Goal: Check status: Check status

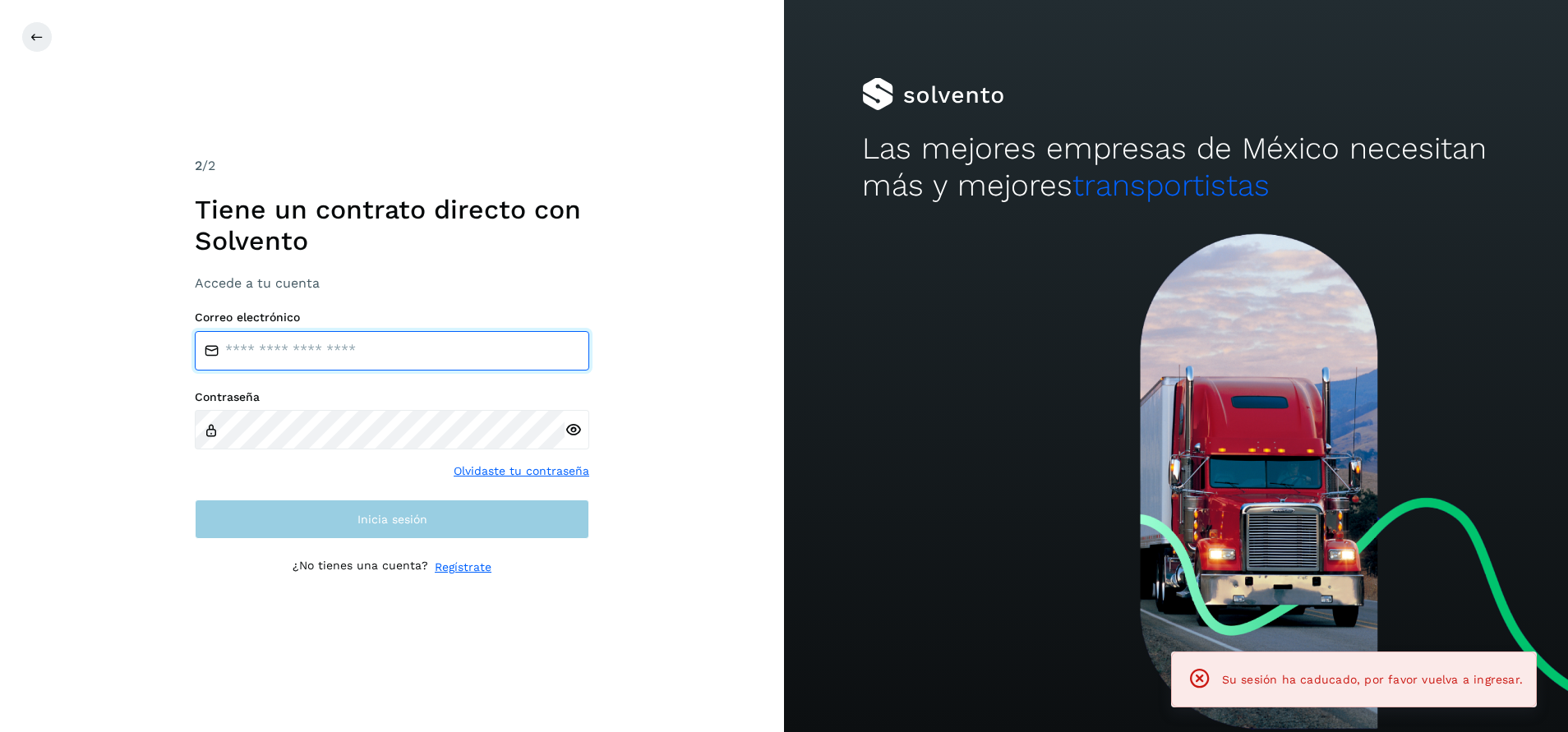
type input "**********"
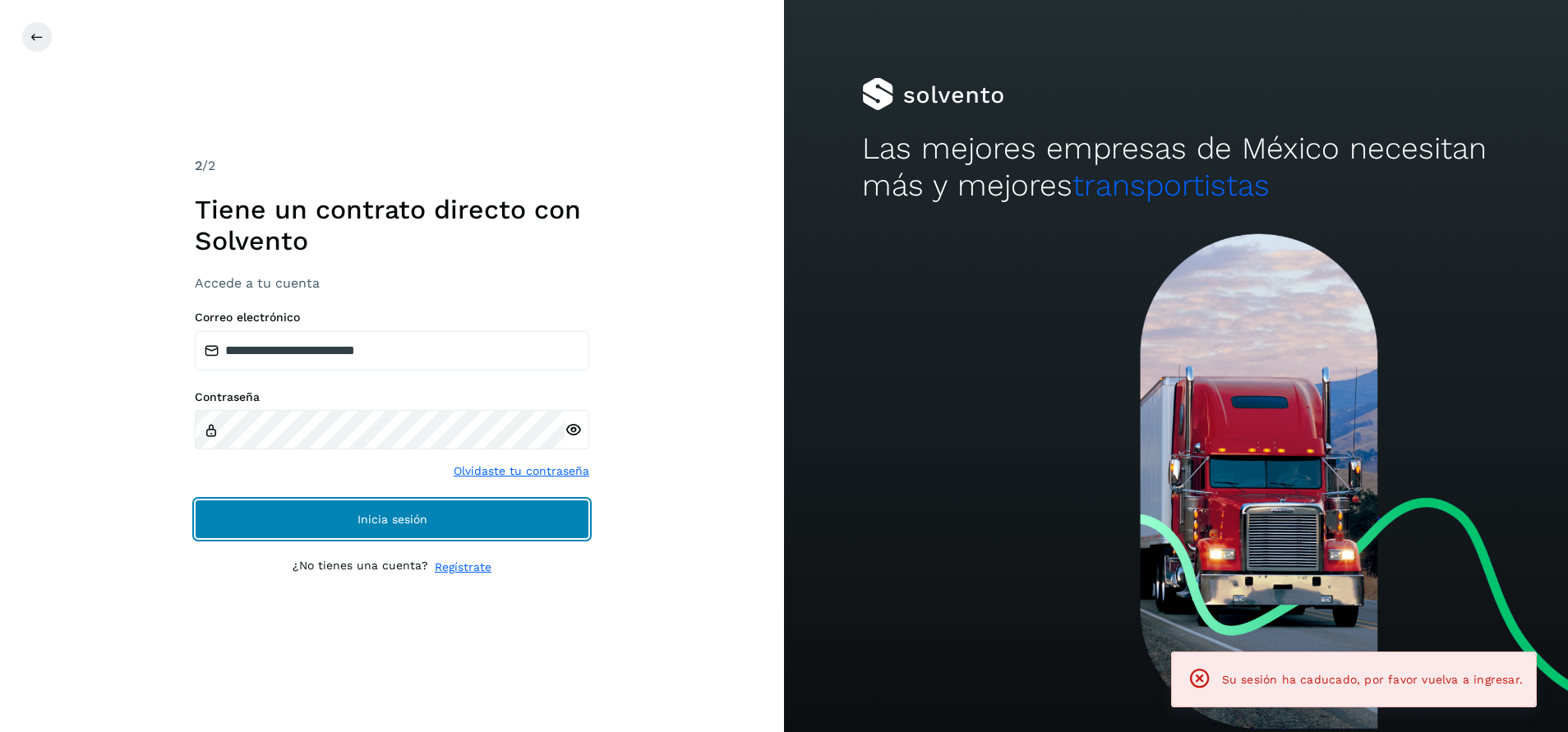
click at [457, 527] on button "Inicia sesión" at bounding box center [392, 519] width 395 height 40
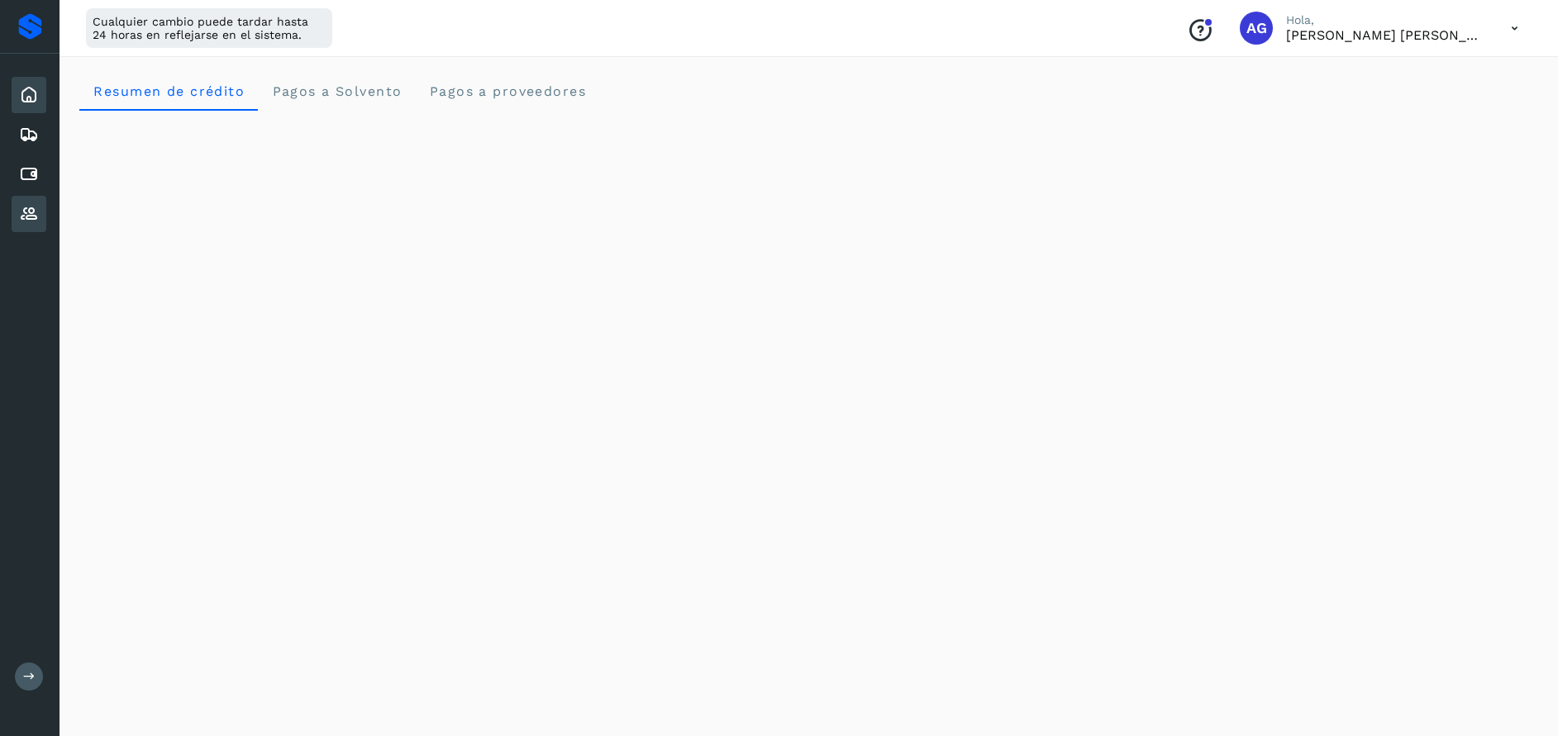
click at [38, 221] on icon at bounding box center [29, 214] width 20 height 20
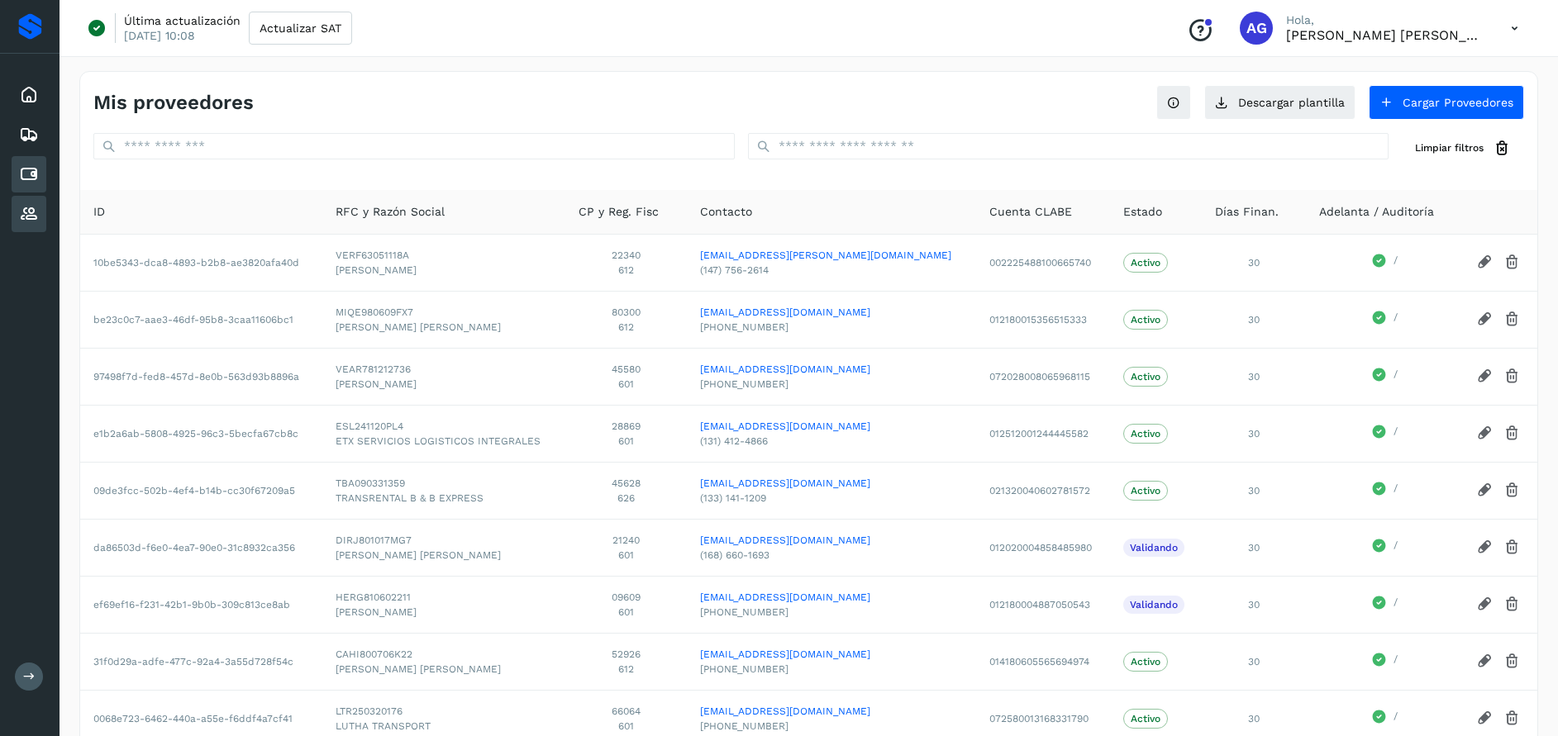
click at [28, 175] on icon at bounding box center [29, 174] width 20 height 20
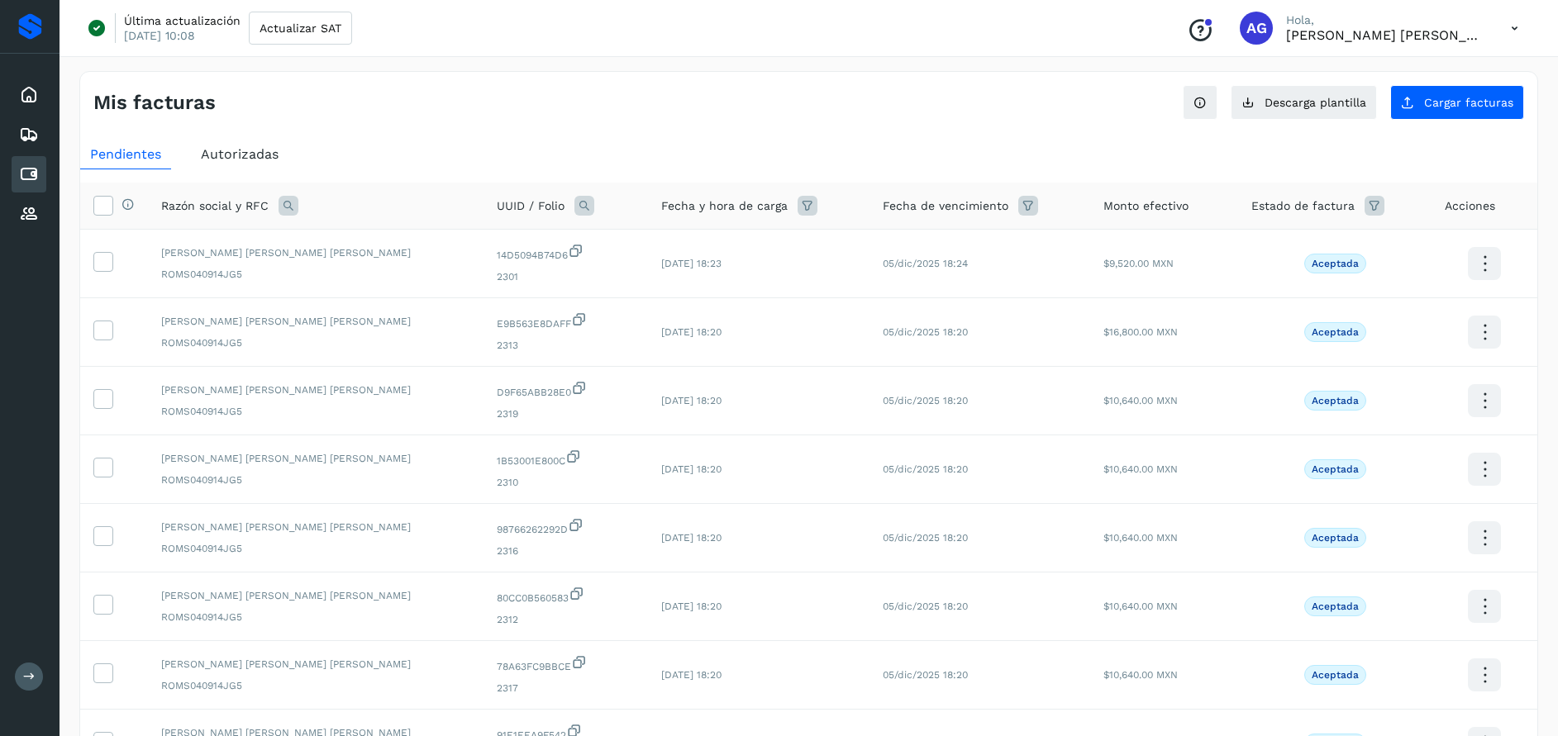
click at [276, 157] on span "Autorizadas" at bounding box center [240, 154] width 78 height 16
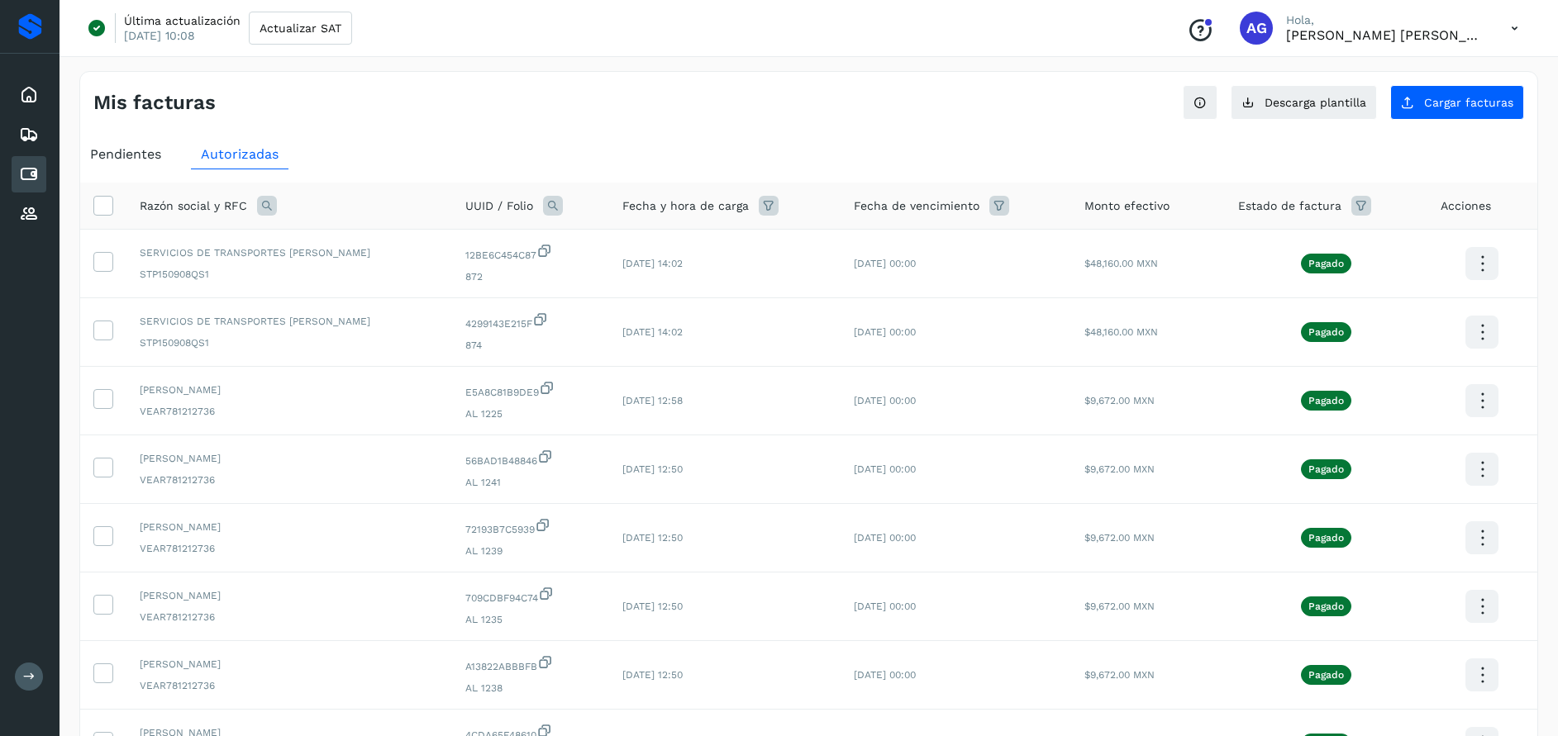
click at [270, 212] on icon at bounding box center [267, 206] width 20 height 20
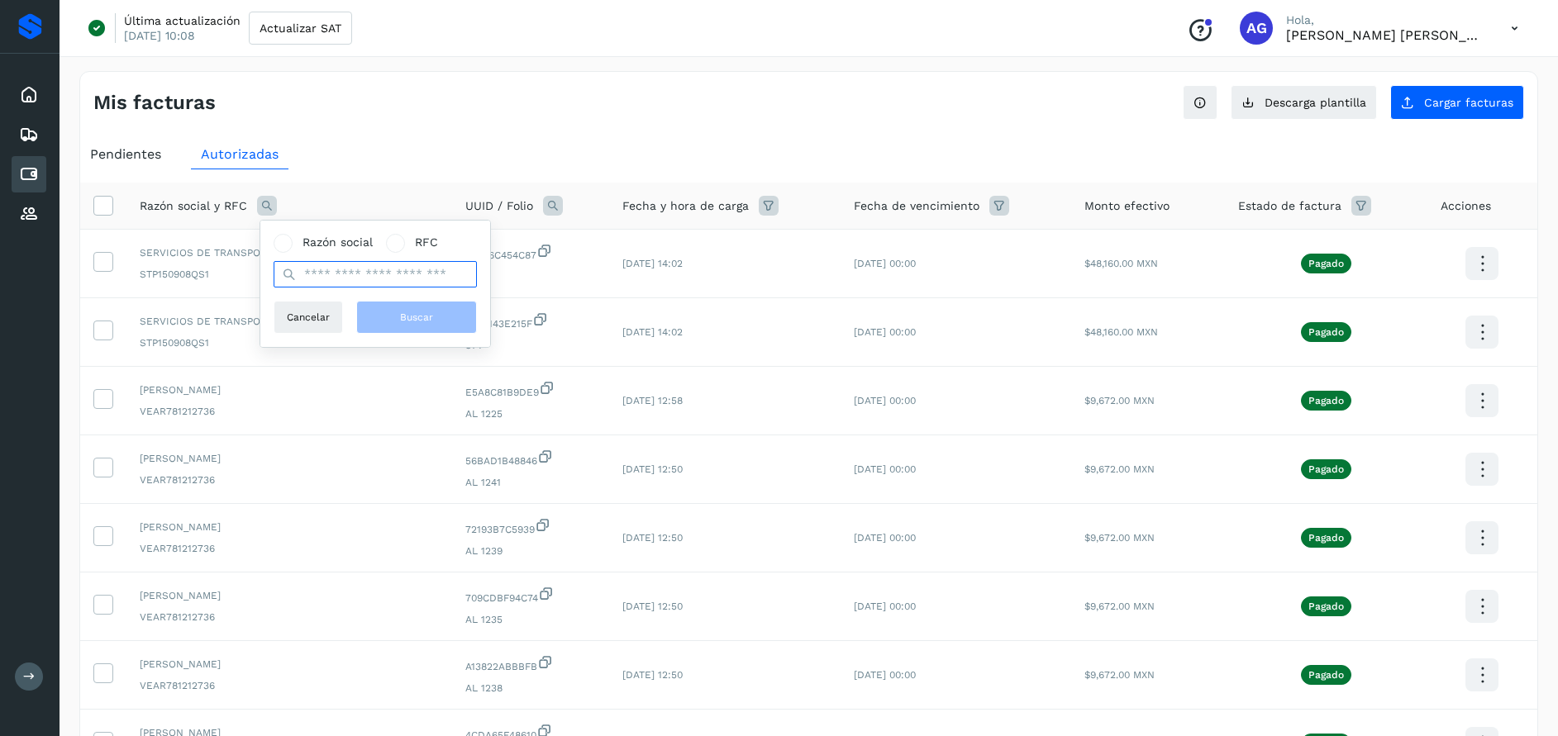
click at [370, 278] on input "text" at bounding box center [375, 274] width 203 height 26
type input "**********"
click at [417, 321] on span "Buscar" at bounding box center [416, 317] width 33 height 15
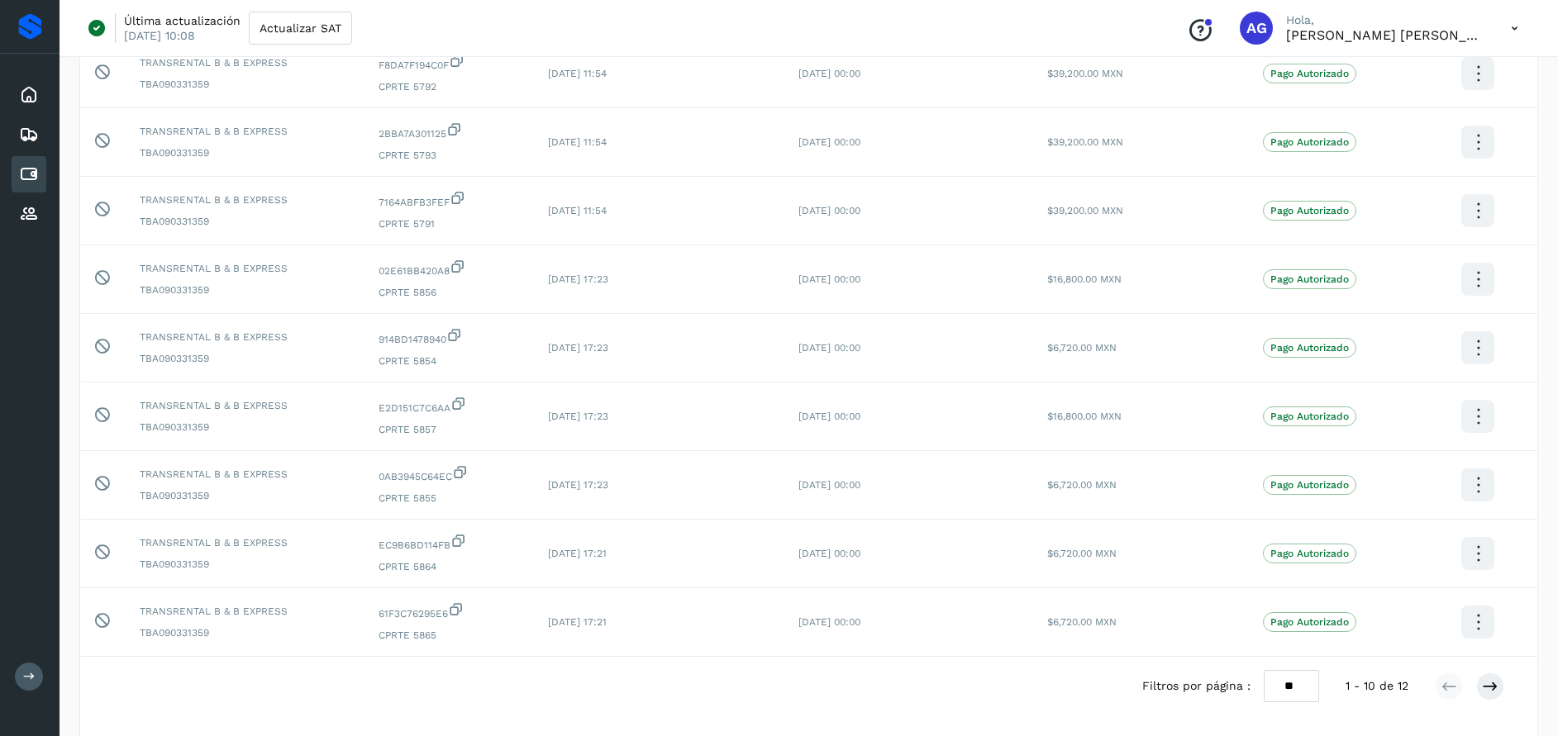
scroll to position [383, 0]
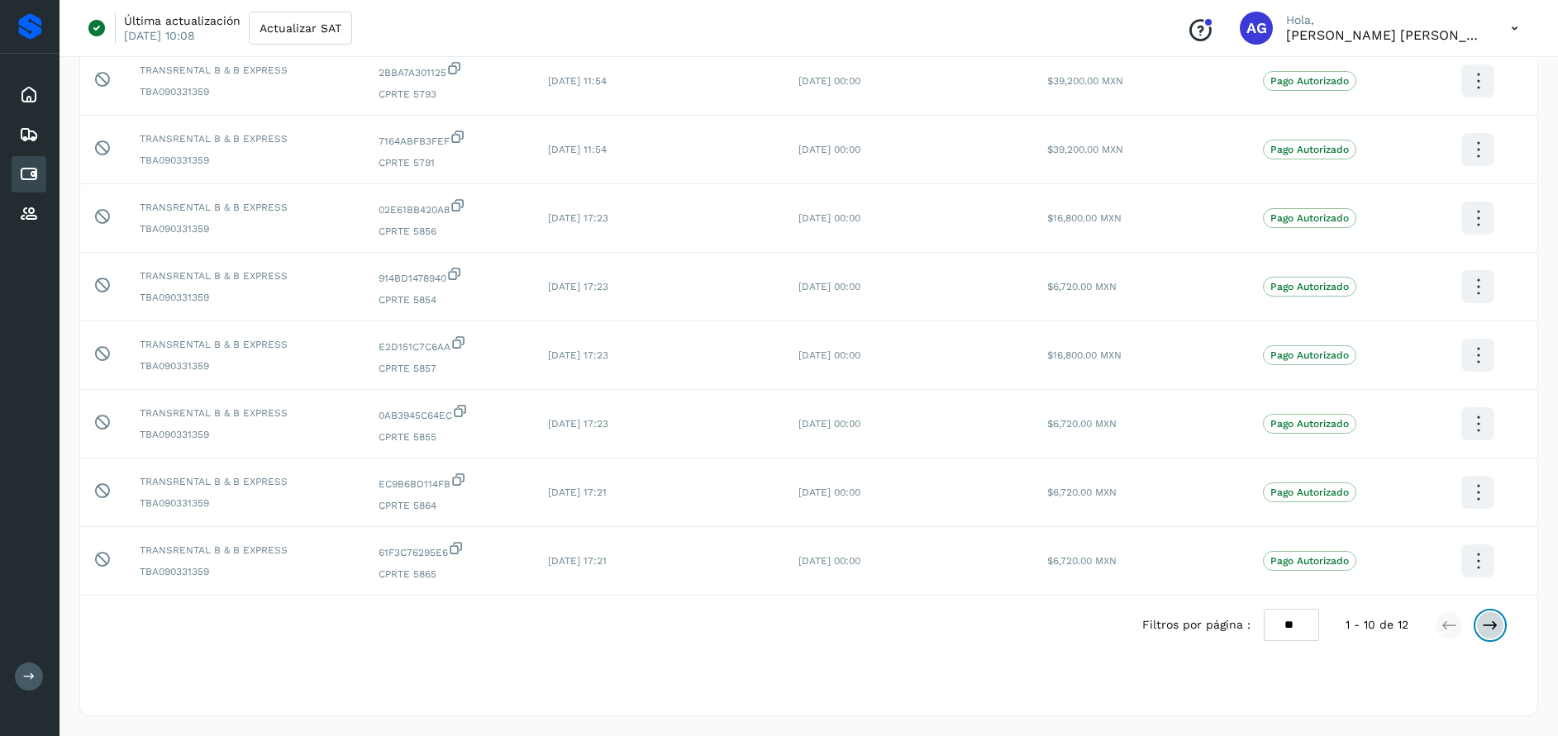
click at [1492, 635] on button at bounding box center [1490, 626] width 28 height 28
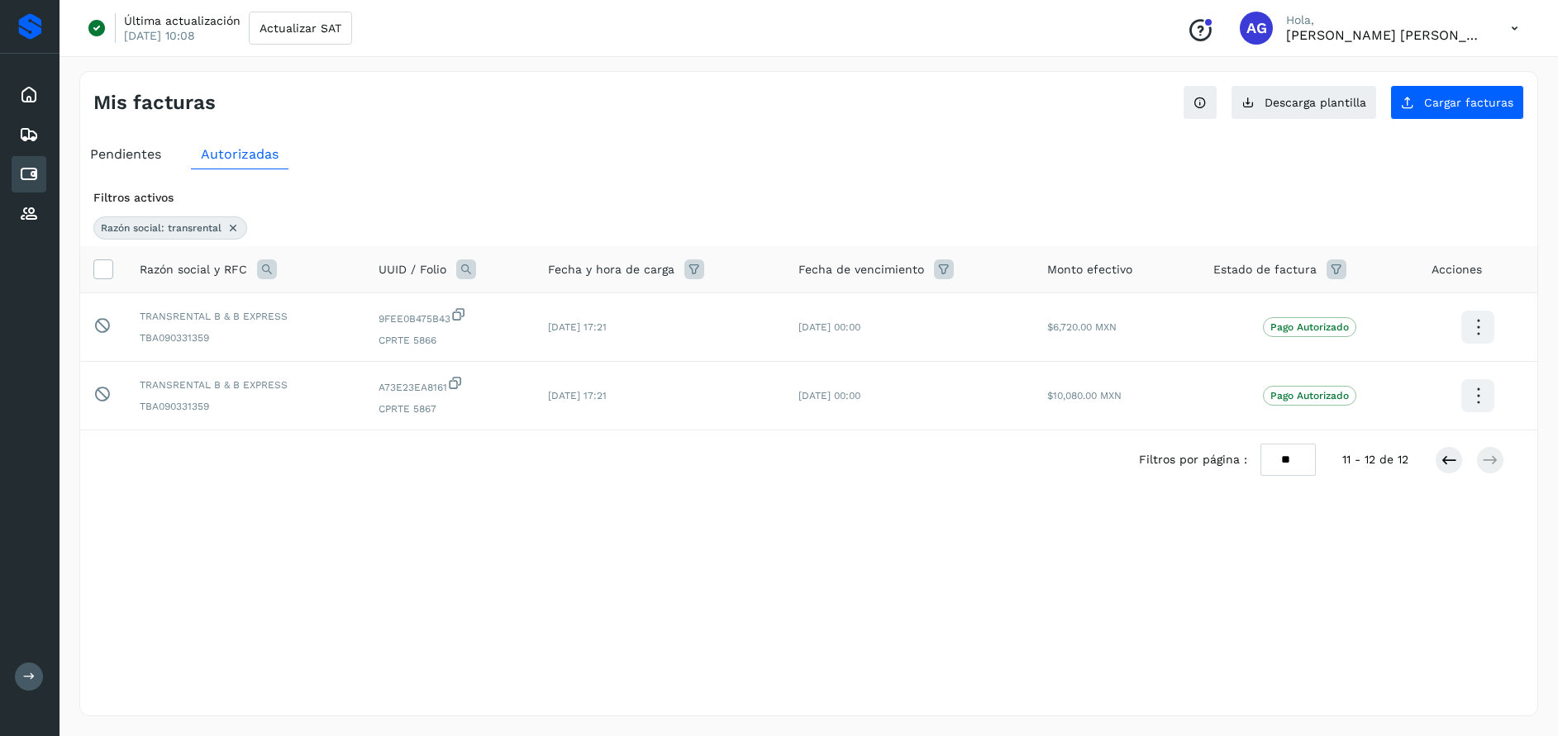
scroll to position [0, 0]
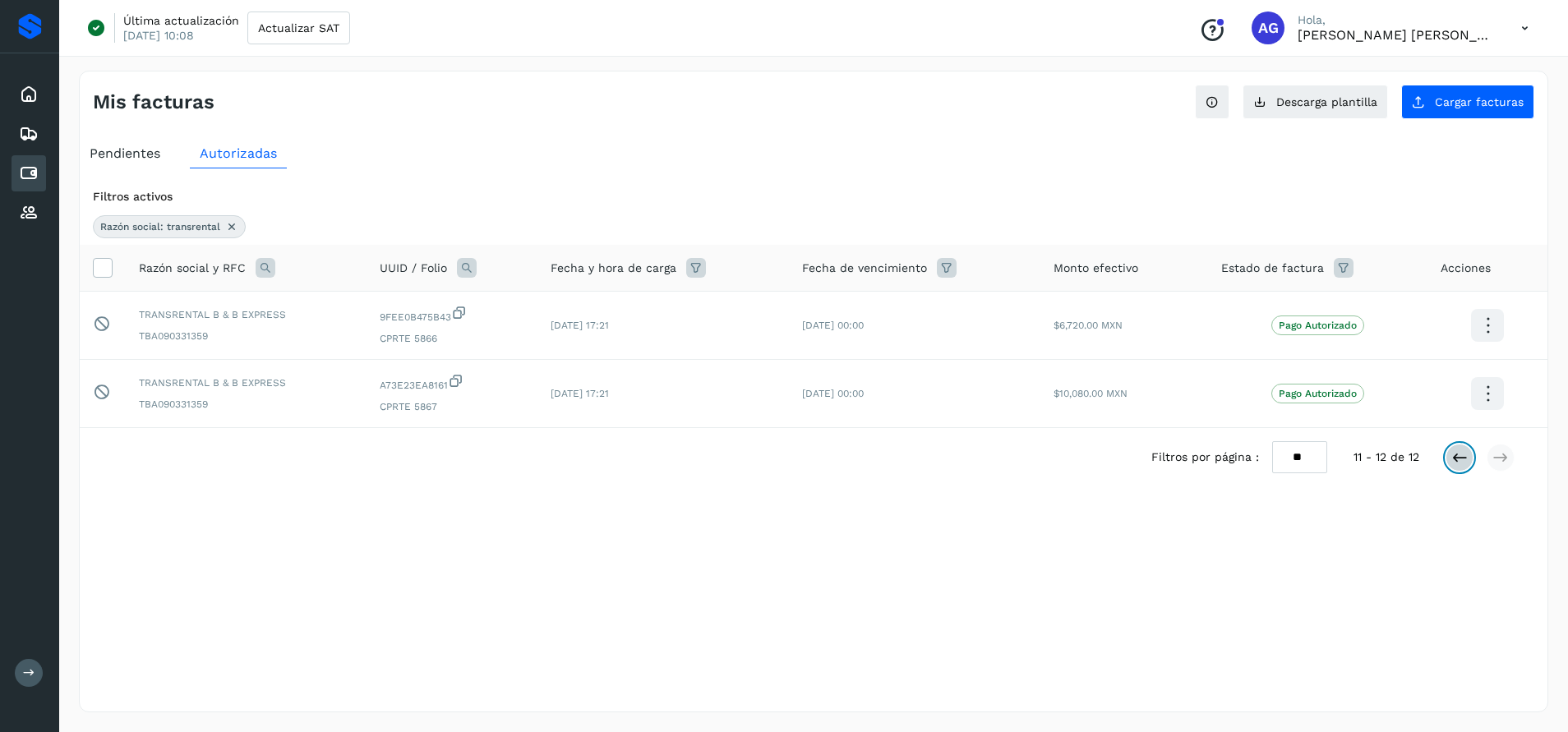
click at [1459, 458] on icon at bounding box center [1459, 458] width 17 height 17
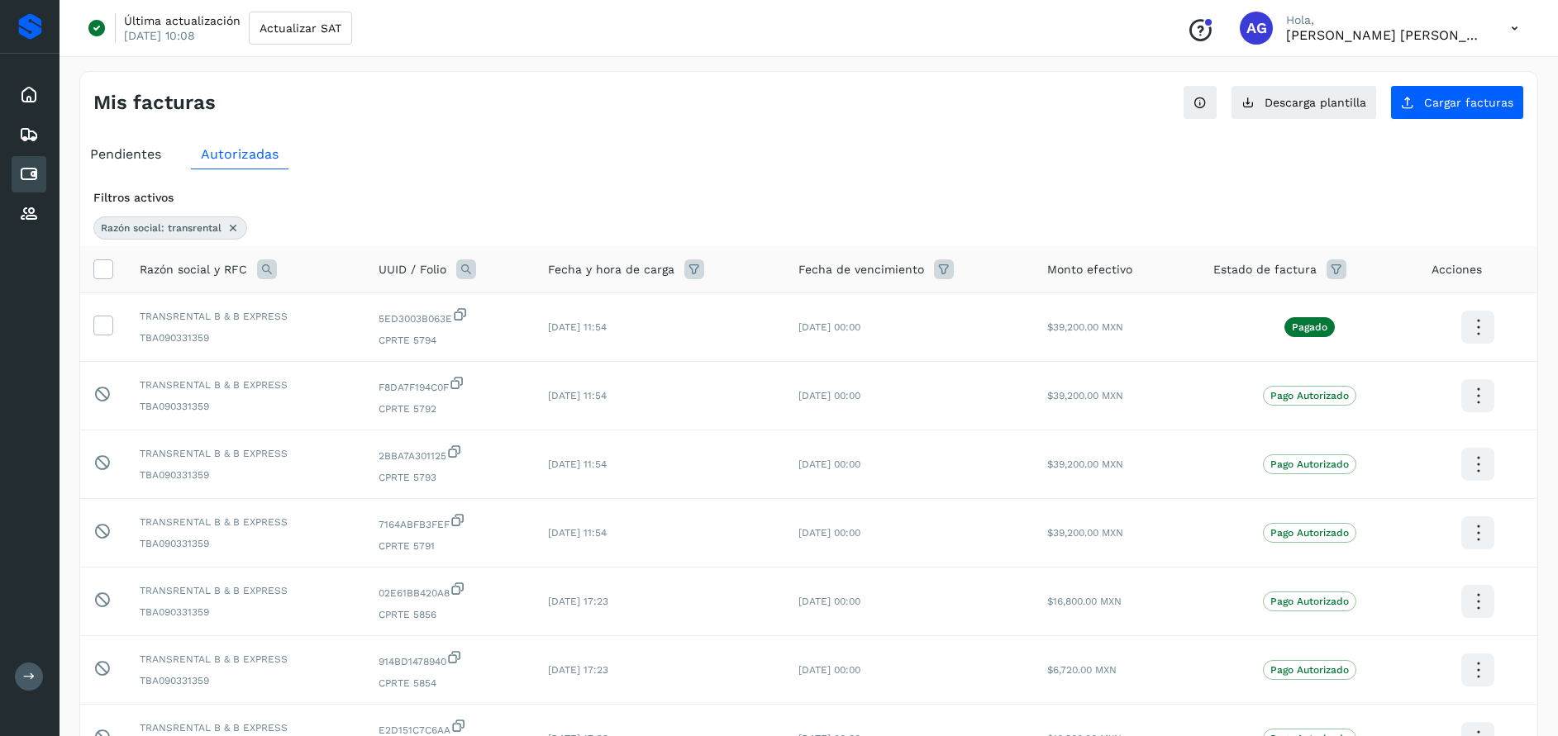
drag, startPoint x: 1474, startPoint y: 1, endPoint x: 883, endPoint y: 173, distance: 615.4
click at [883, 173] on div "Filtros activos Razón social: transrental Razón social y RFC UUID / Folio Fecha…" at bounding box center [808, 630] width 1457 height 923
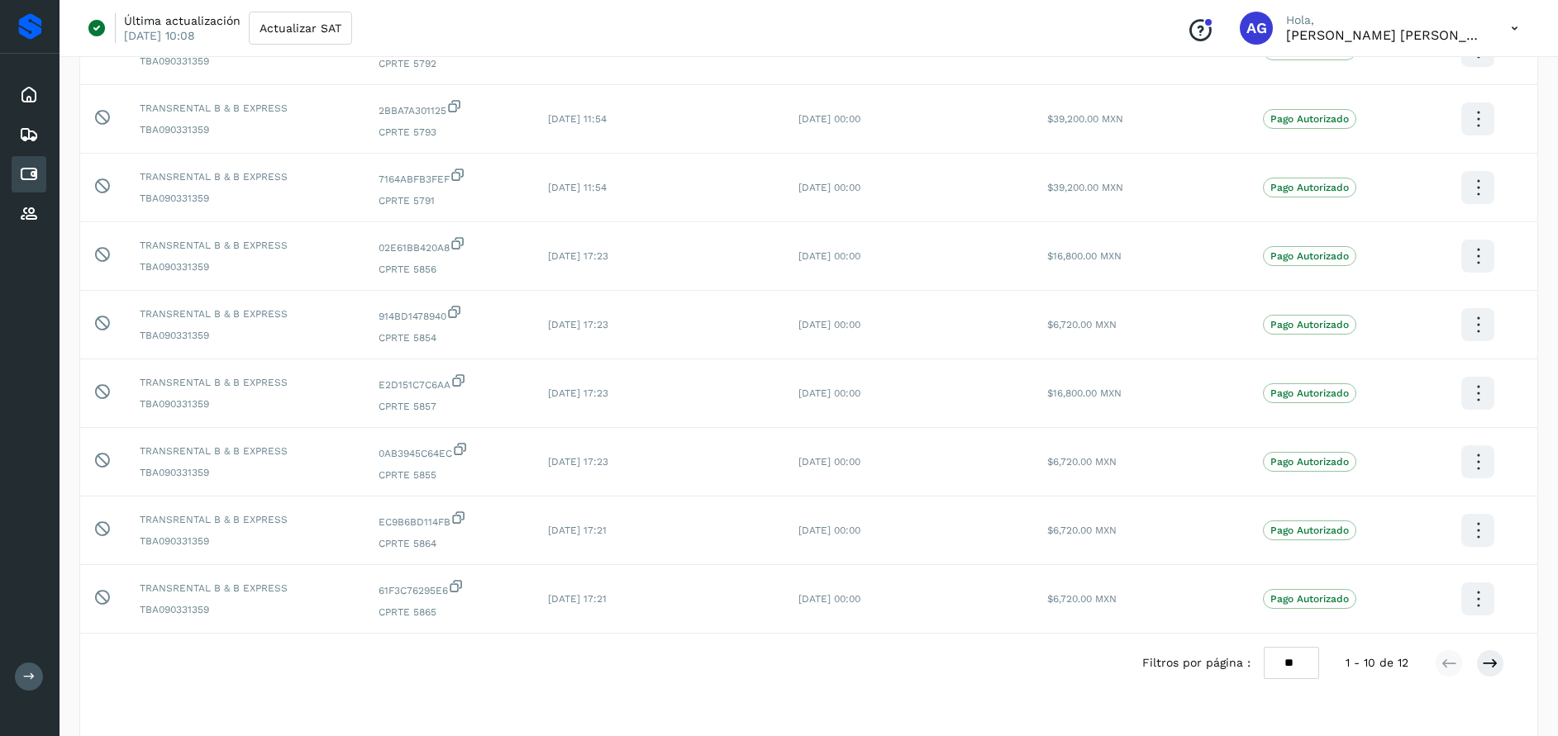
scroll to position [347, 0]
click at [1483, 660] on button at bounding box center [1490, 662] width 28 height 28
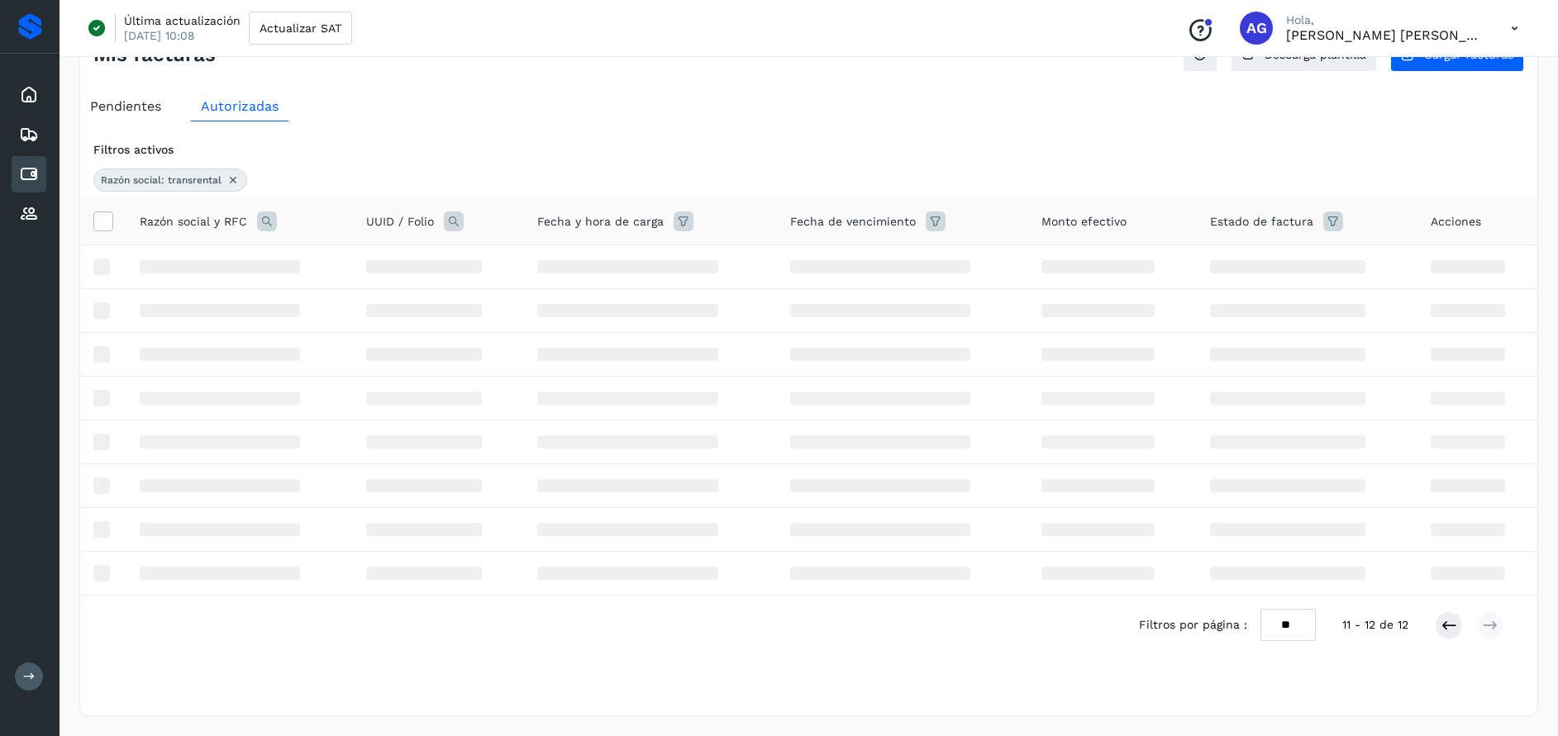
scroll to position [0, 0]
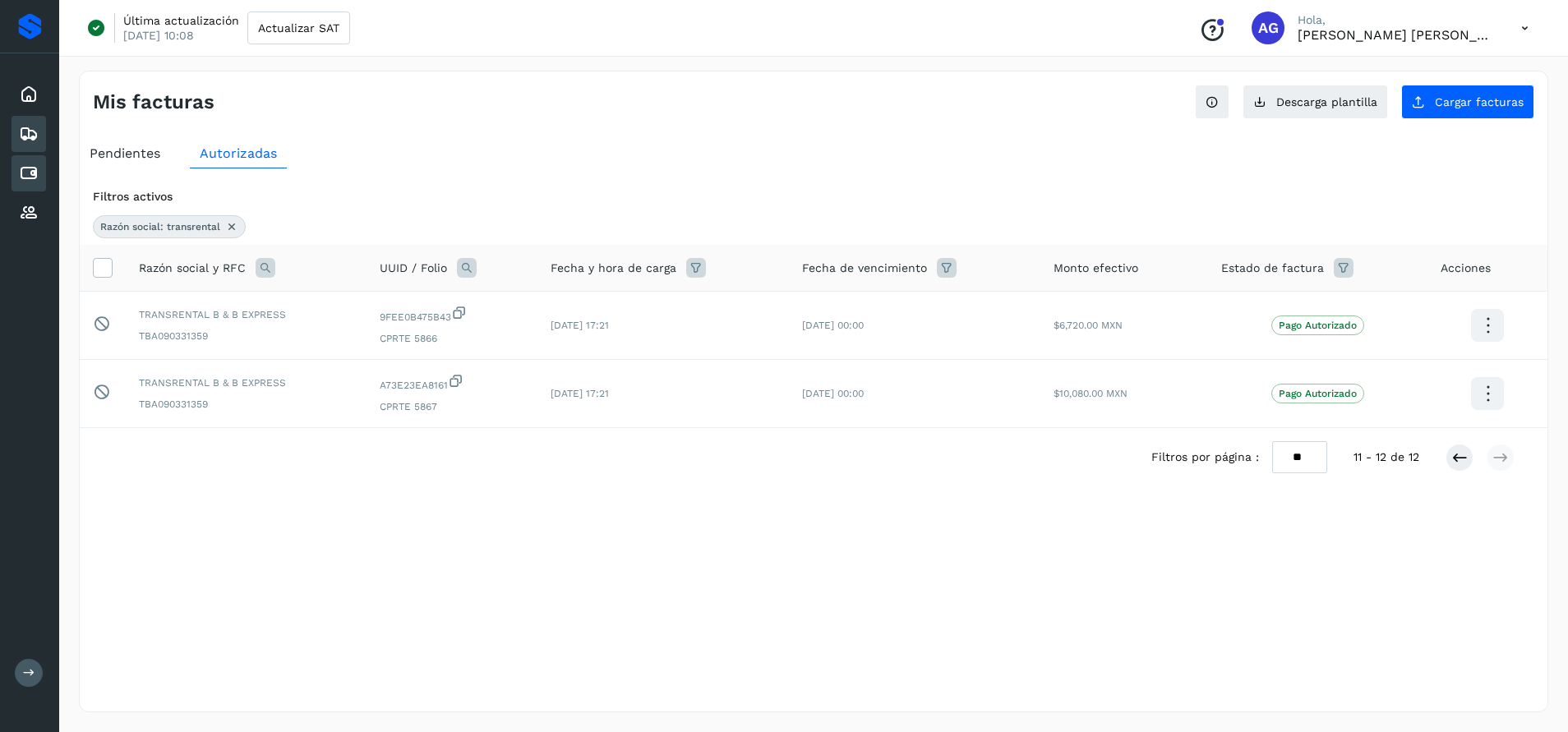
click at [31, 139] on icon at bounding box center [29, 134] width 20 height 20
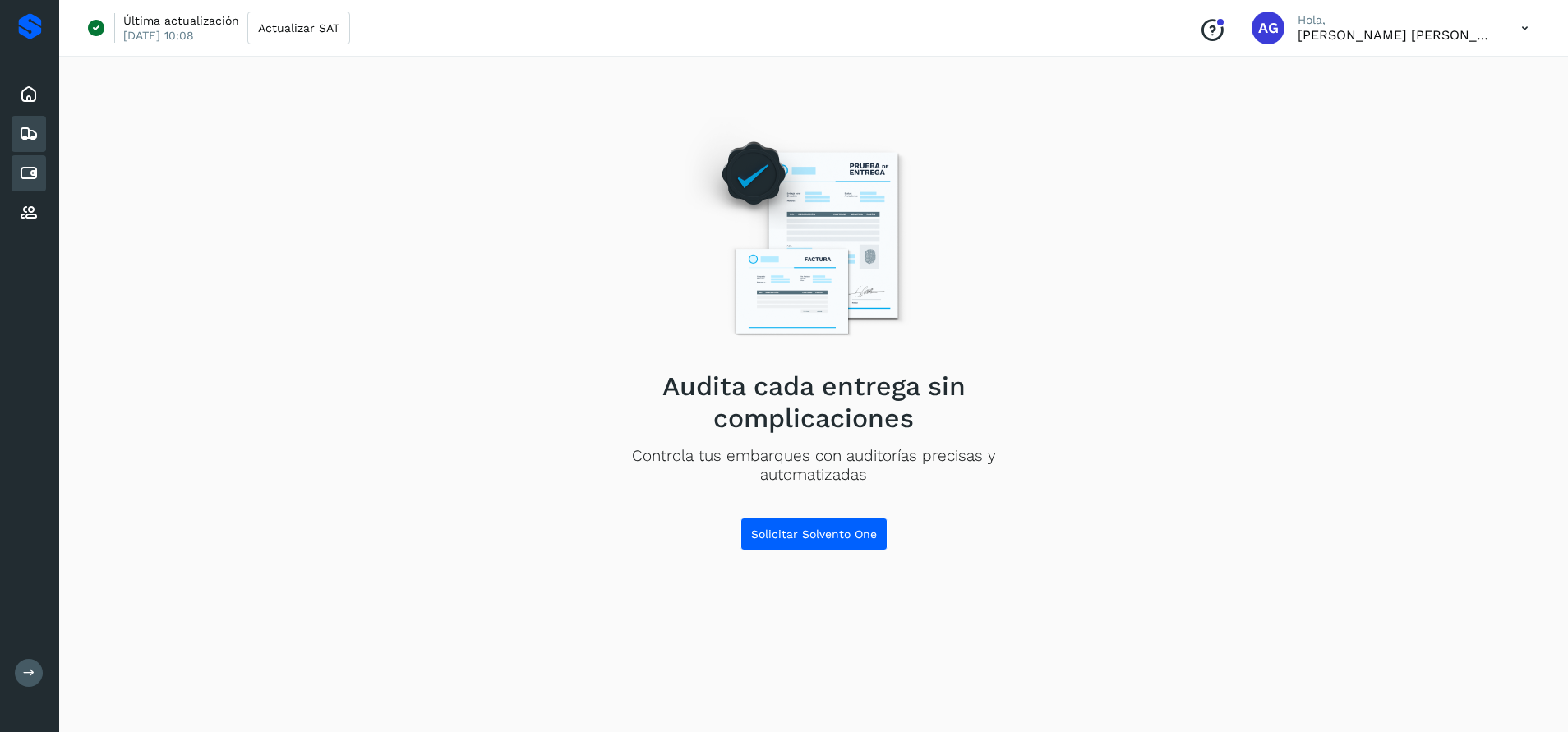
click at [35, 181] on icon at bounding box center [29, 173] width 20 height 20
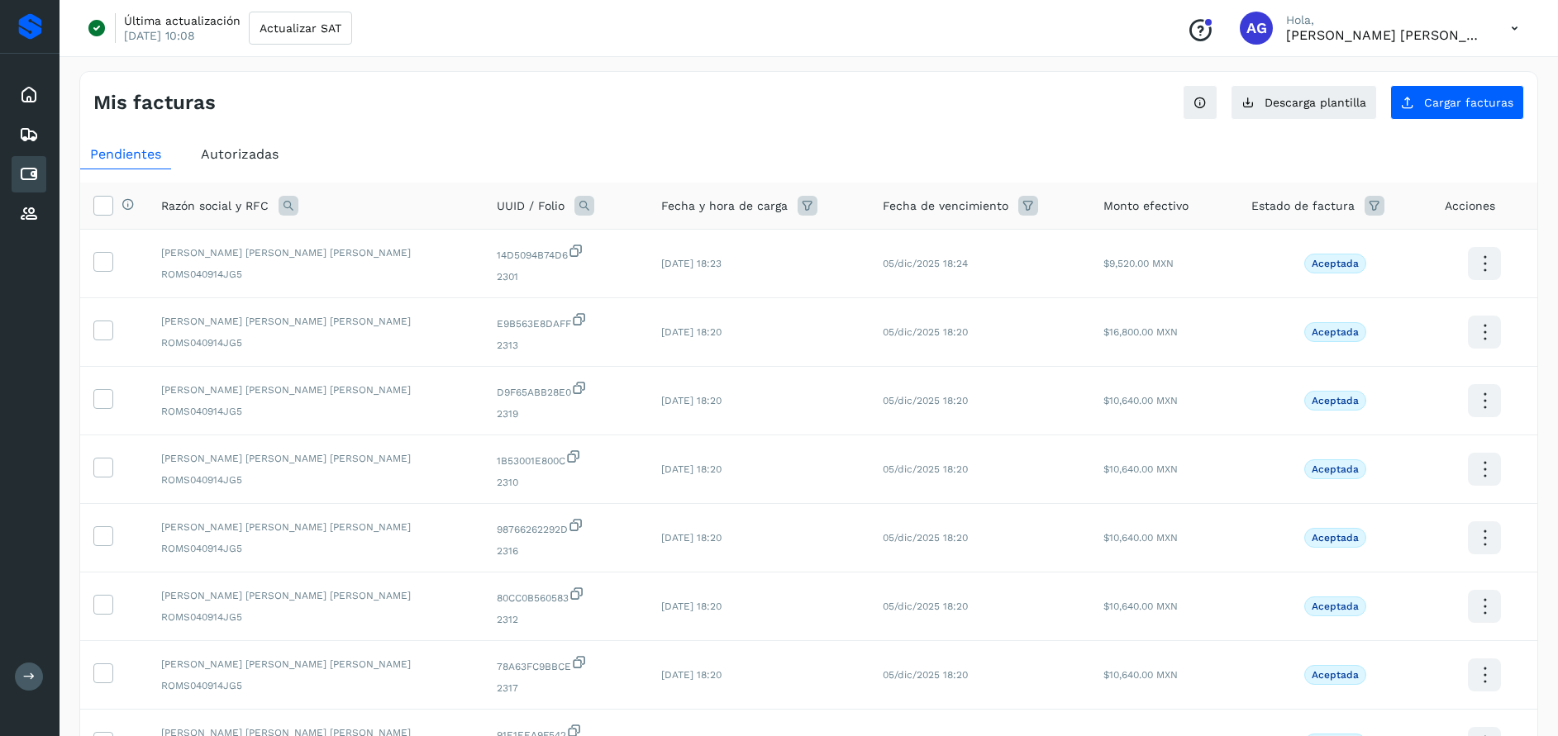
click at [247, 150] on span "Autorizadas" at bounding box center [240, 154] width 78 height 16
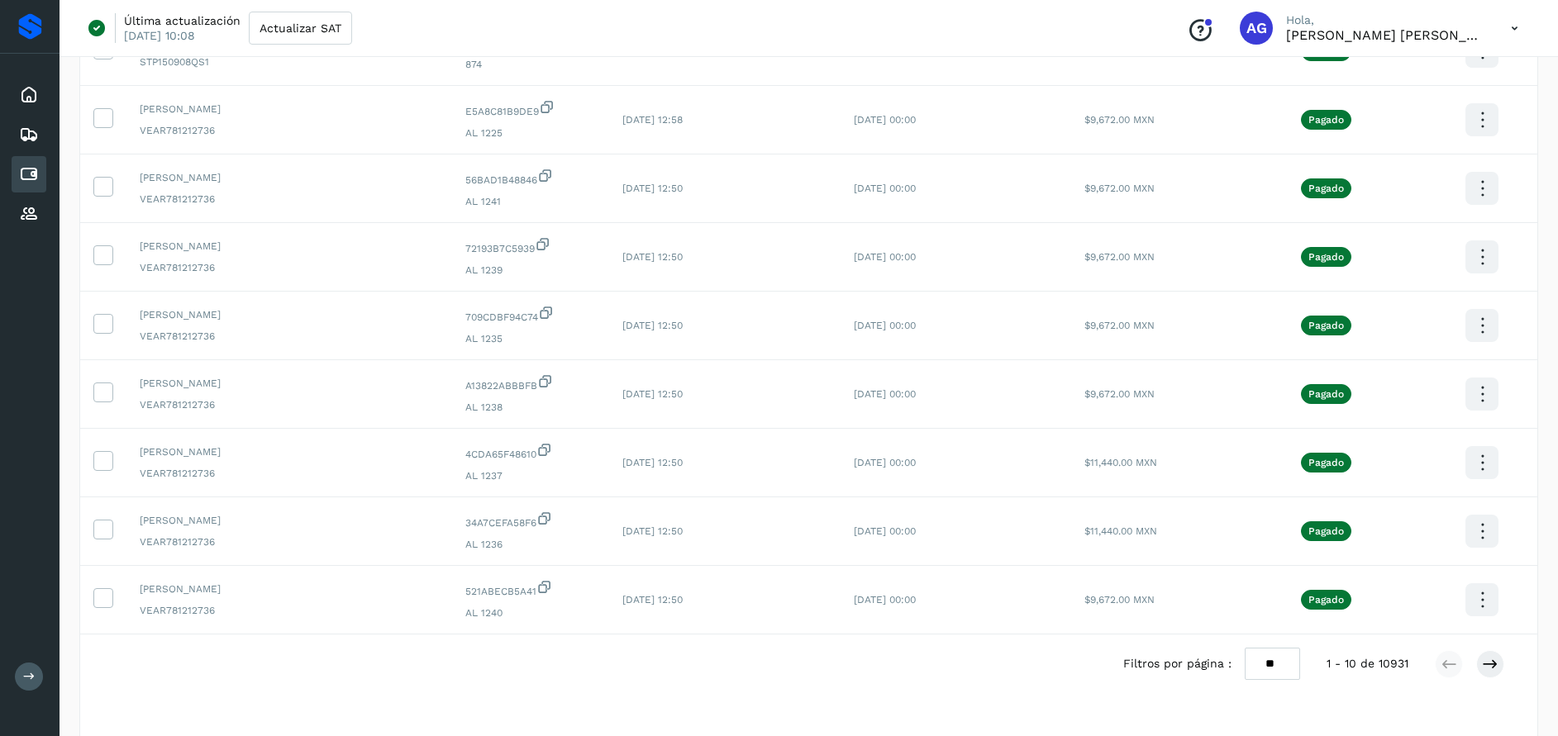
scroll to position [320, 0]
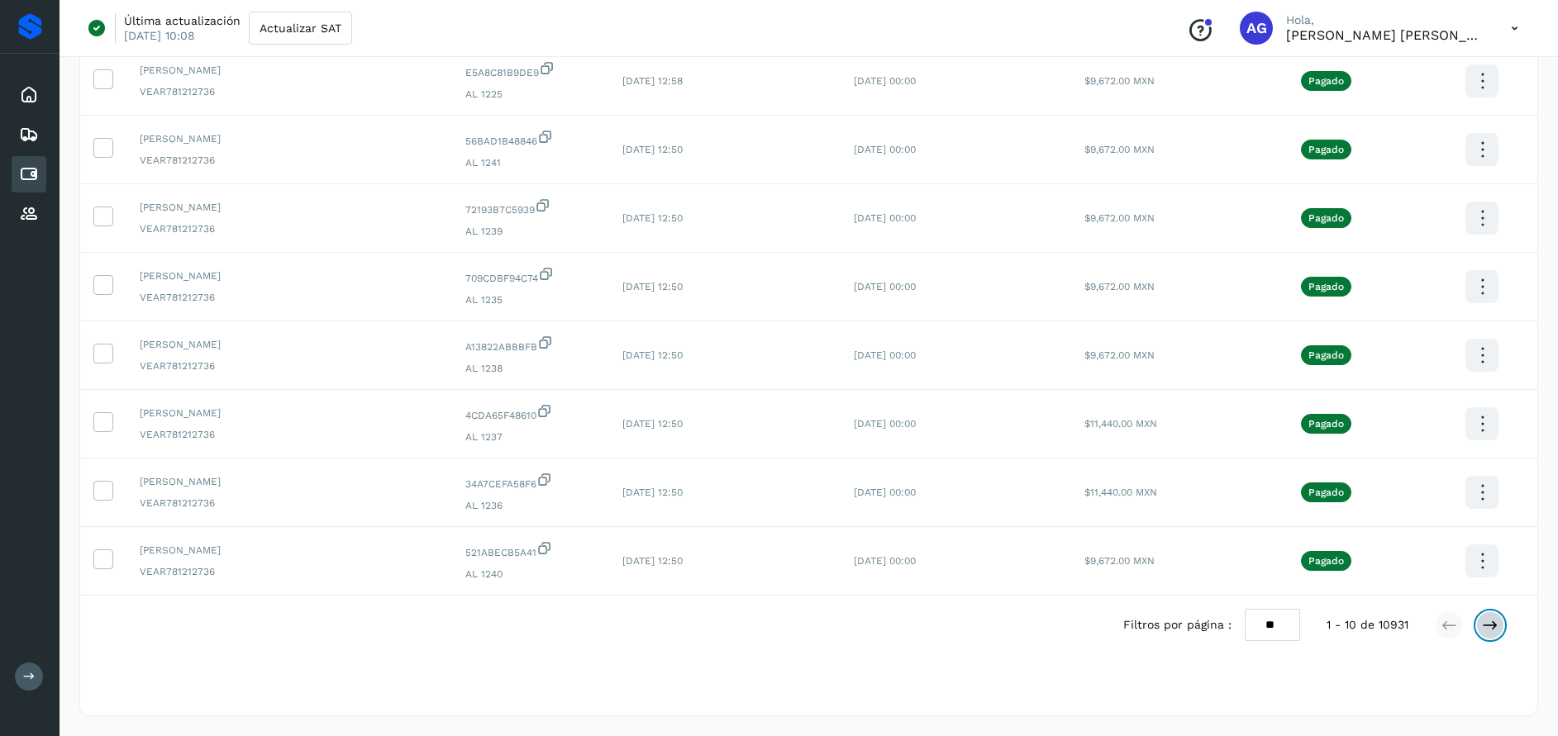
click at [1481, 630] on button at bounding box center [1490, 626] width 28 height 28
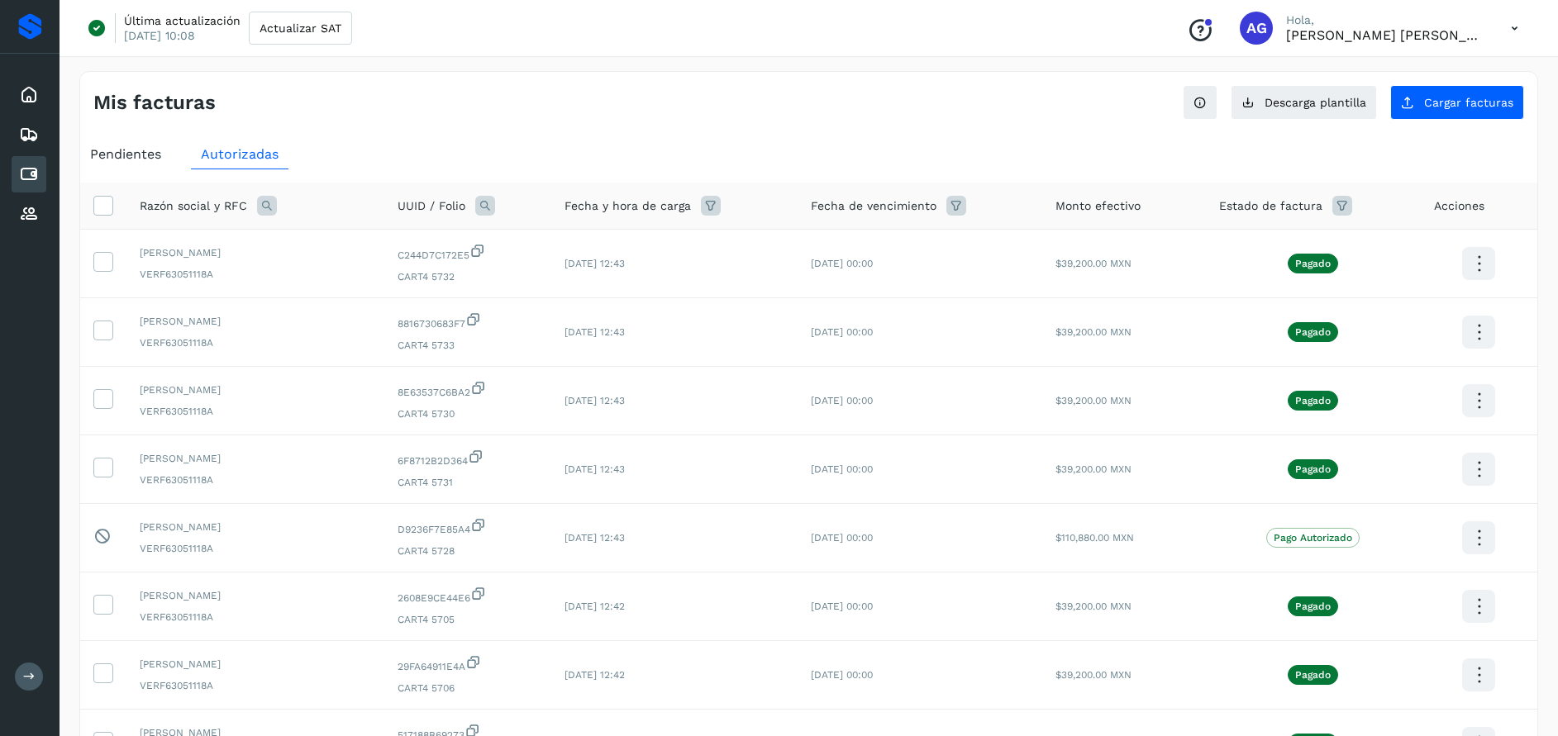
click at [1344, 203] on icon at bounding box center [1342, 206] width 20 height 20
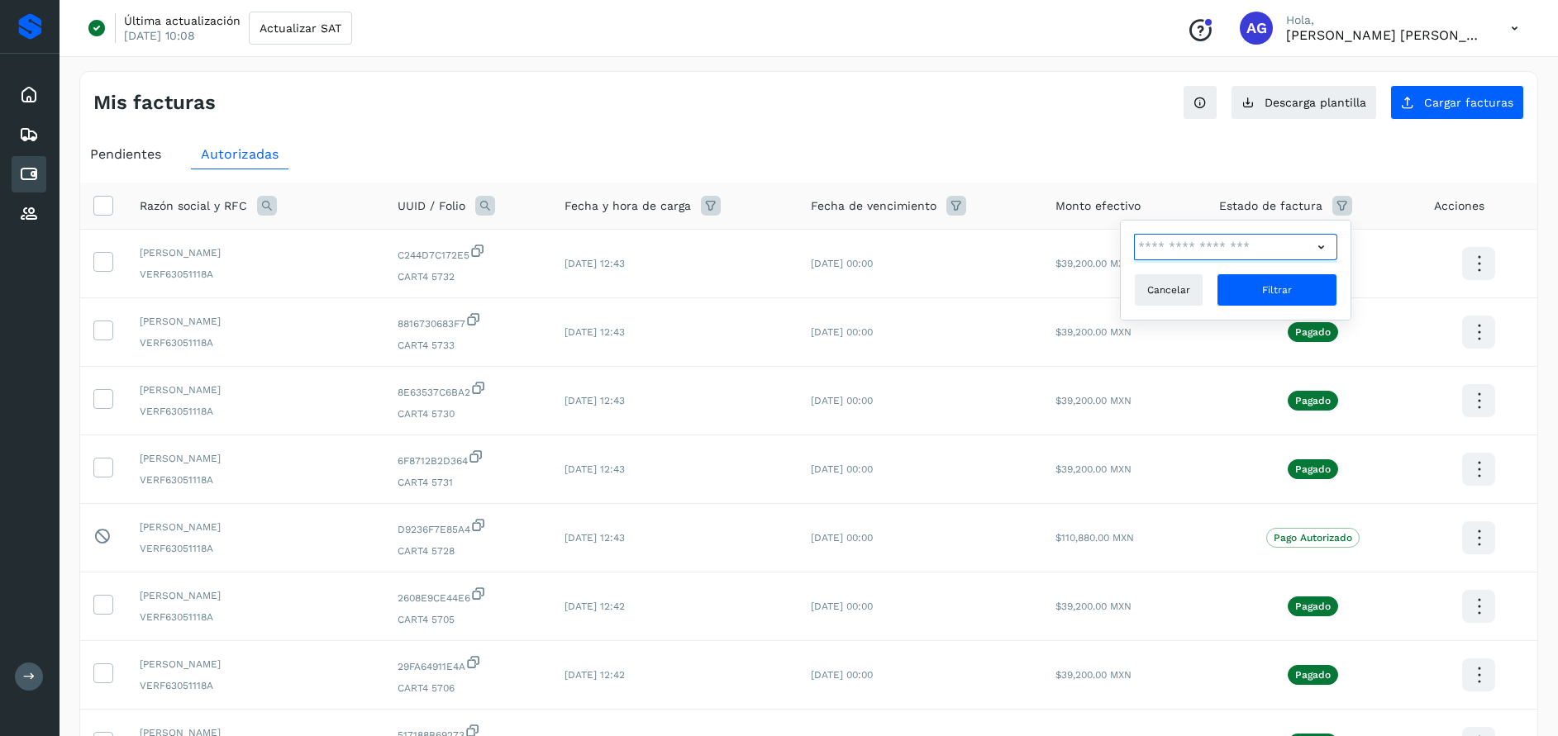
click at [1250, 250] on input "text" at bounding box center [1223, 247] width 179 height 26
type input "**********"
click at [1250, 250] on input "text" at bounding box center [1223, 247] width 179 height 26
type input "**********"
click at [1238, 274] on p "Pago Autorizado" at bounding box center [1212, 278] width 79 height 12
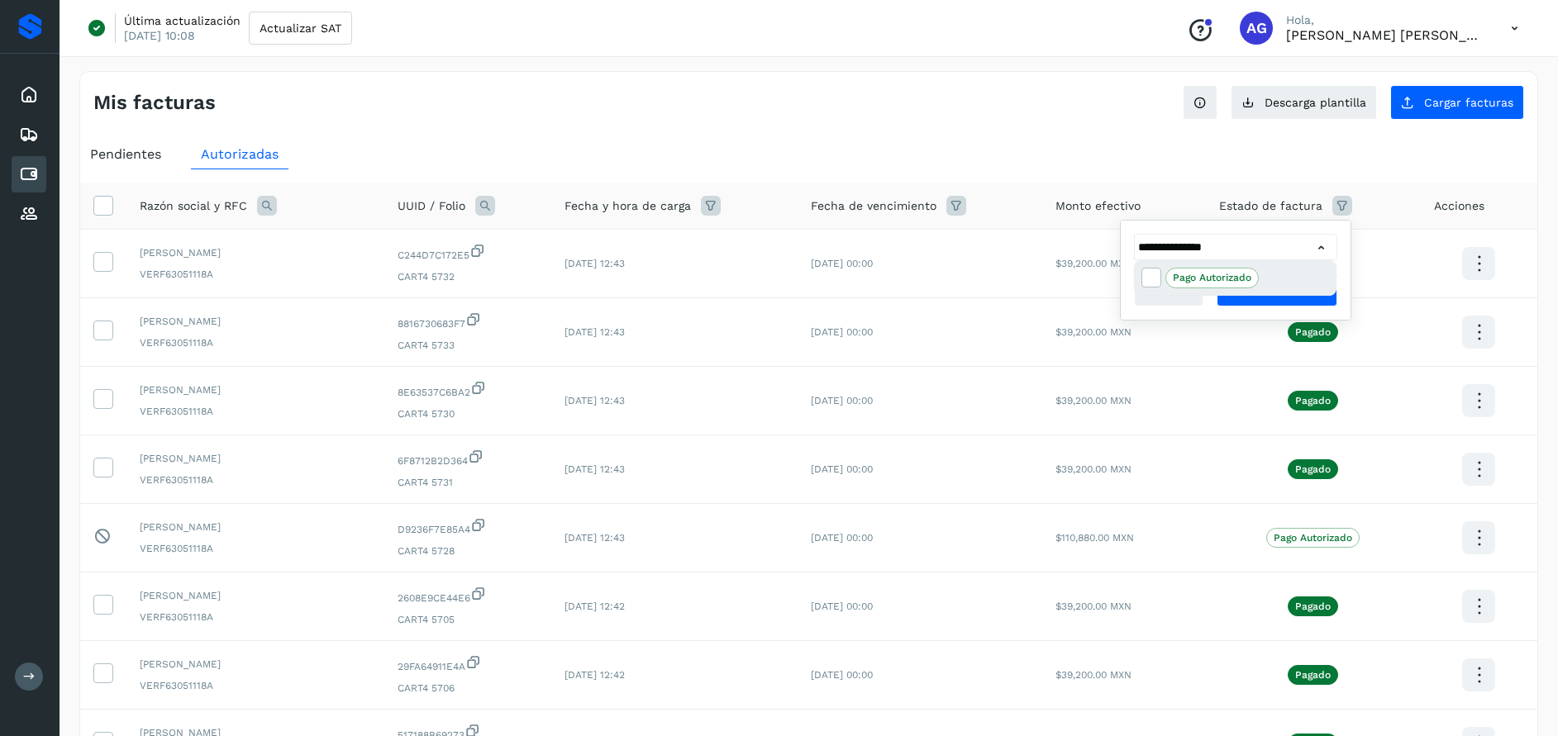
click at [1214, 273] on p "Pago Autorizado" at bounding box center [1212, 278] width 79 height 12
click at [1311, 243] on div at bounding box center [779, 368] width 1558 height 736
click at [1319, 244] on icon at bounding box center [1320, 247] width 17 height 17
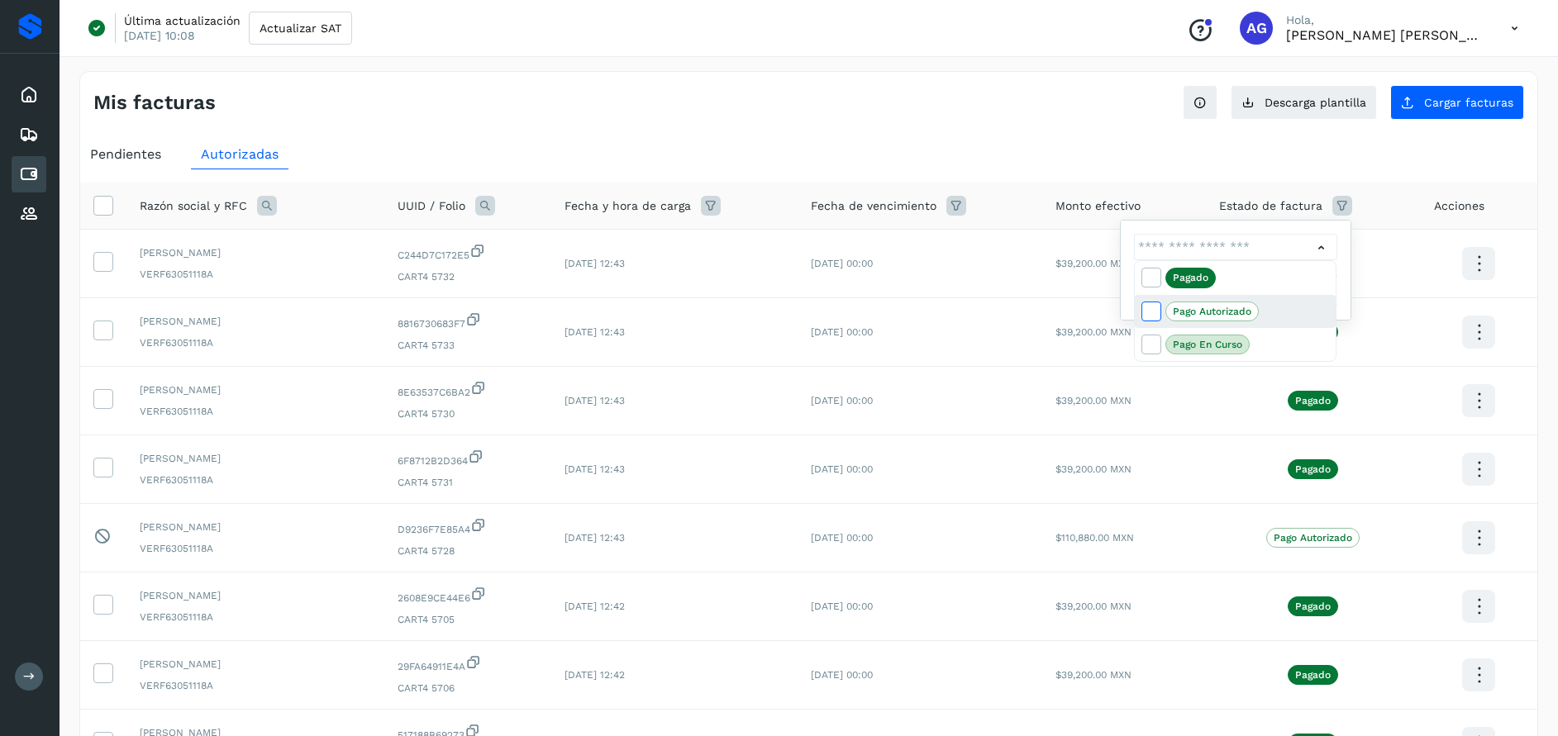
click at [1145, 310] on icon at bounding box center [1150, 310] width 17 height 17
type input "**********"
click at [1223, 306] on p "Pago Autorizado" at bounding box center [1212, 312] width 79 height 12
click at [1217, 307] on p "Pago Autorizado" at bounding box center [1212, 312] width 79 height 12
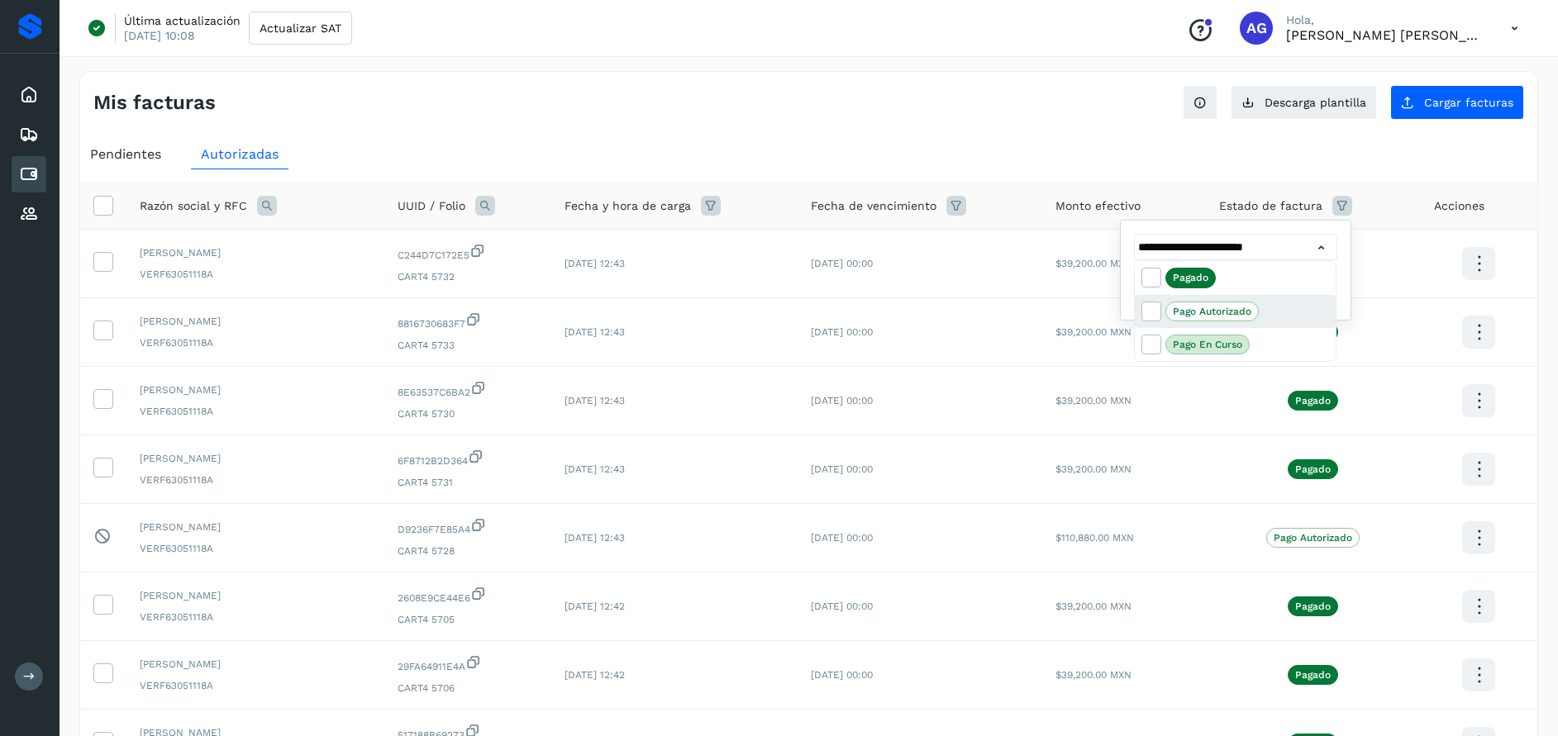
click at [1217, 307] on p "Pago Autorizado" at bounding box center [1212, 312] width 79 height 12
click at [1340, 198] on div at bounding box center [779, 368] width 1558 height 736
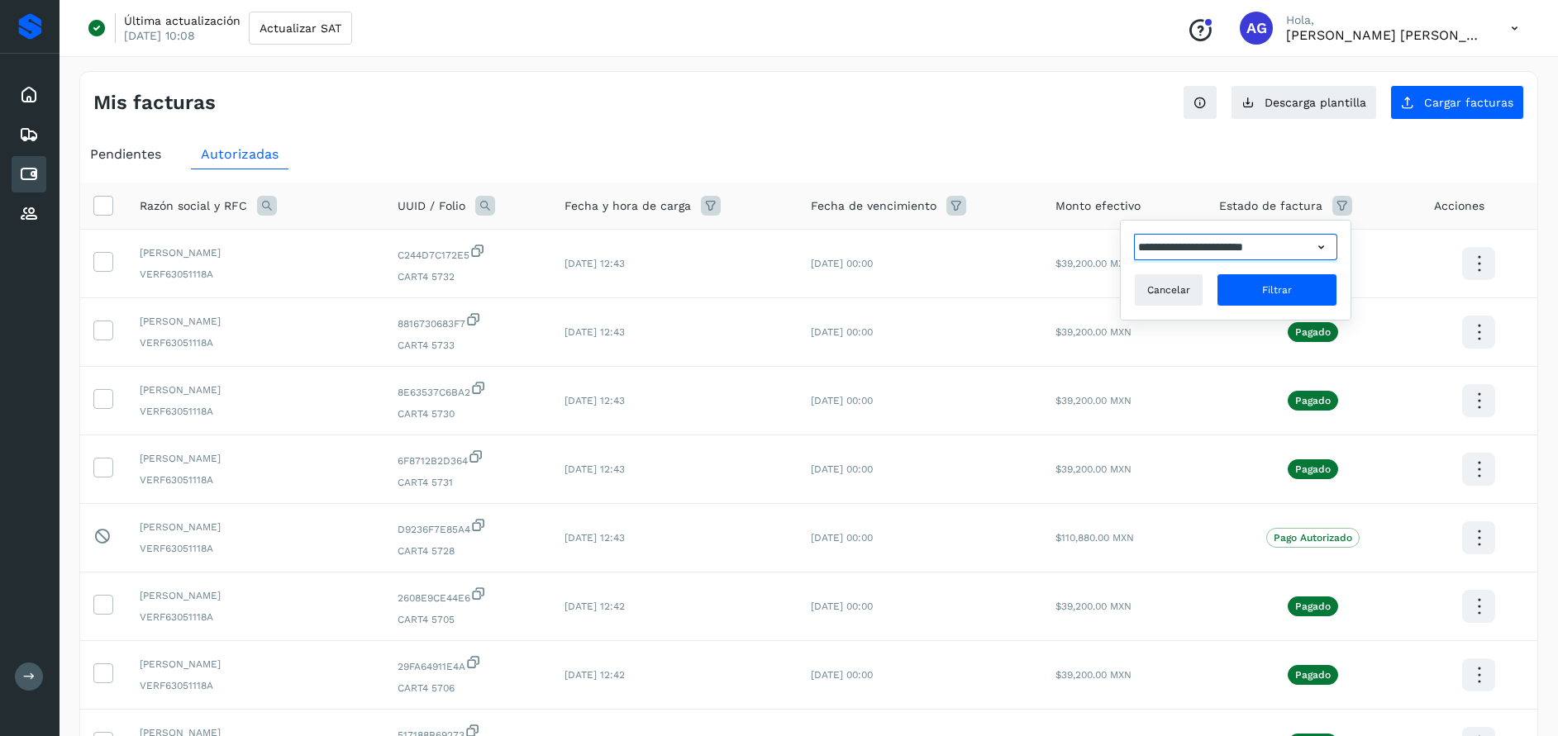
click at [1239, 246] on input "**********" at bounding box center [1223, 247] width 179 height 26
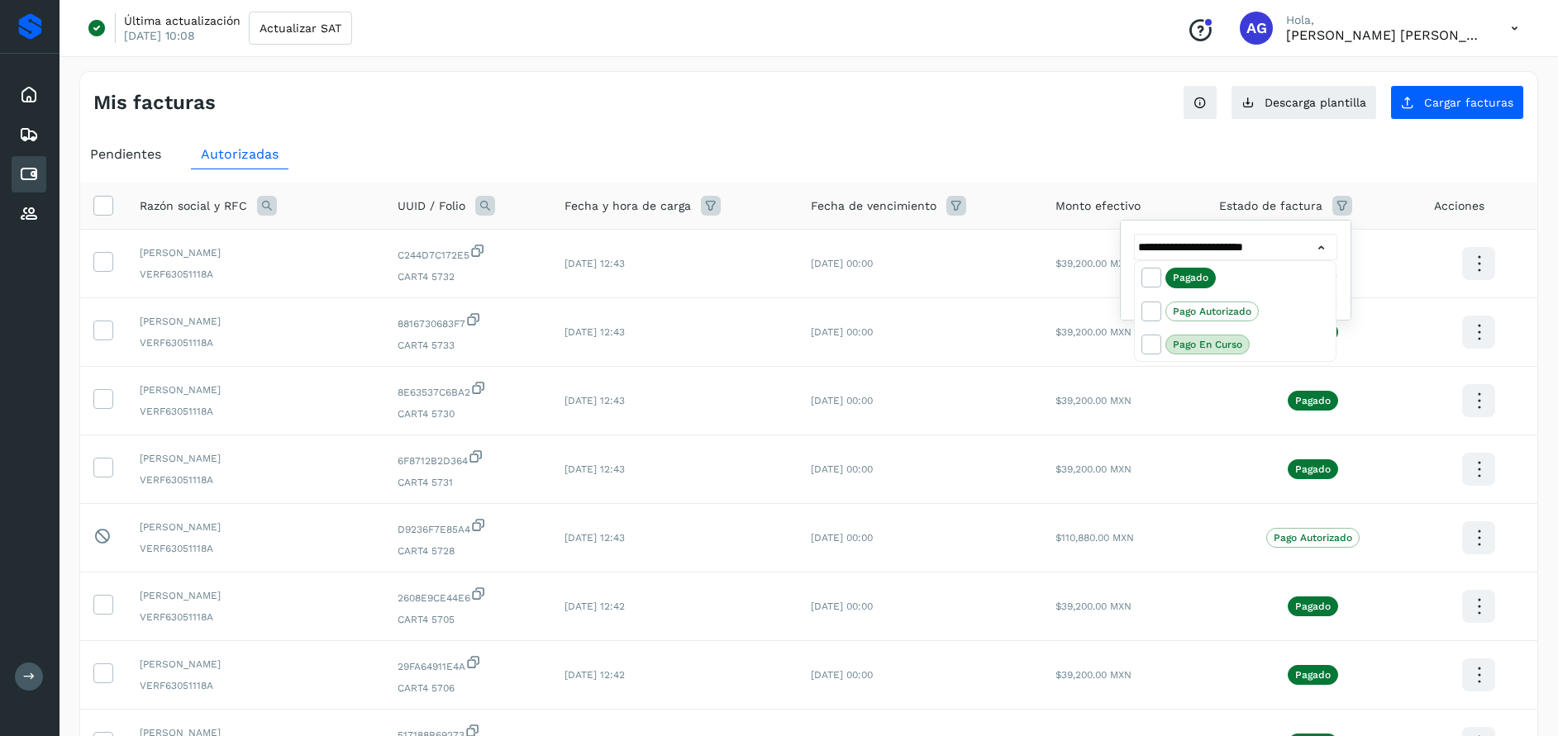
click at [1321, 252] on div at bounding box center [779, 368] width 1558 height 736
click at [1291, 284] on span "Filtrar" at bounding box center [1277, 290] width 30 height 15
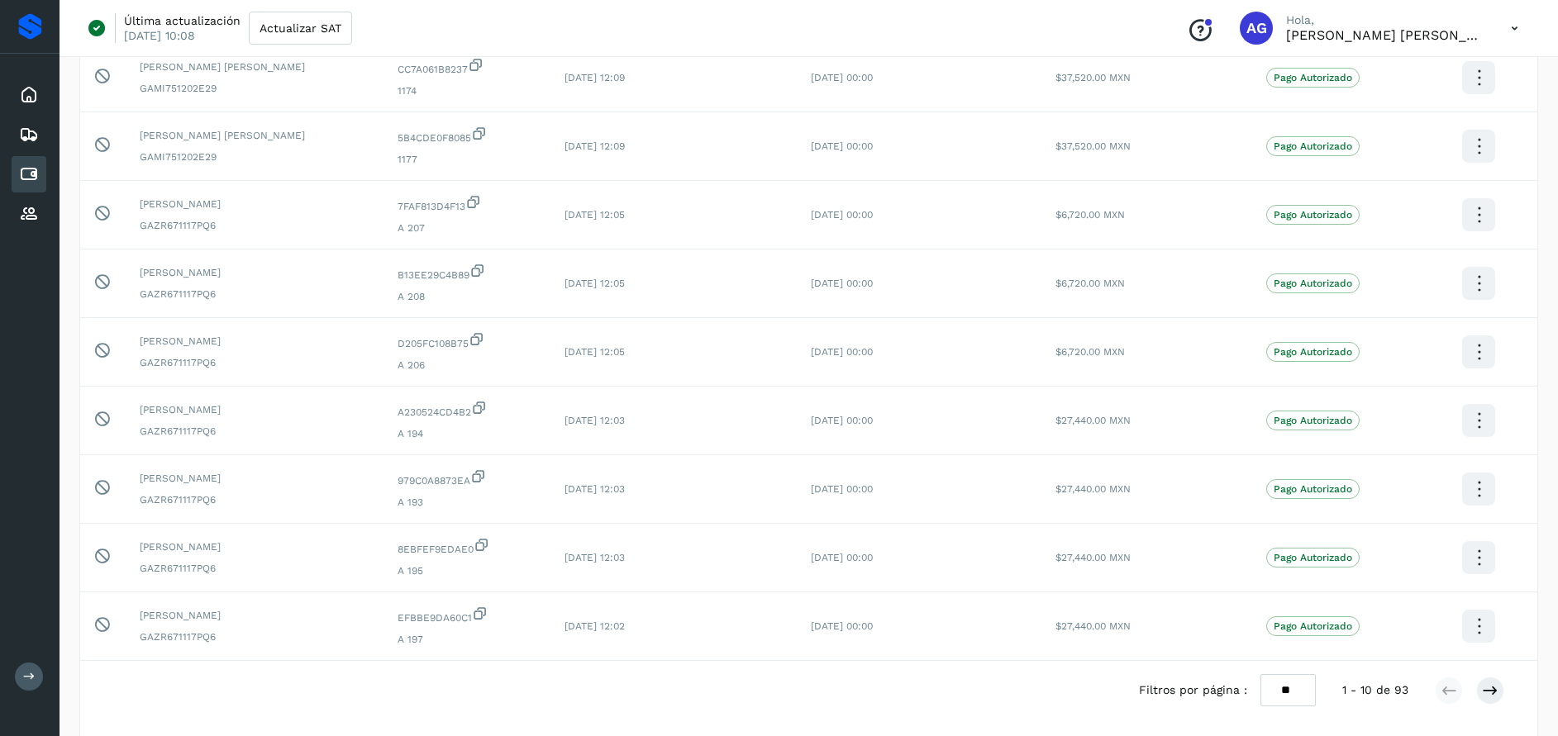
scroll to position [383, 0]
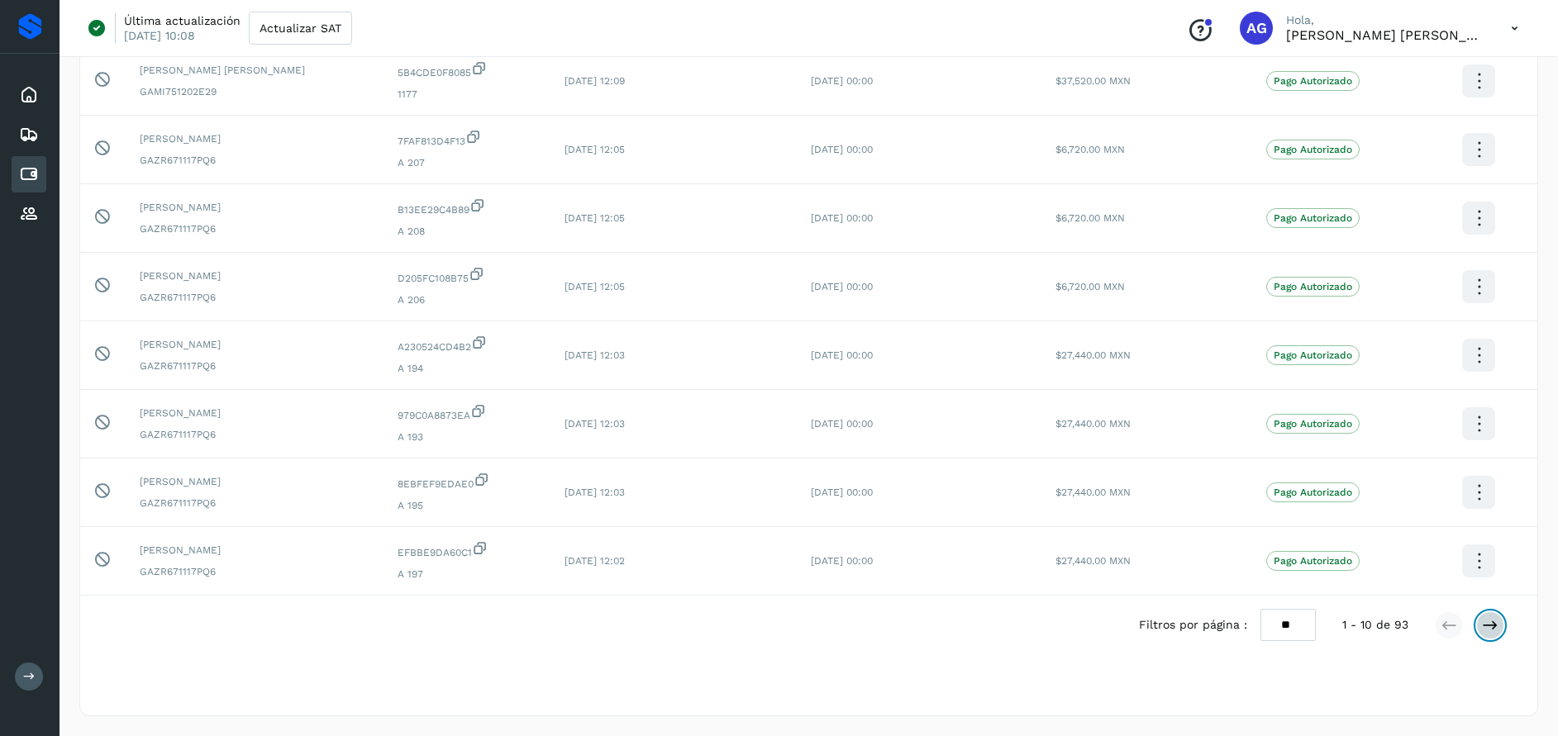
click at [1482, 635] on button at bounding box center [1490, 626] width 28 height 28
click at [1483, 635] on button at bounding box center [1490, 626] width 28 height 28
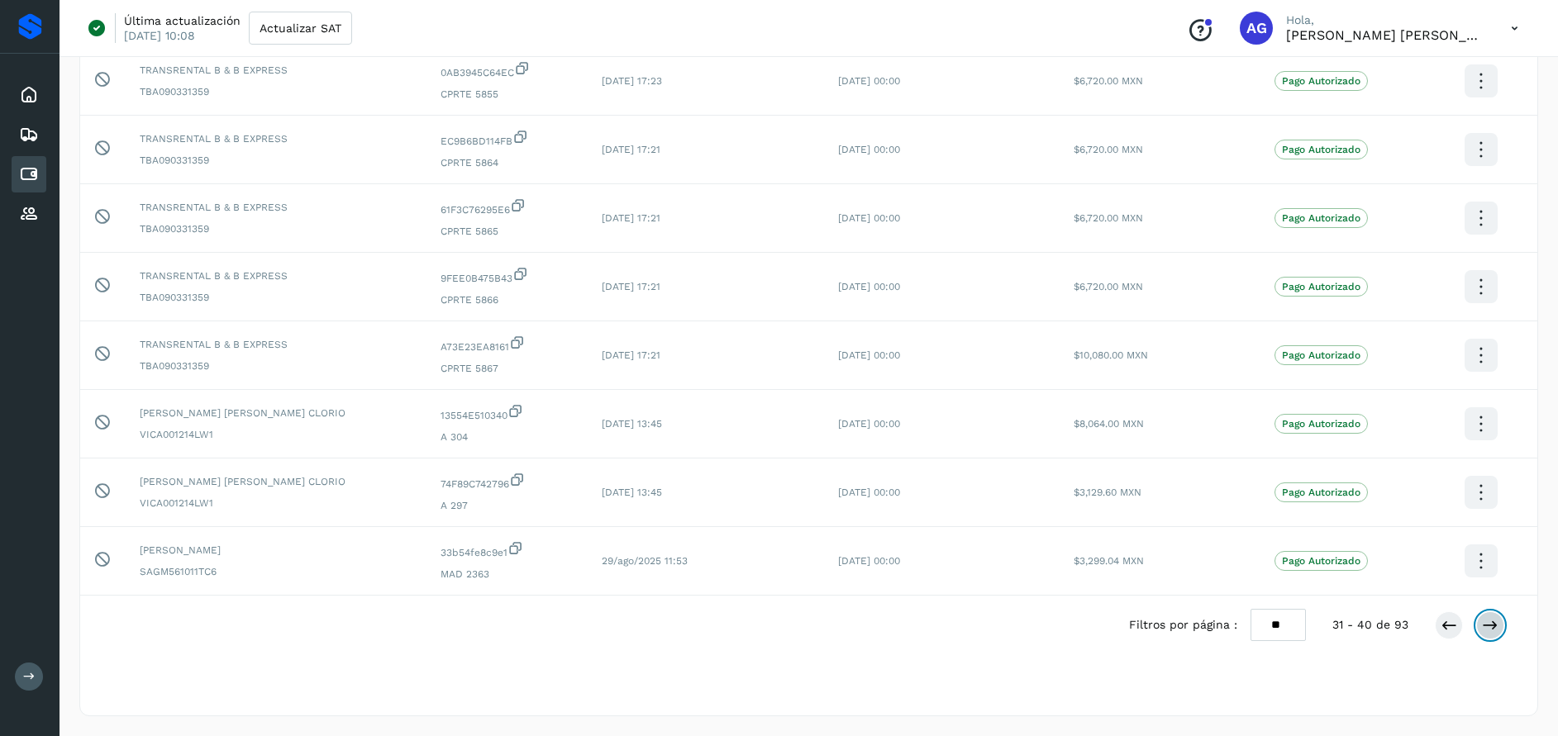
click at [1483, 635] on button at bounding box center [1490, 626] width 28 height 28
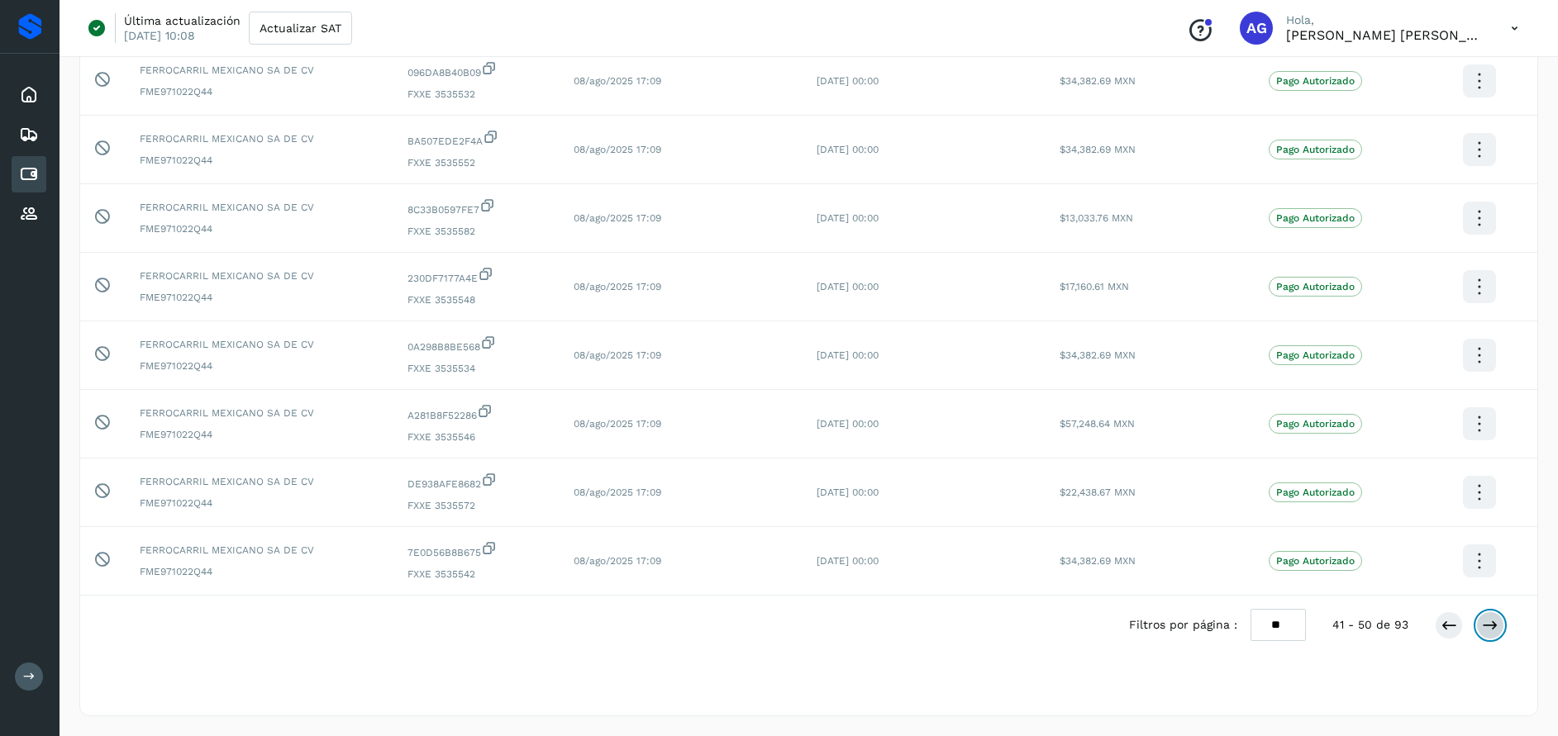
click at [1483, 635] on button at bounding box center [1490, 626] width 28 height 28
click at [1452, 626] on icon at bounding box center [1448, 625] width 17 height 17
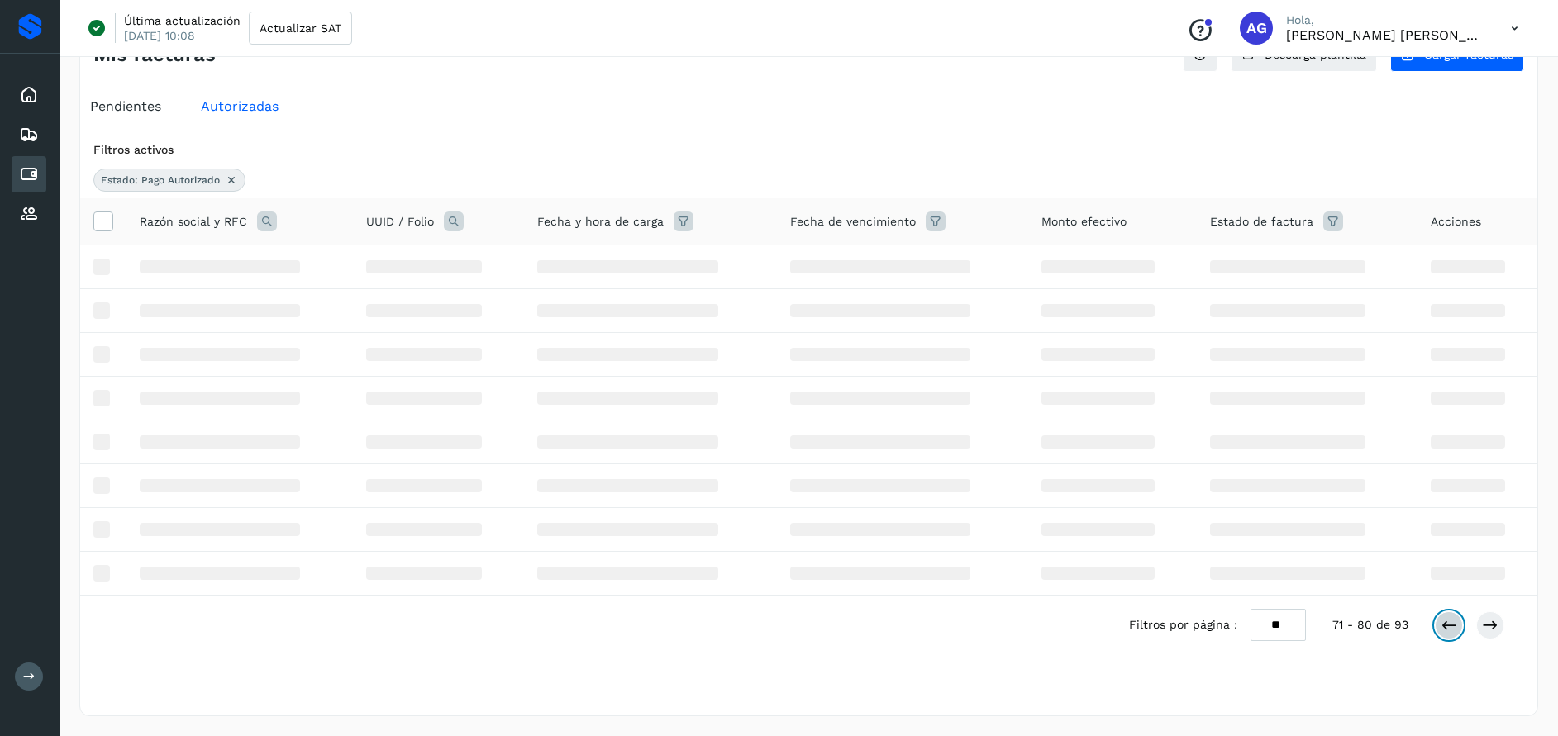
click at [1451, 626] on icon at bounding box center [1448, 625] width 17 height 17
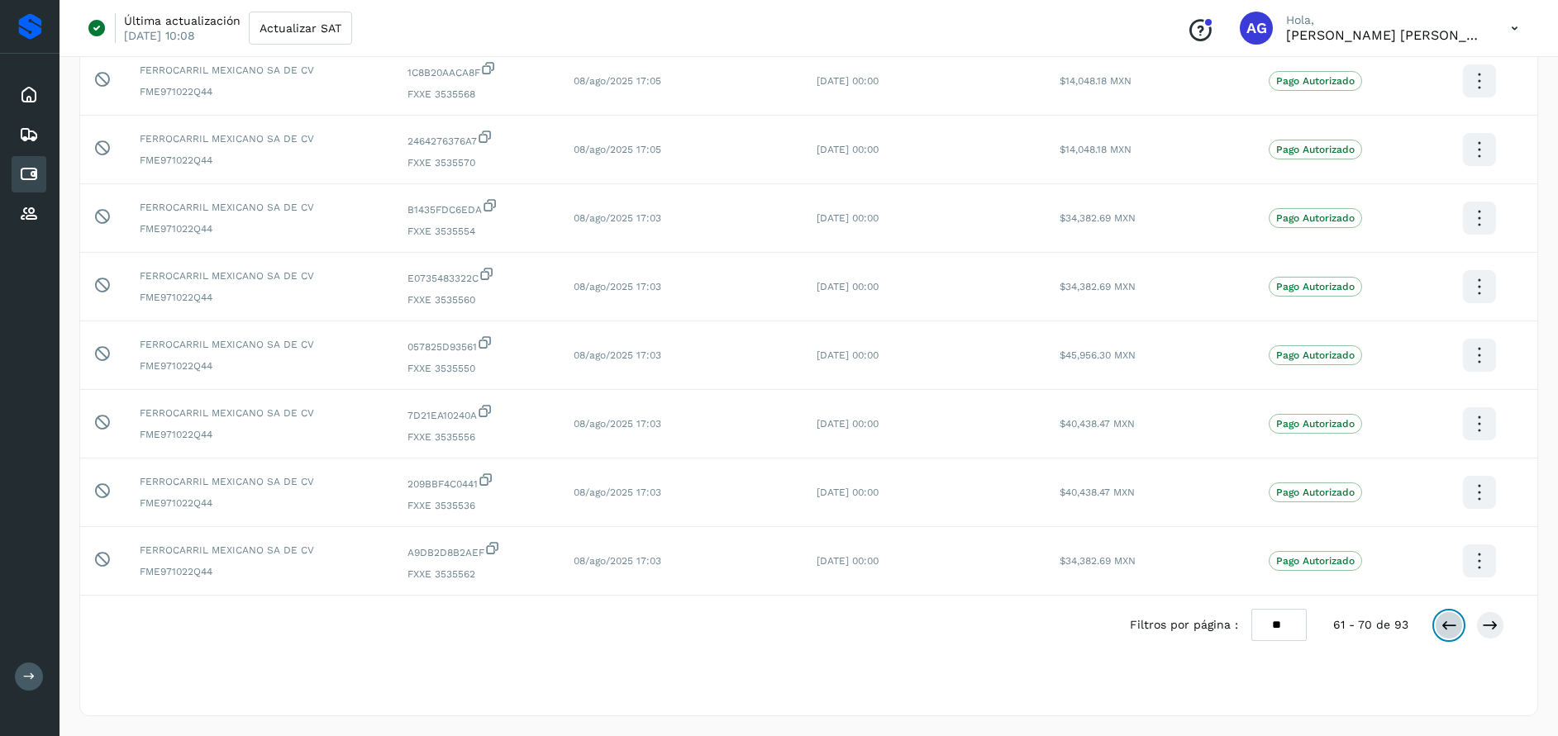
click at [1451, 627] on icon at bounding box center [1448, 625] width 17 height 17
click at [1449, 628] on icon at bounding box center [1448, 625] width 17 height 17
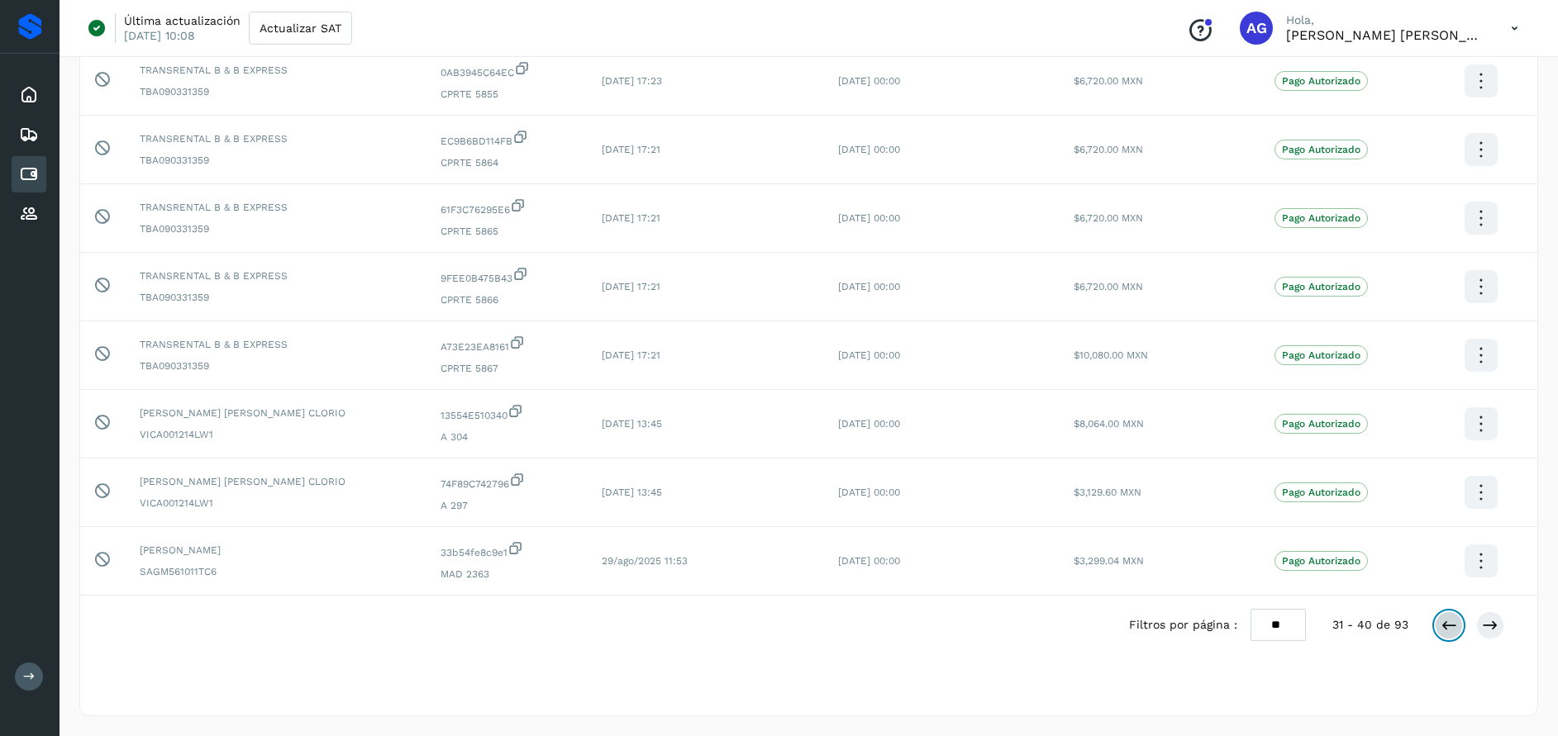
click at [1445, 628] on icon at bounding box center [1448, 625] width 17 height 17
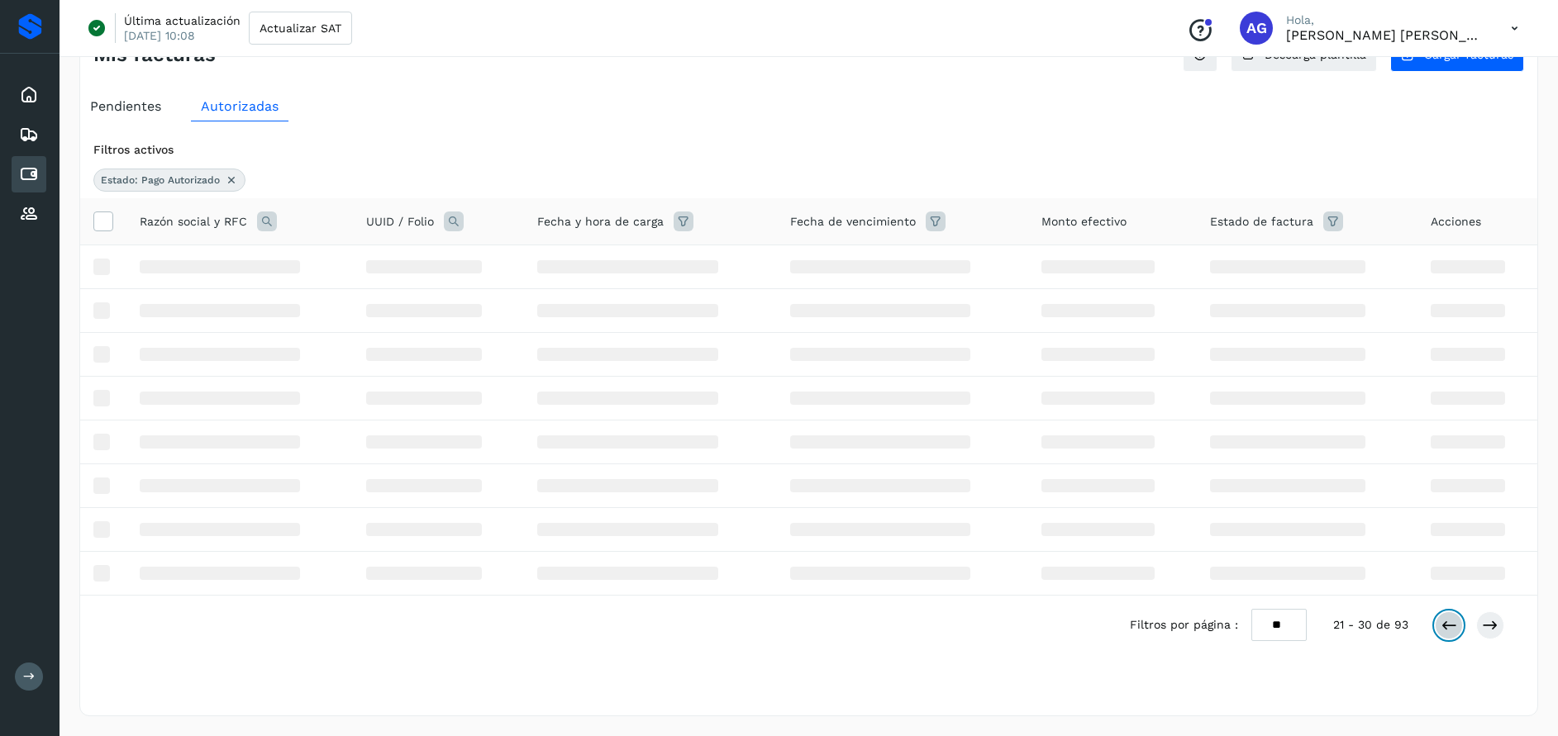
scroll to position [48, 0]
click at [1443, 628] on icon at bounding box center [1448, 625] width 17 height 17
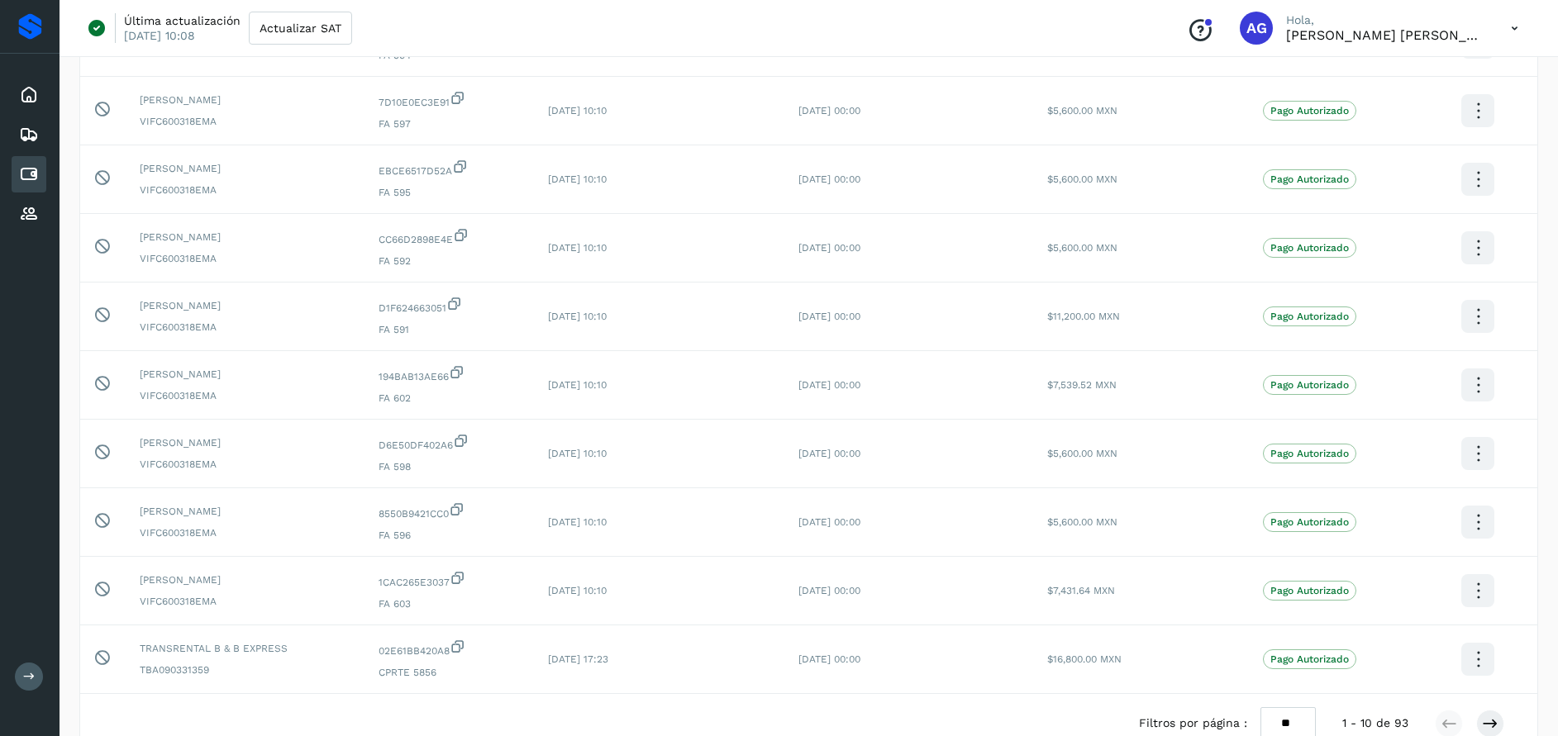
scroll to position [300, 0]
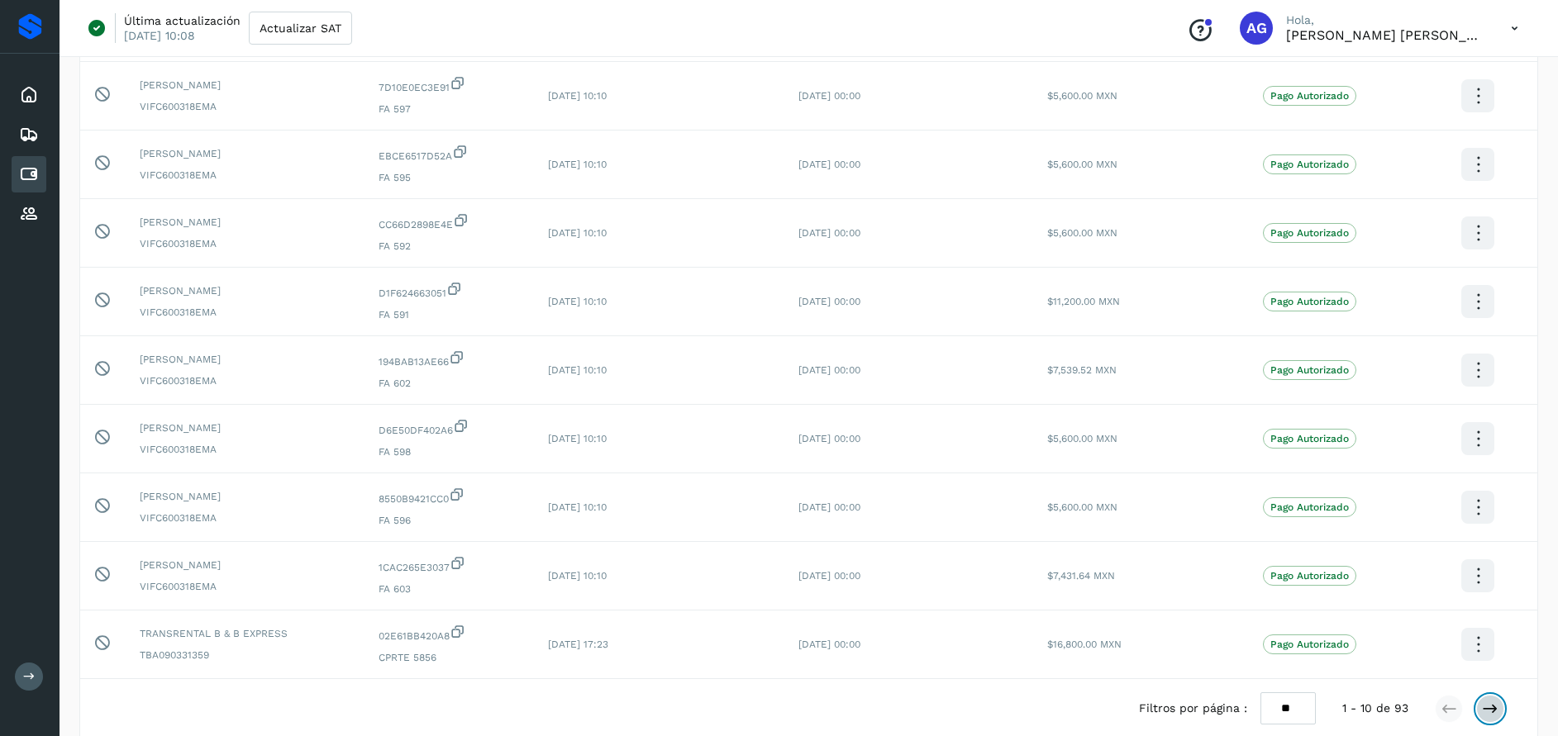
click at [1485, 706] on icon at bounding box center [1490, 709] width 17 height 17
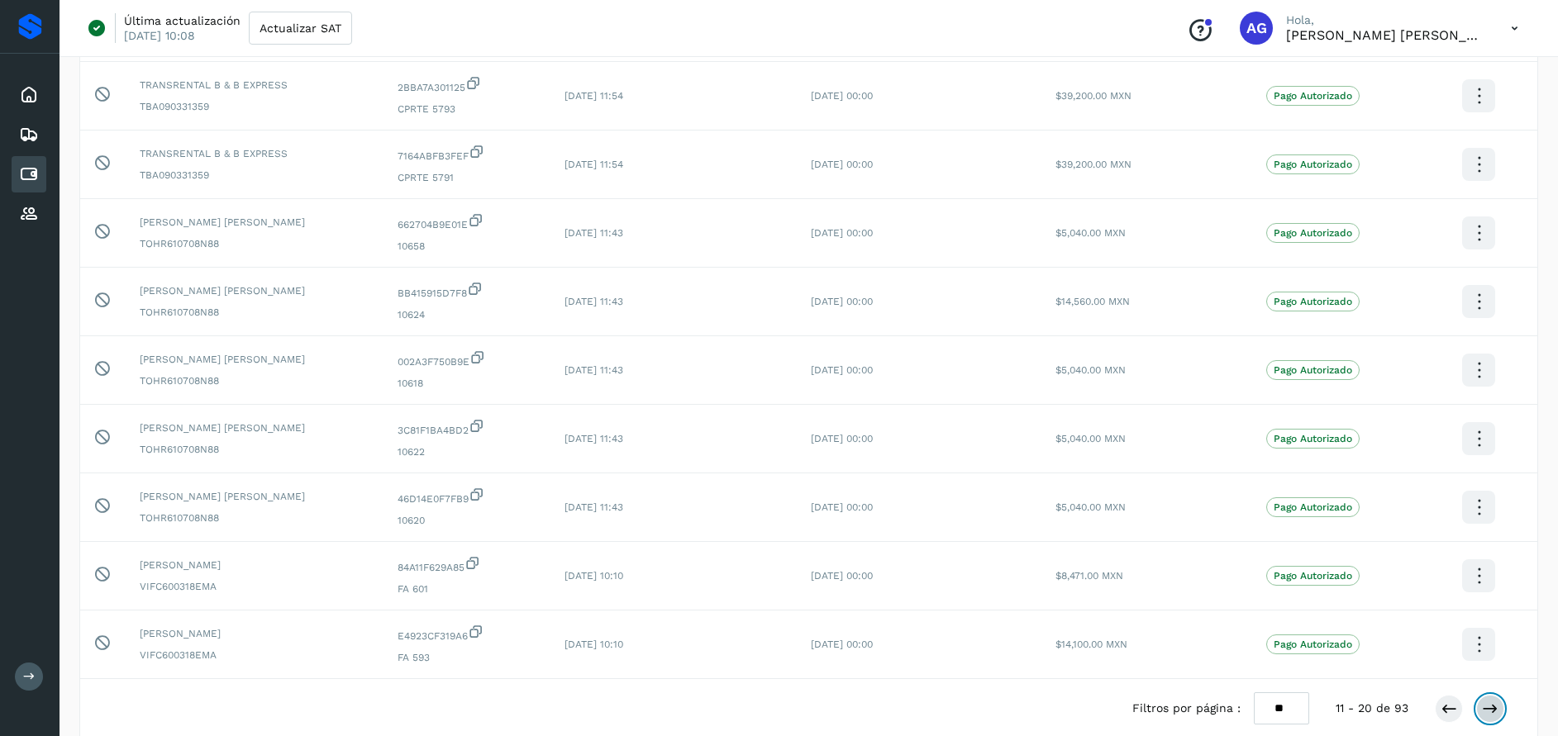
click at [1485, 706] on icon at bounding box center [1490, 709] width 17 height 17
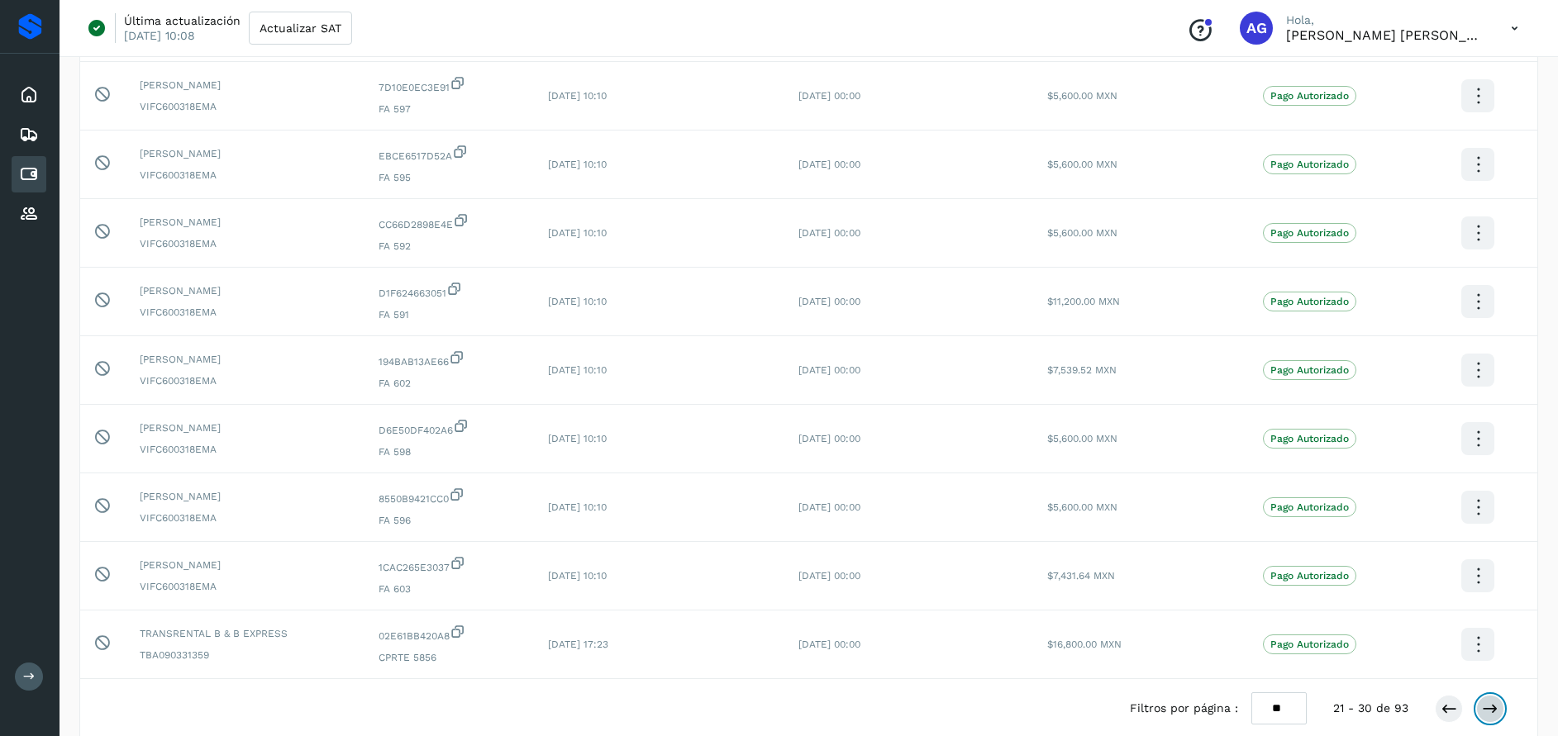
click at [1490, 709] on icon at bounding box center [1490, 709] width 17 height 17
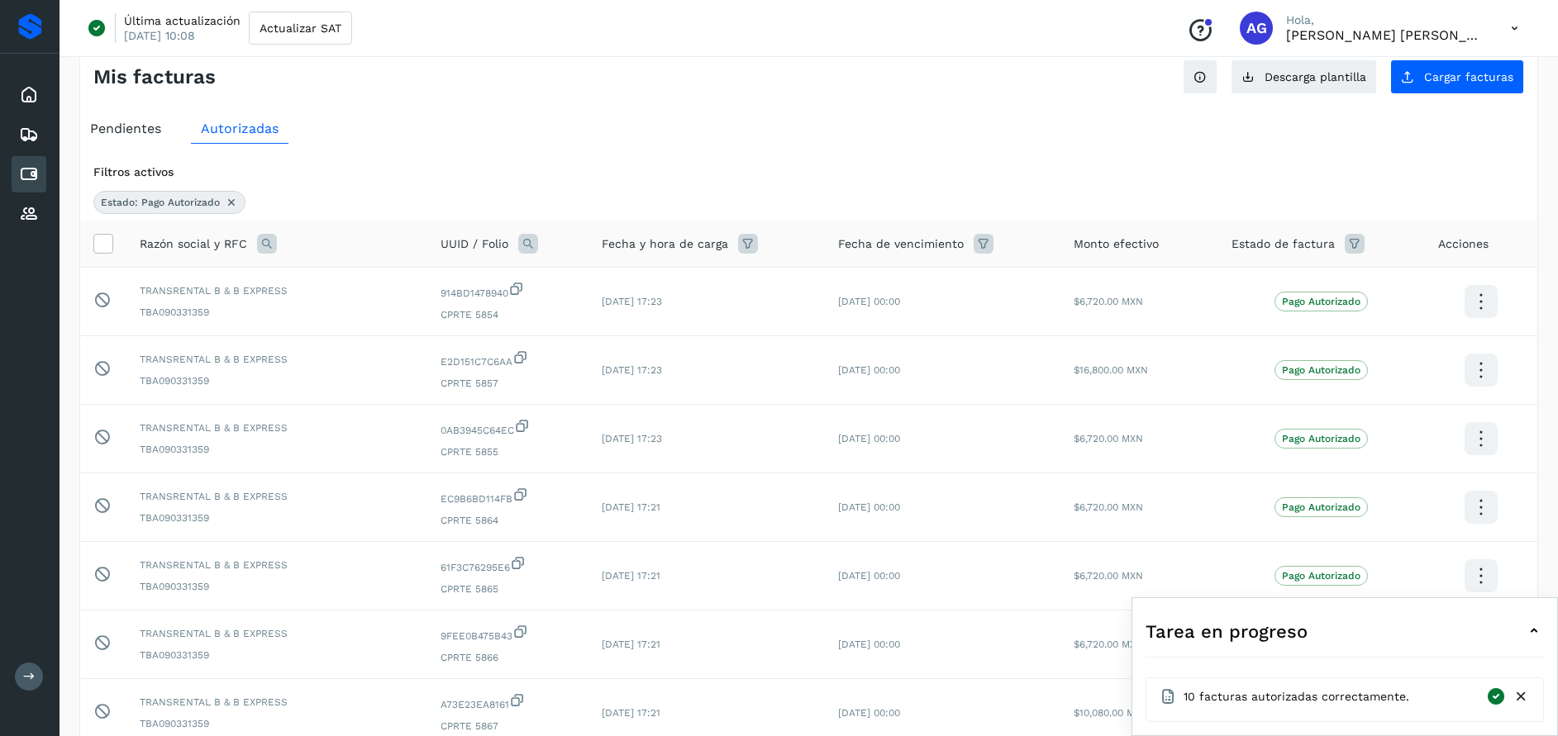
scroll to position [15, 0]
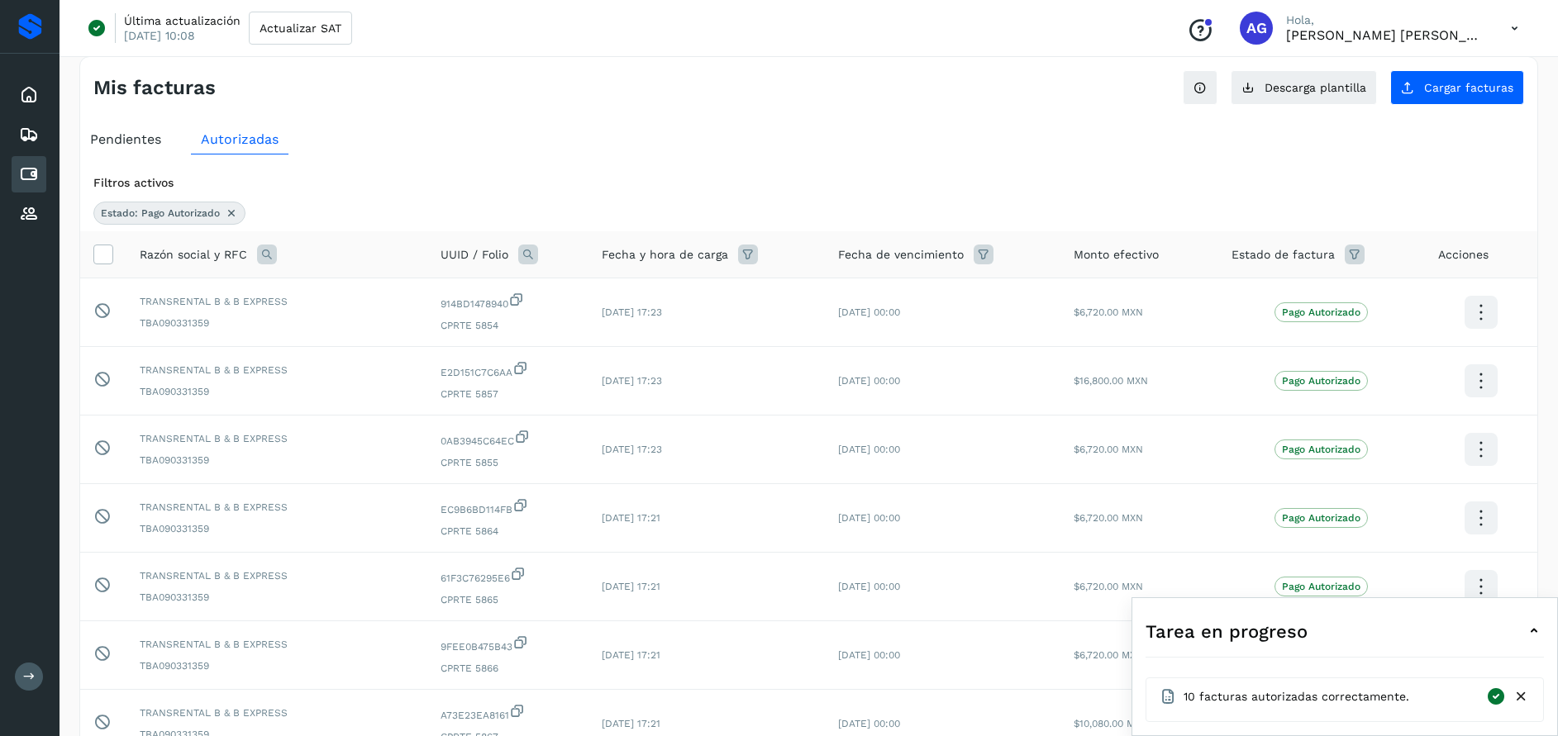
click at [31, 174] on icon at bounding box center [29, 174] width 20 height 20
click at [29, 217] on icon at bounding box center [29, 214] width 20 height 20
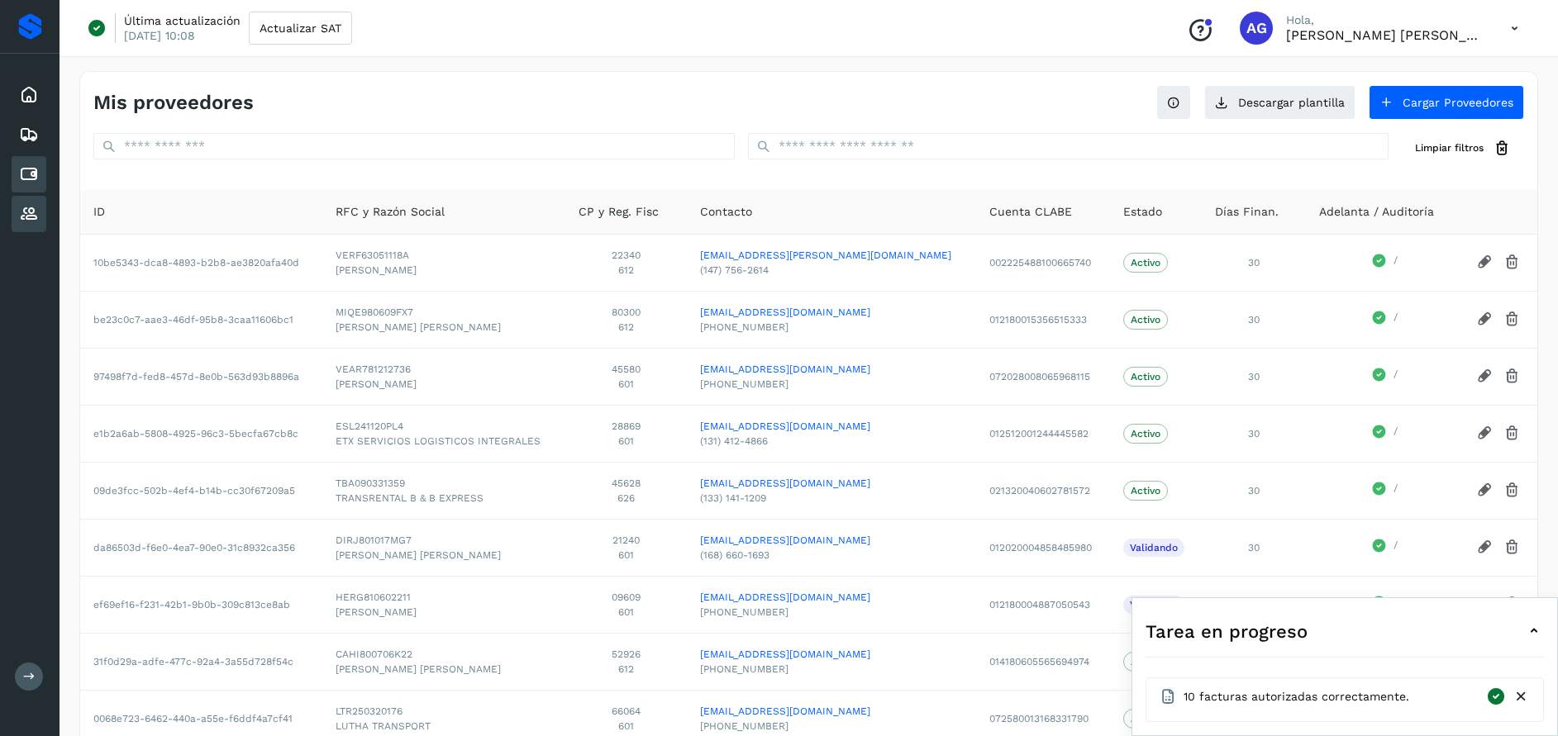
click at [17, 169] on div "Cuentas por pagar" at bounding box center [29, 174] width 35 height 36
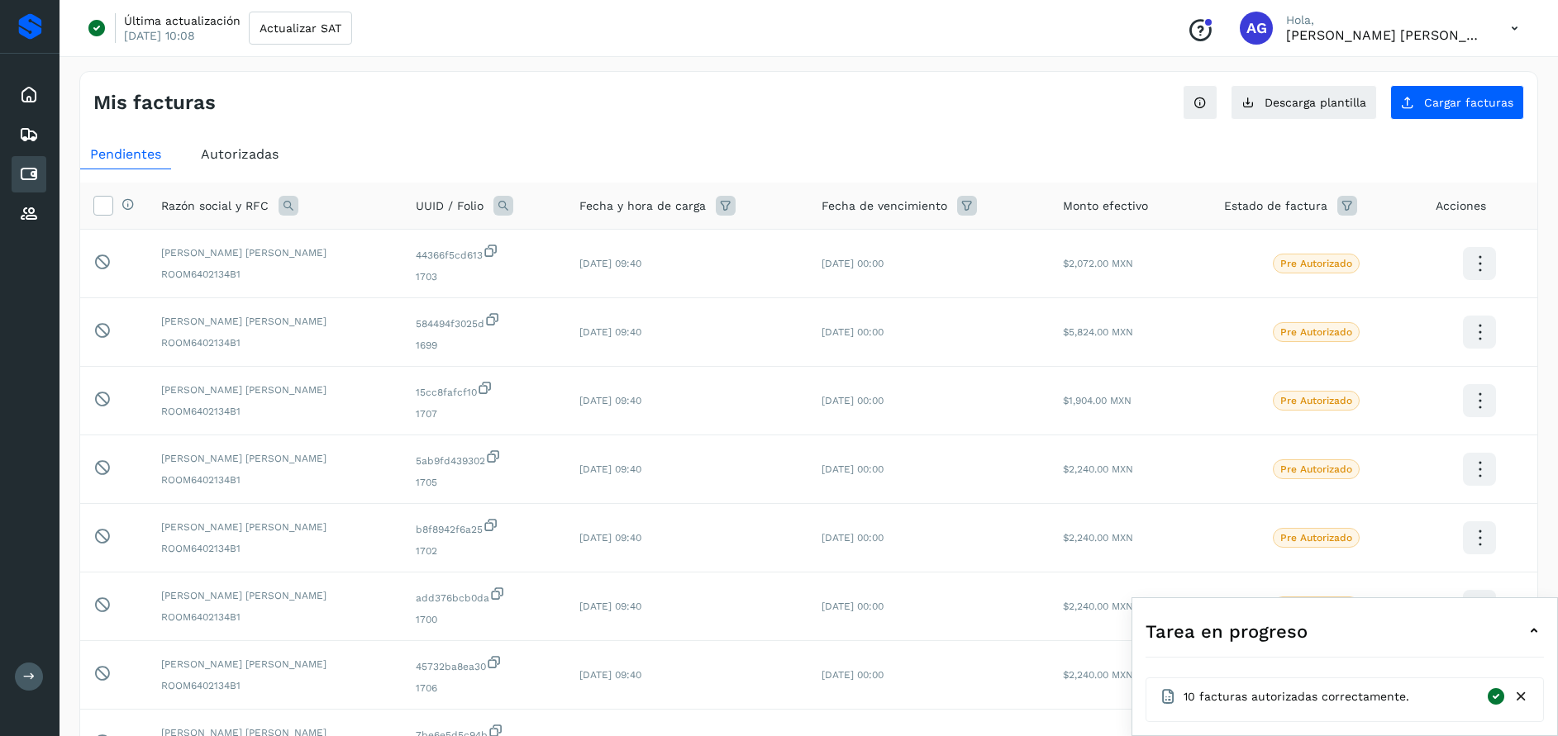
click at [269, 159] on span "Autorizadas" at bounding box center [240, 154] width 78 height 16
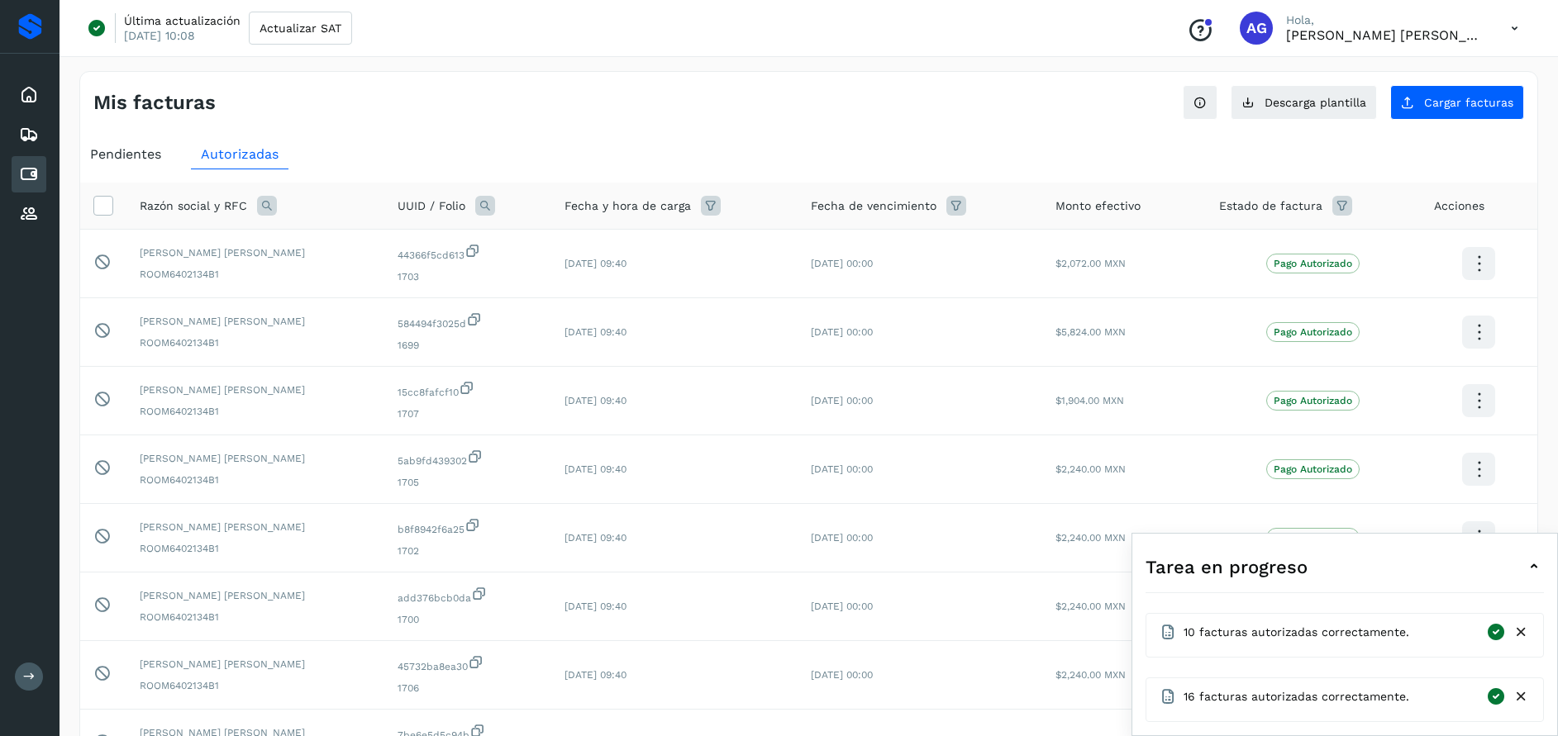
click at [264, 207] on icon at bounding box center [267, 206] width 20 height 20
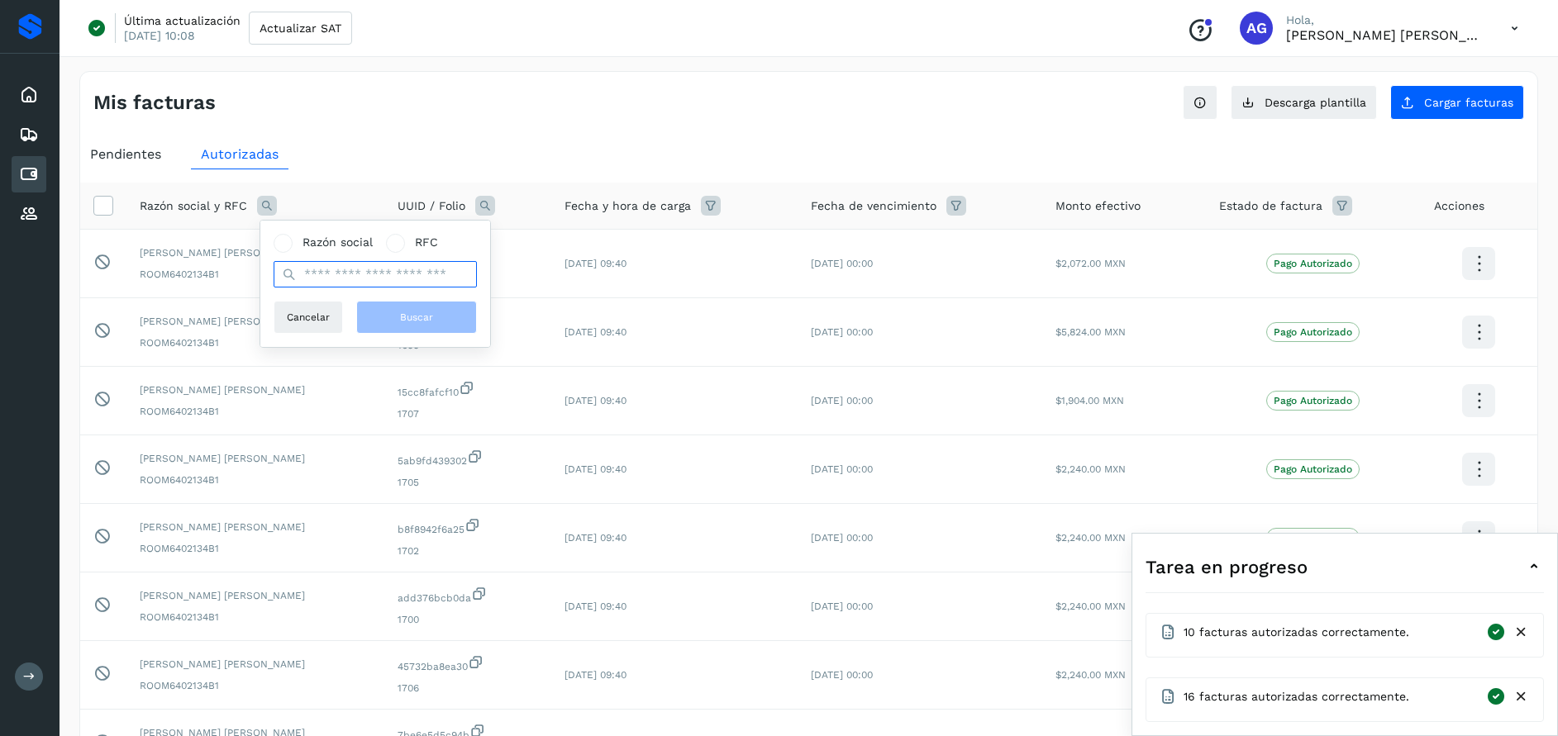
click at [379, 283] on input "text" at bounding box center [375, 274] width 203 height 26
type input "**********"
click at [407, 312] on span "Buscar" at bounding box center [416, 317] width 33 height 15
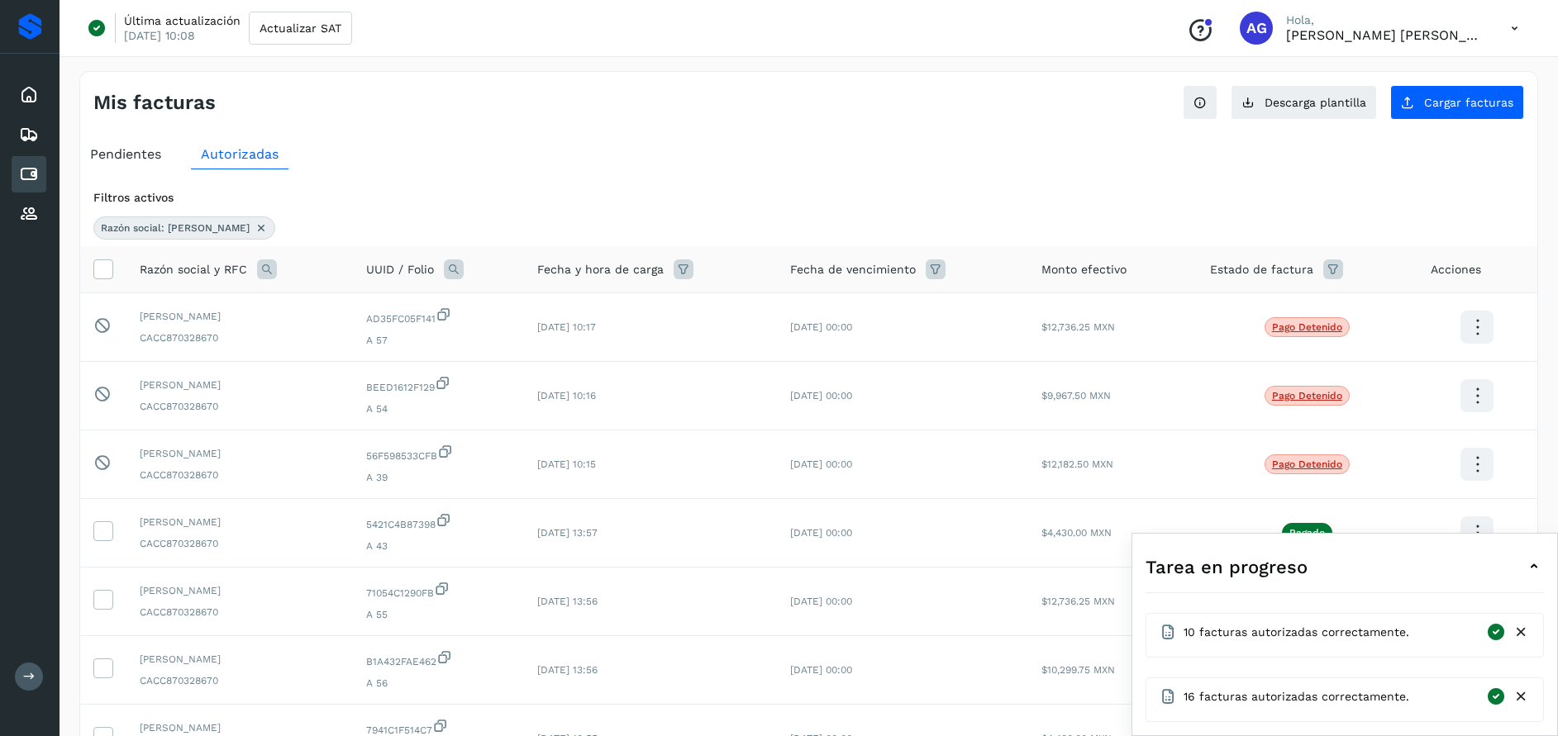
scroll to position [11, 0]
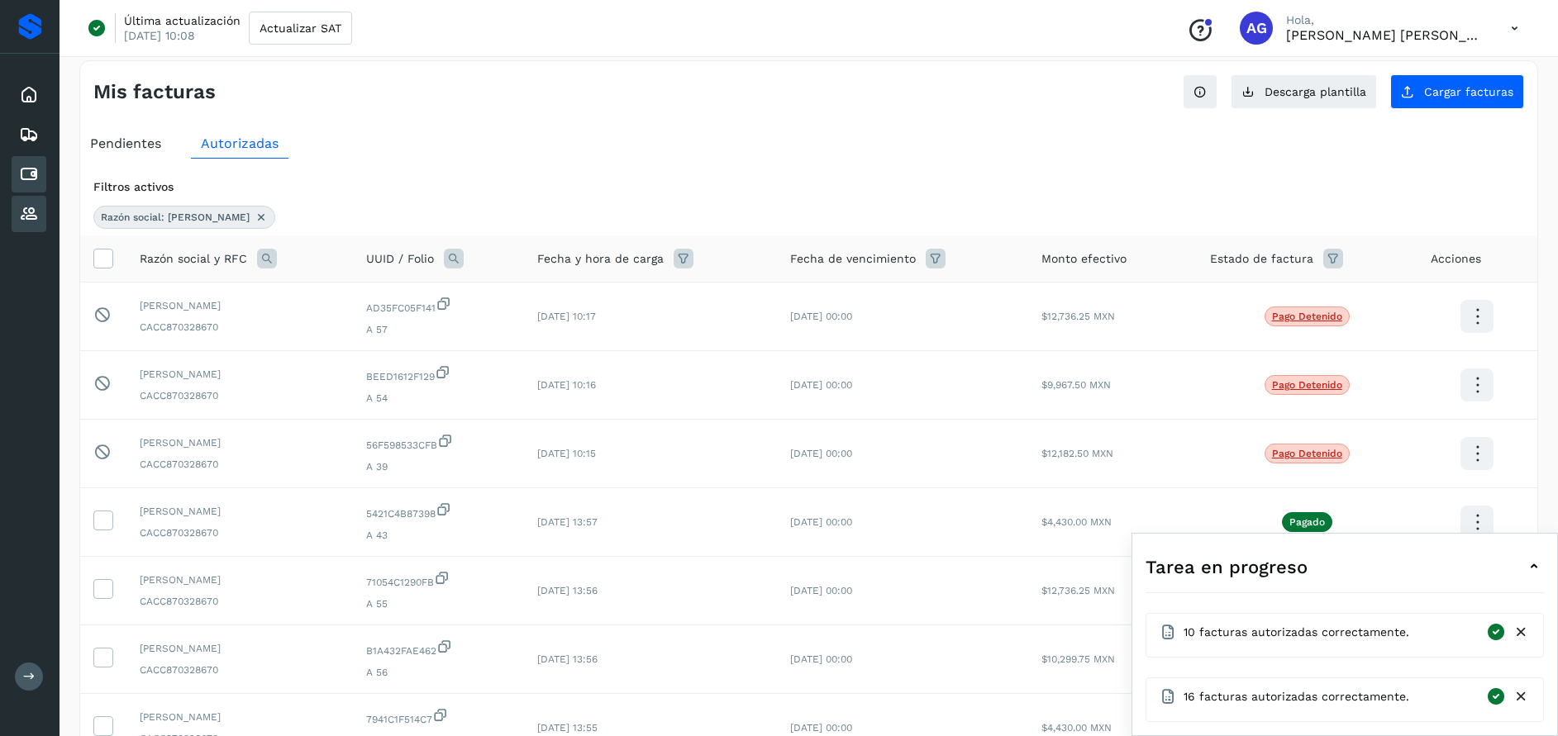
click at [26, 222] on icon at bounding box center [29, 214] width 20 height 20
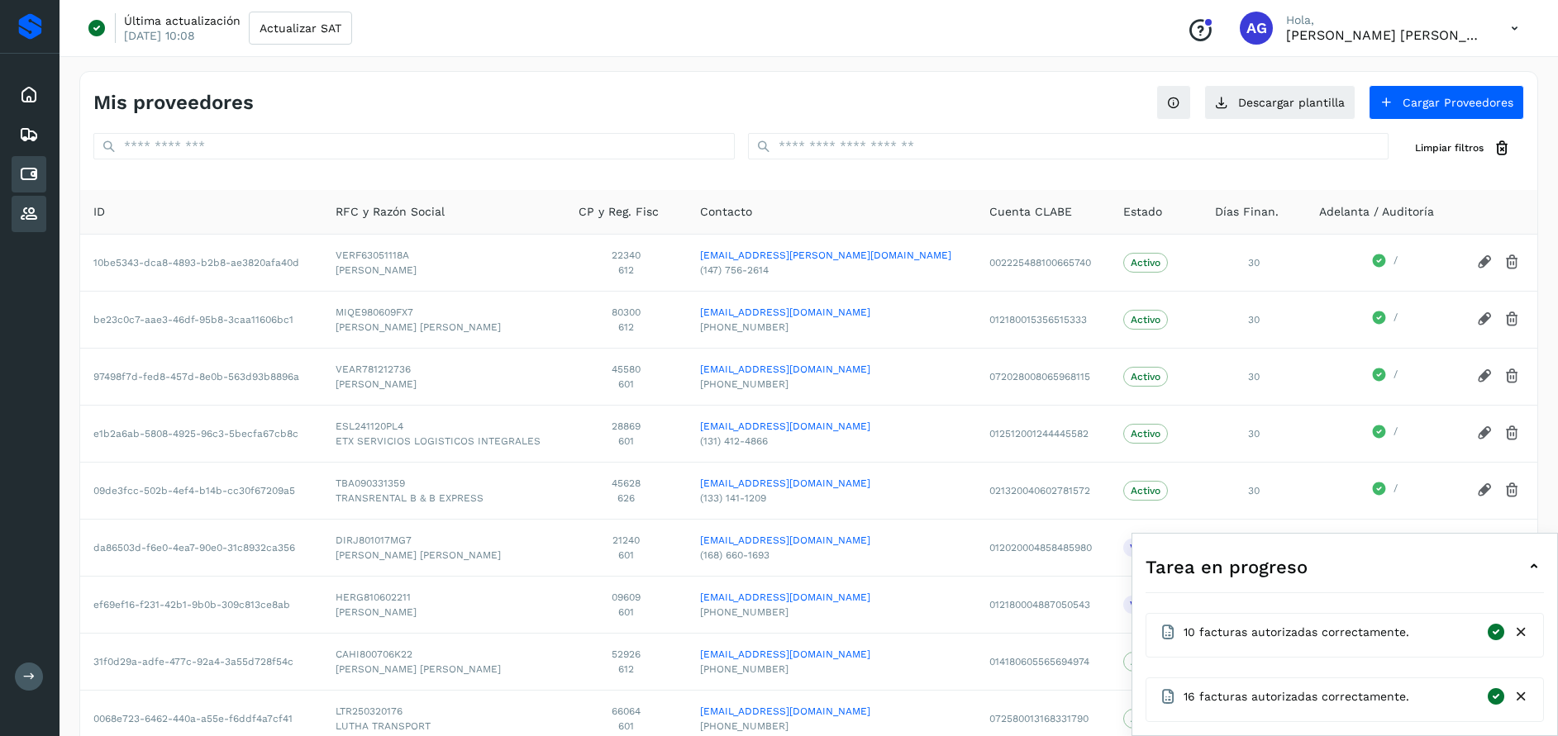
click at [33, 179] on icon at bounding box center [29, 174] width 20 height 20
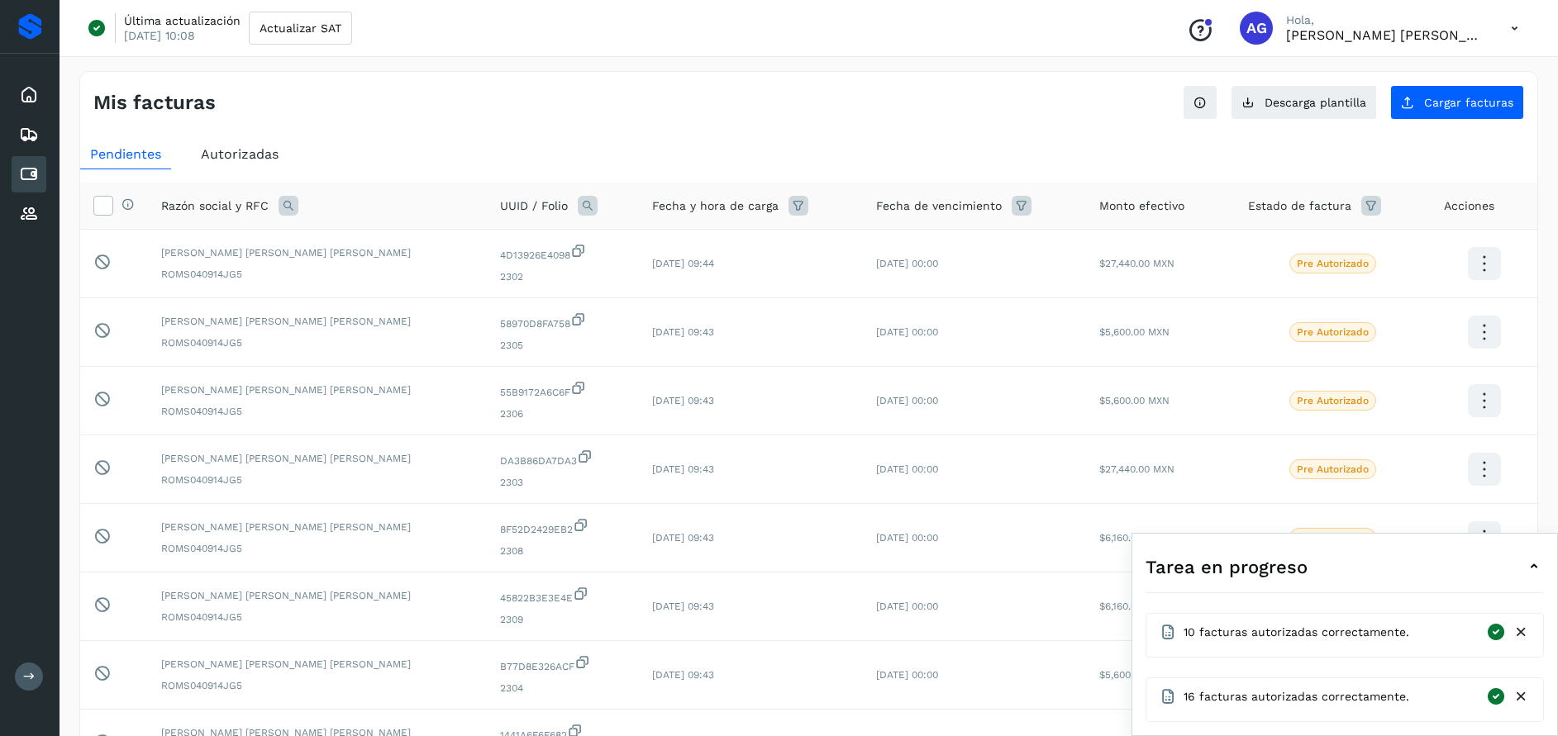
click at [26, 169] on icon at bounding box center [29, 174] width 20 height 20
click at [1361, 202] on icon at bounding box center [1371, 206] width 20 height 20
click at [1315, 248] on icon at bounding box center [1315, 247] width 17 height 17
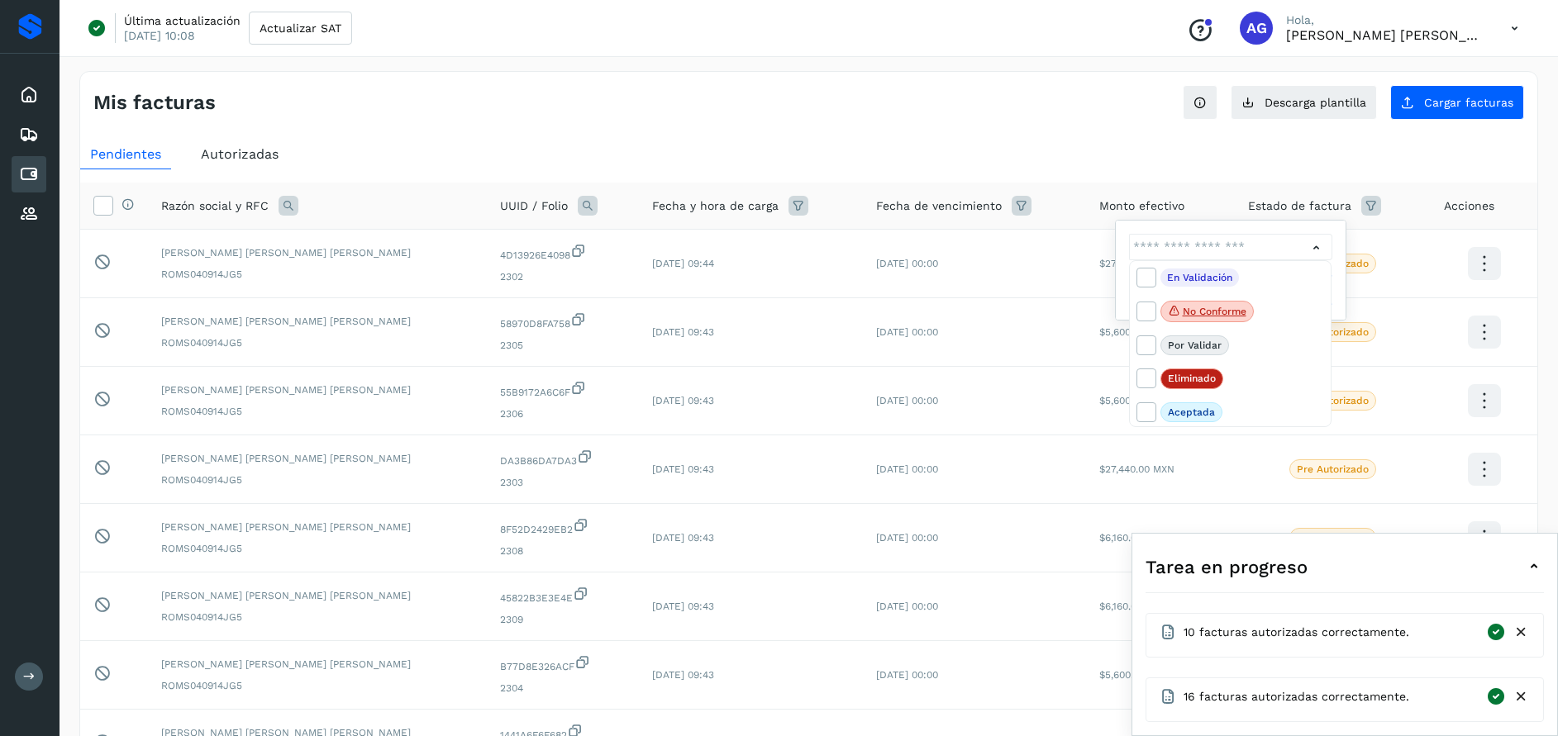
click at [269, 160] on div at bounding box center [779, 368] width 1558 height 736
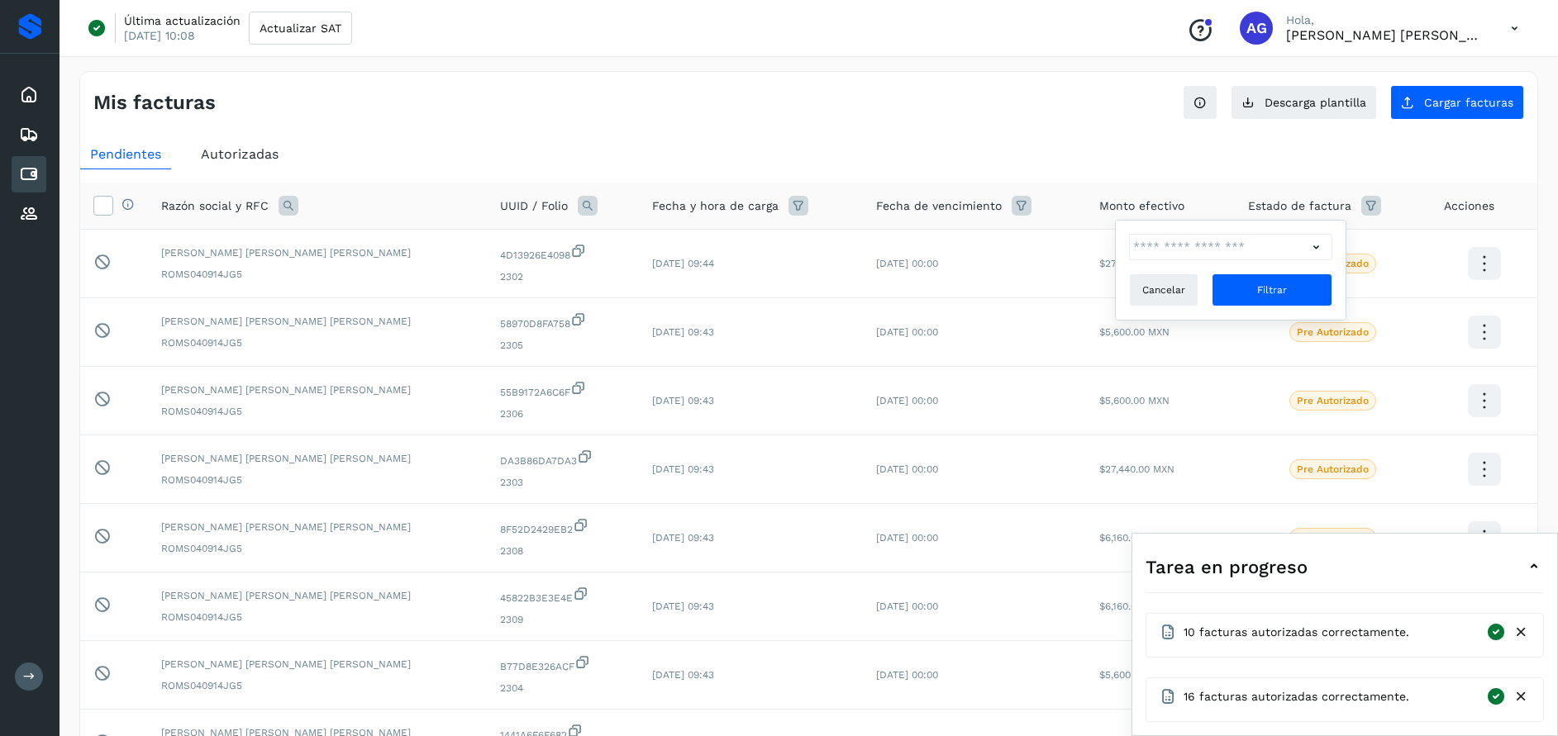
click at [255, 158] on span "Autorizadas" at bounding box center [240, 154] width 78 height 16
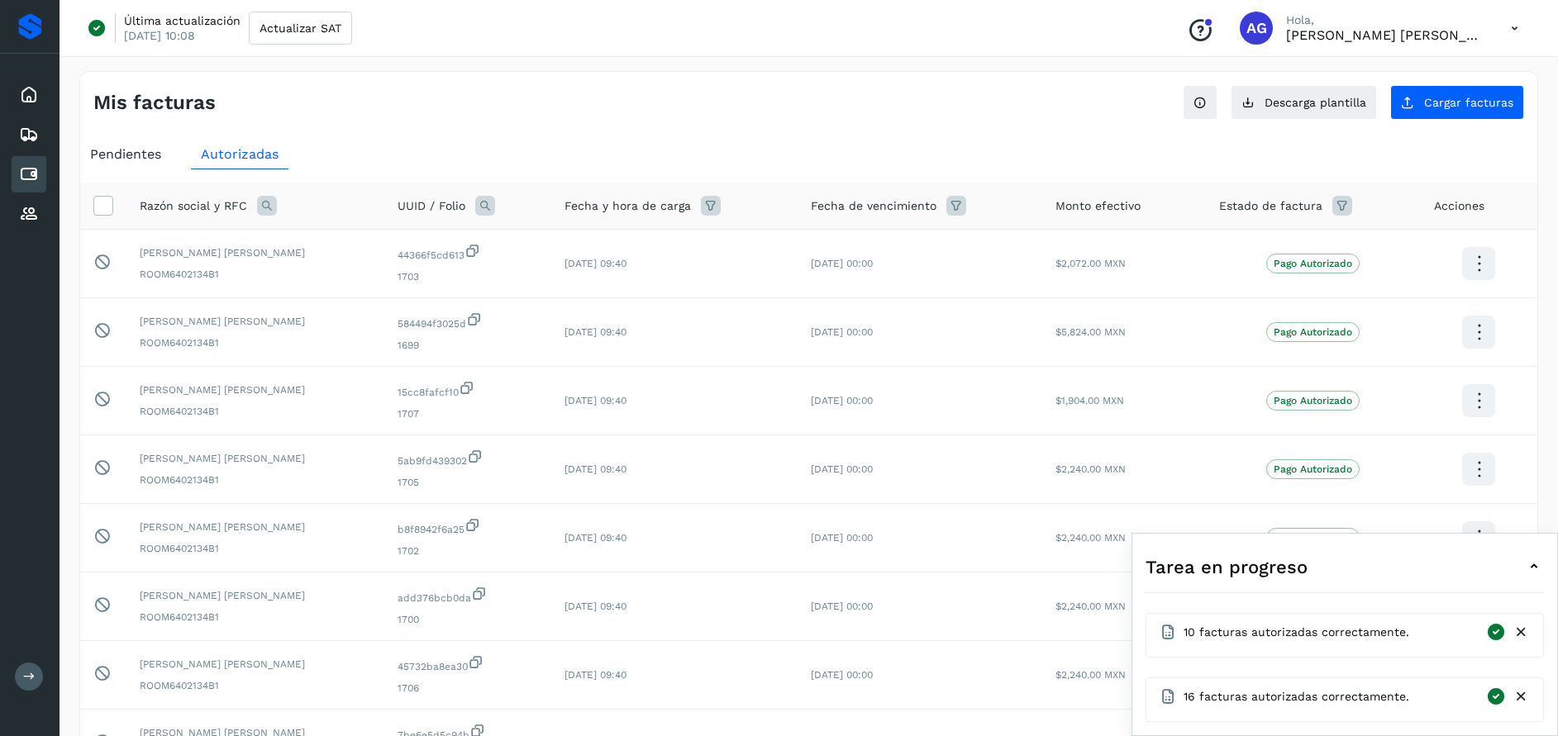
click at [126, 155] on span "Pendientes" at bounding box center [125, 154] width 71 height 16
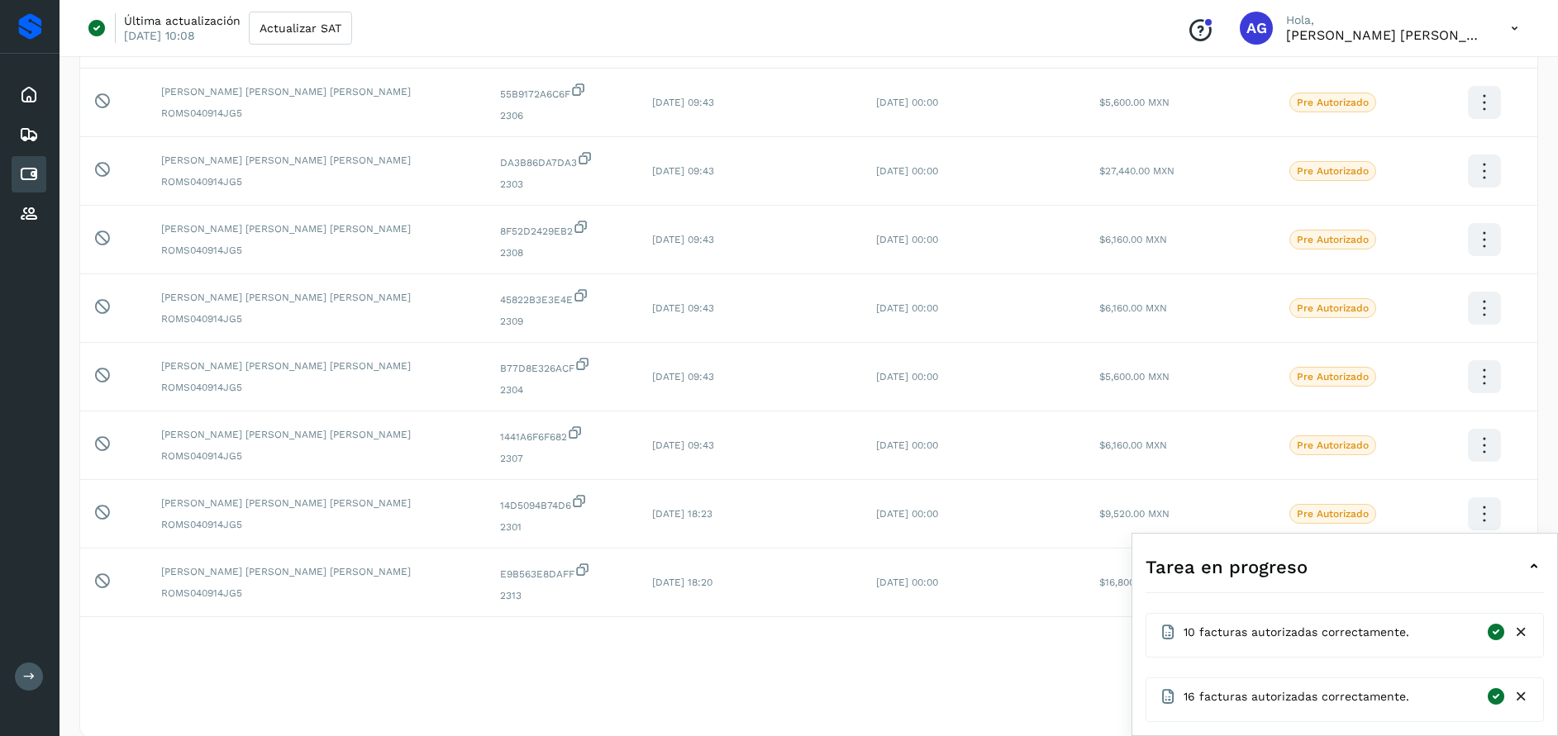
scroll to position [320, 0]
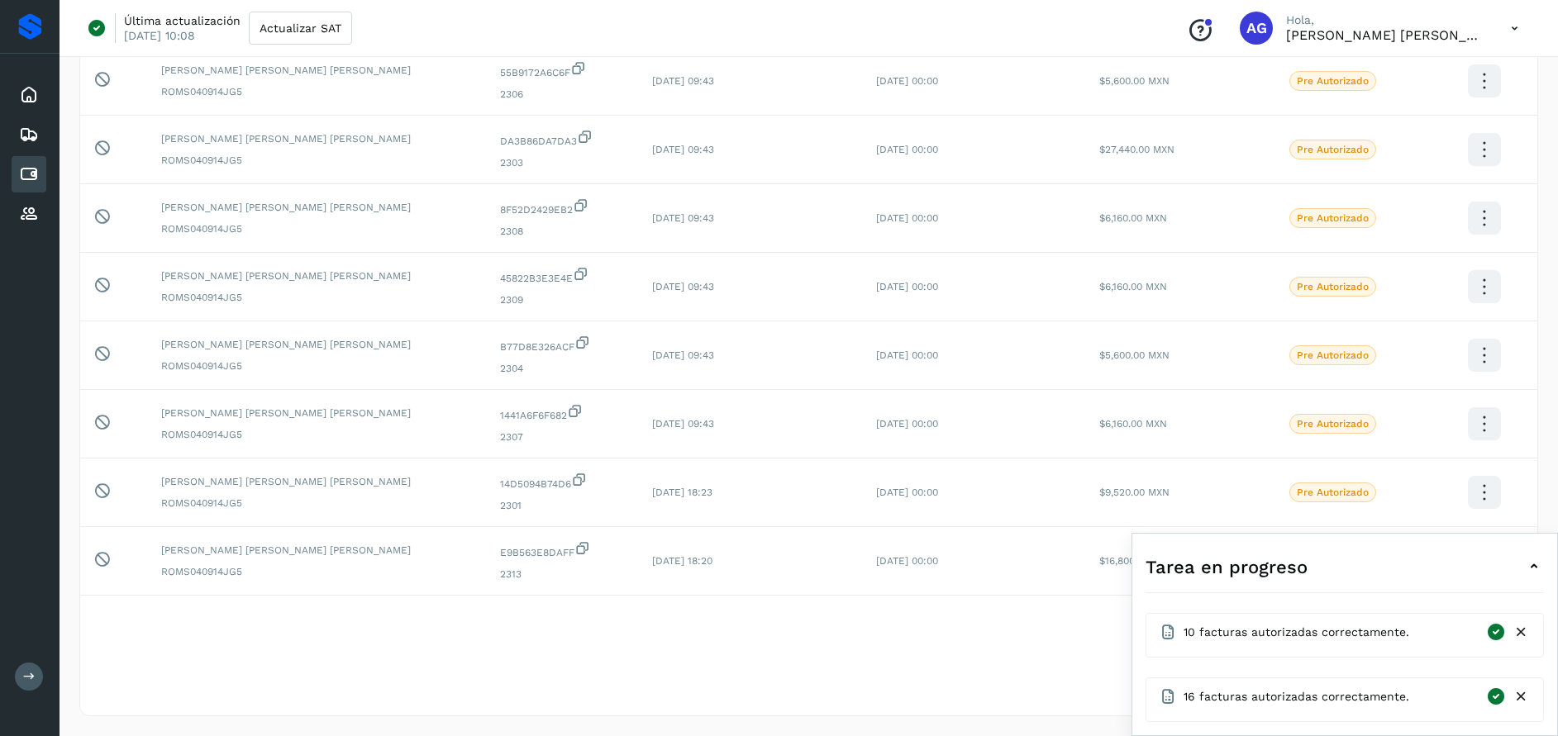
click at [1060, 659] on div "Selecciona una fecha" at bounding box center [808, 668] width 1457 height 27
click at [1525, 631] on icon at bounding box center [1520, 632] width 17 height 17
click at [1521, 696] on icon at bounding box center [1520, 696] width 17 height 17
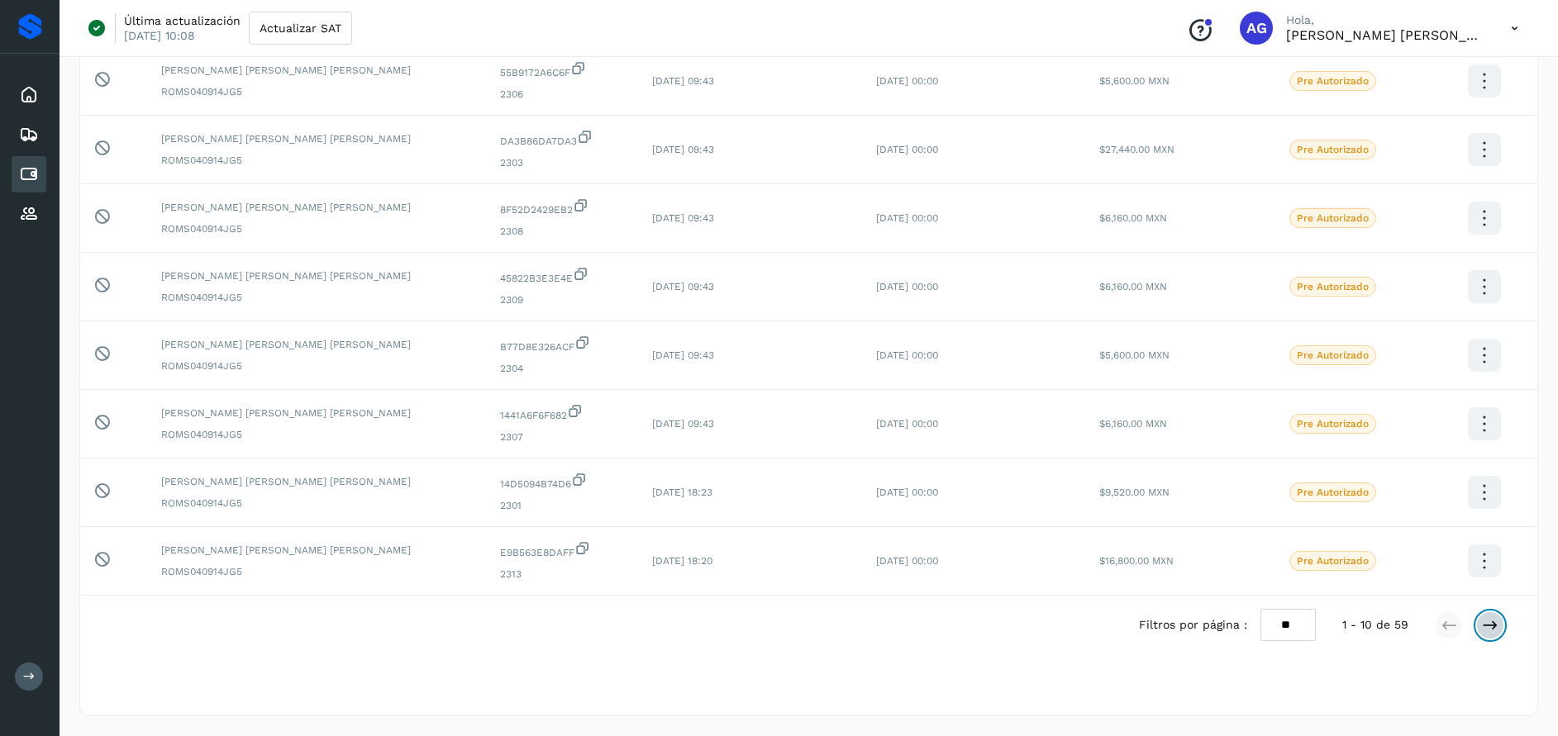
click at [1493, 626] on icon at bounding box center [1490, 625] width 17 height 17
click at [1504, 622] on div "Filtros por página : ** ** ** 11 - 20 de 59" at bounding box center [1331, 625] width 398 height 32
click at [1488, 625] on icon at bounding box center [1490, 625] width 17 height 17
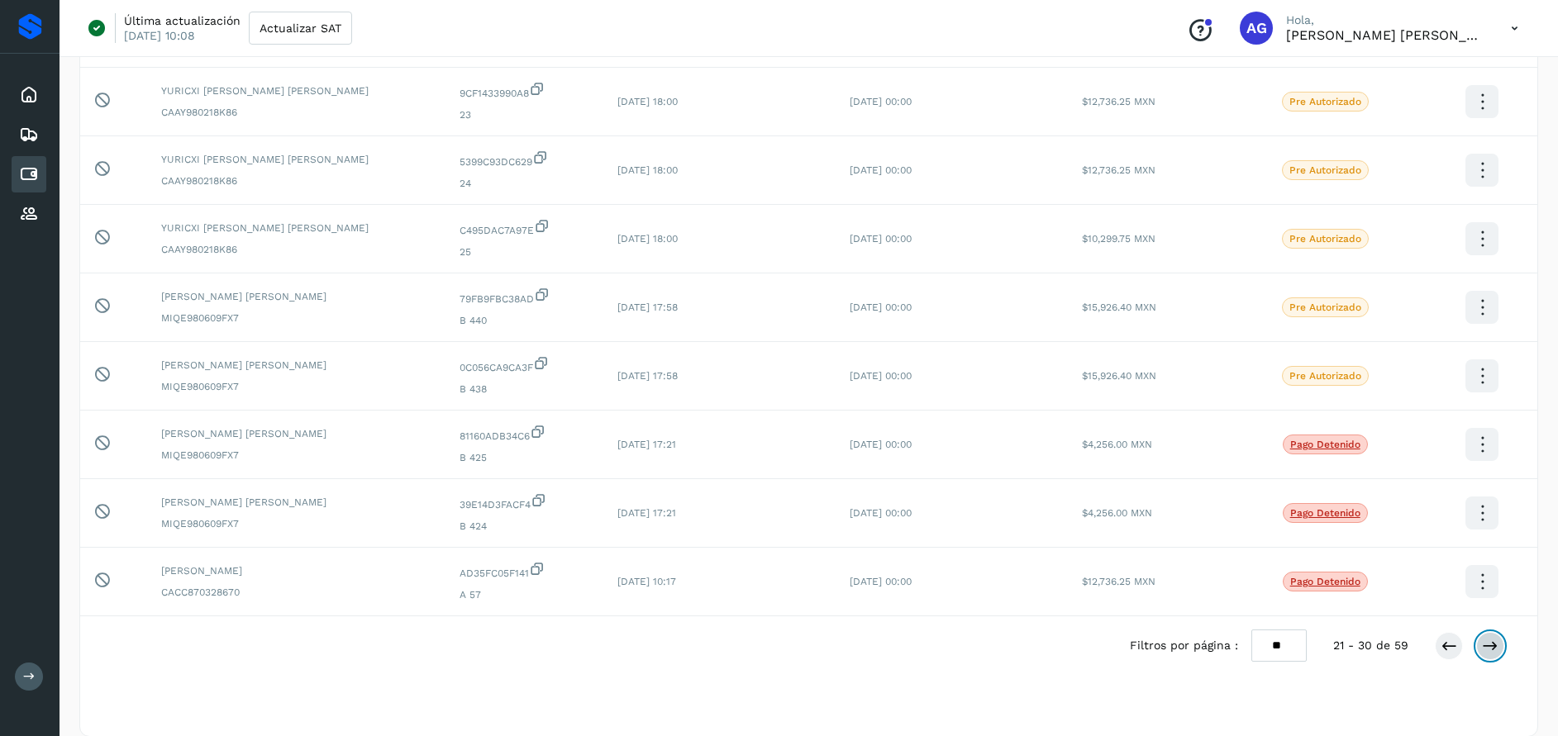
scroll to position [302, 0]
click at [1496, 644] on icon at bounding box center [1490, 643] width 17 height 17
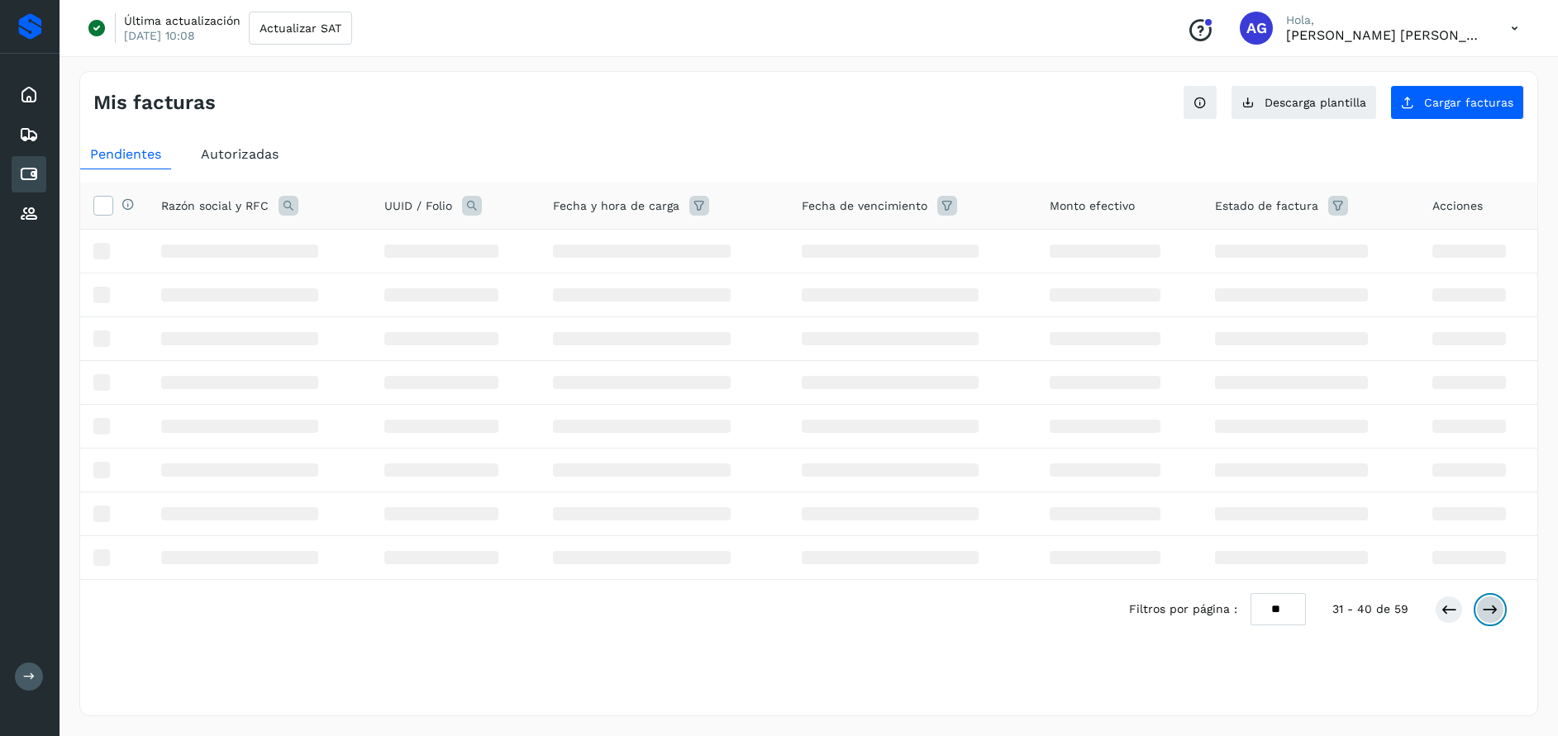
scroll to position [0, 0]
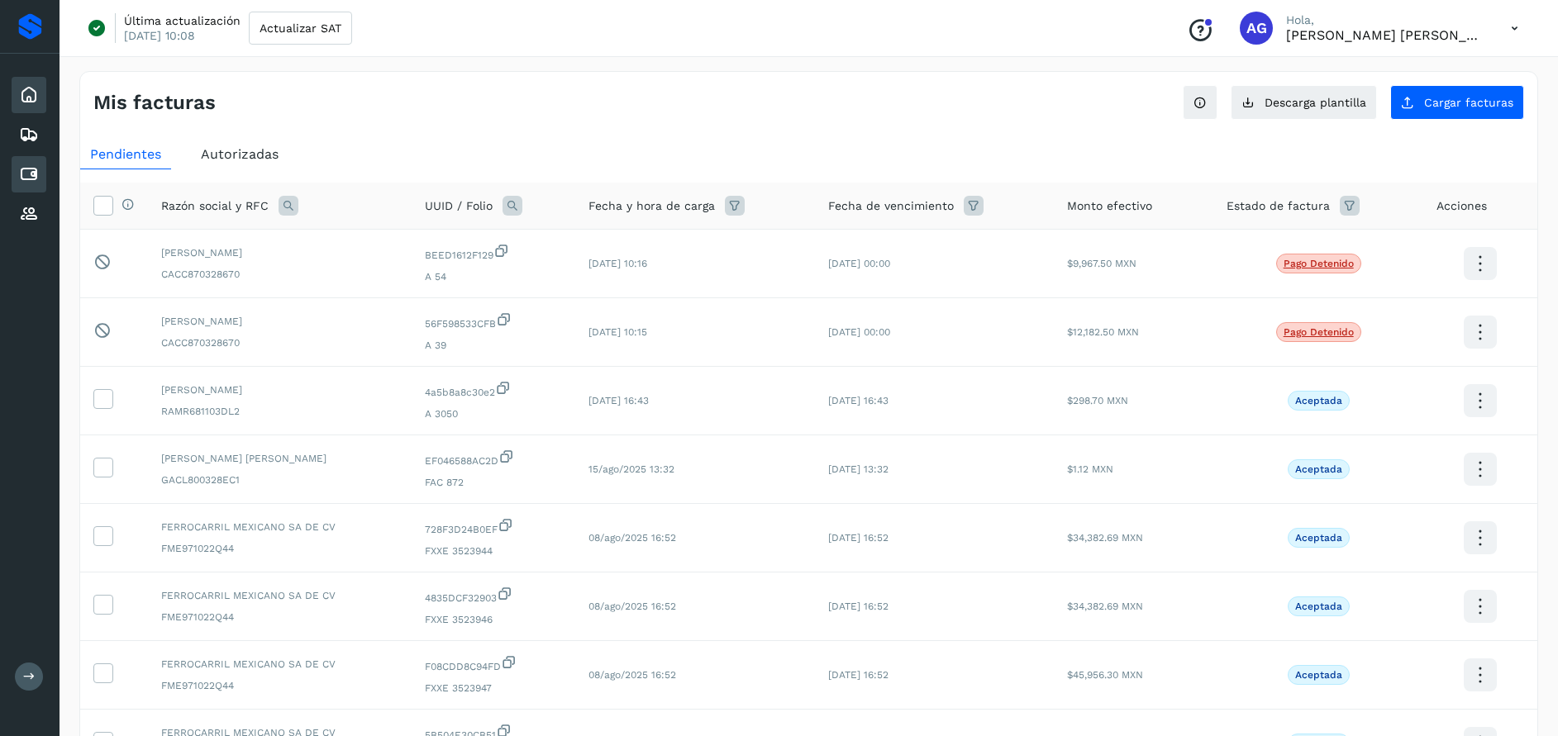
click at [23, 93] on icon at bounding box center [29, 95] width 20 height 20
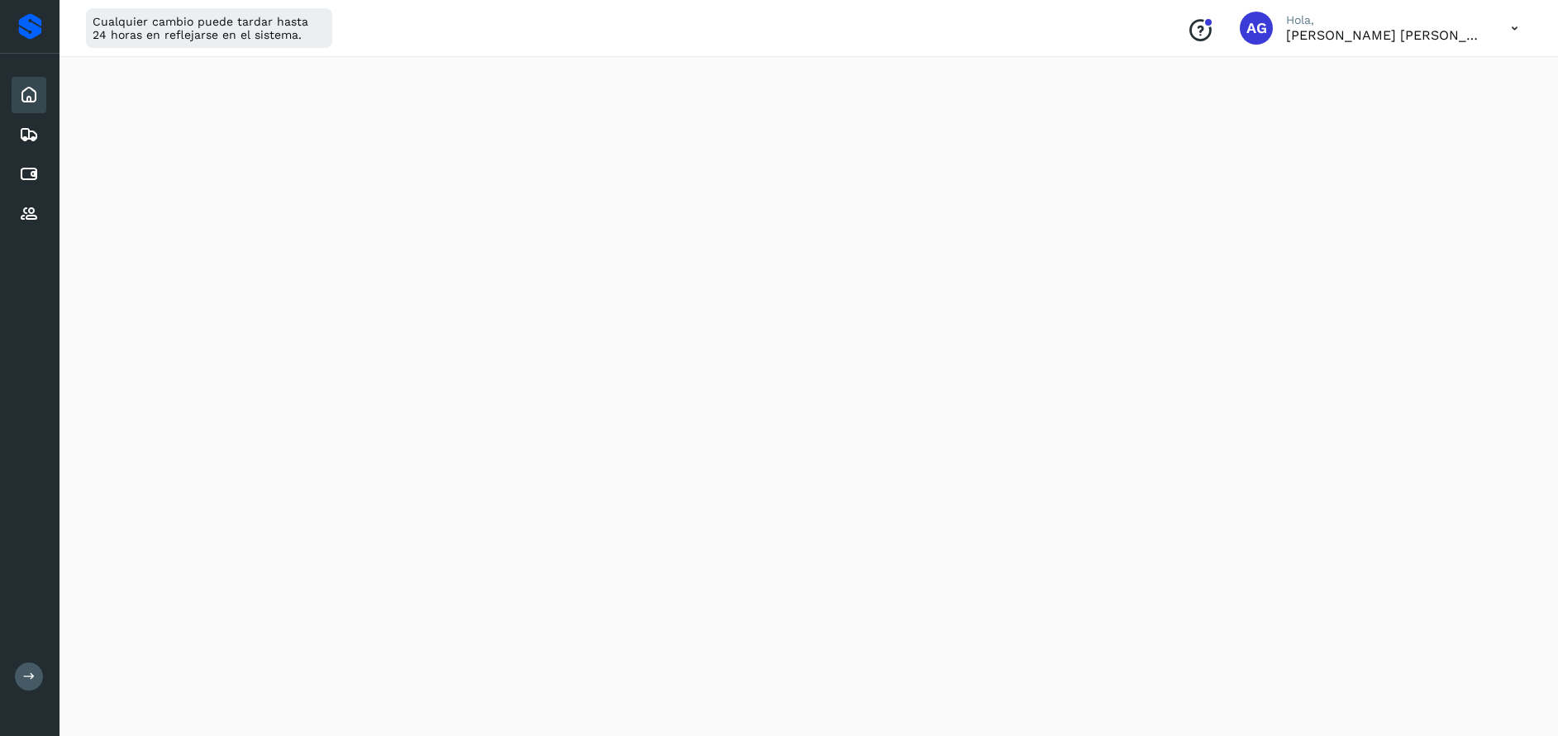
scroll to position [210, 0]
click at [31, 174] on icon at bounding box center [29, 174] width 20 height 20
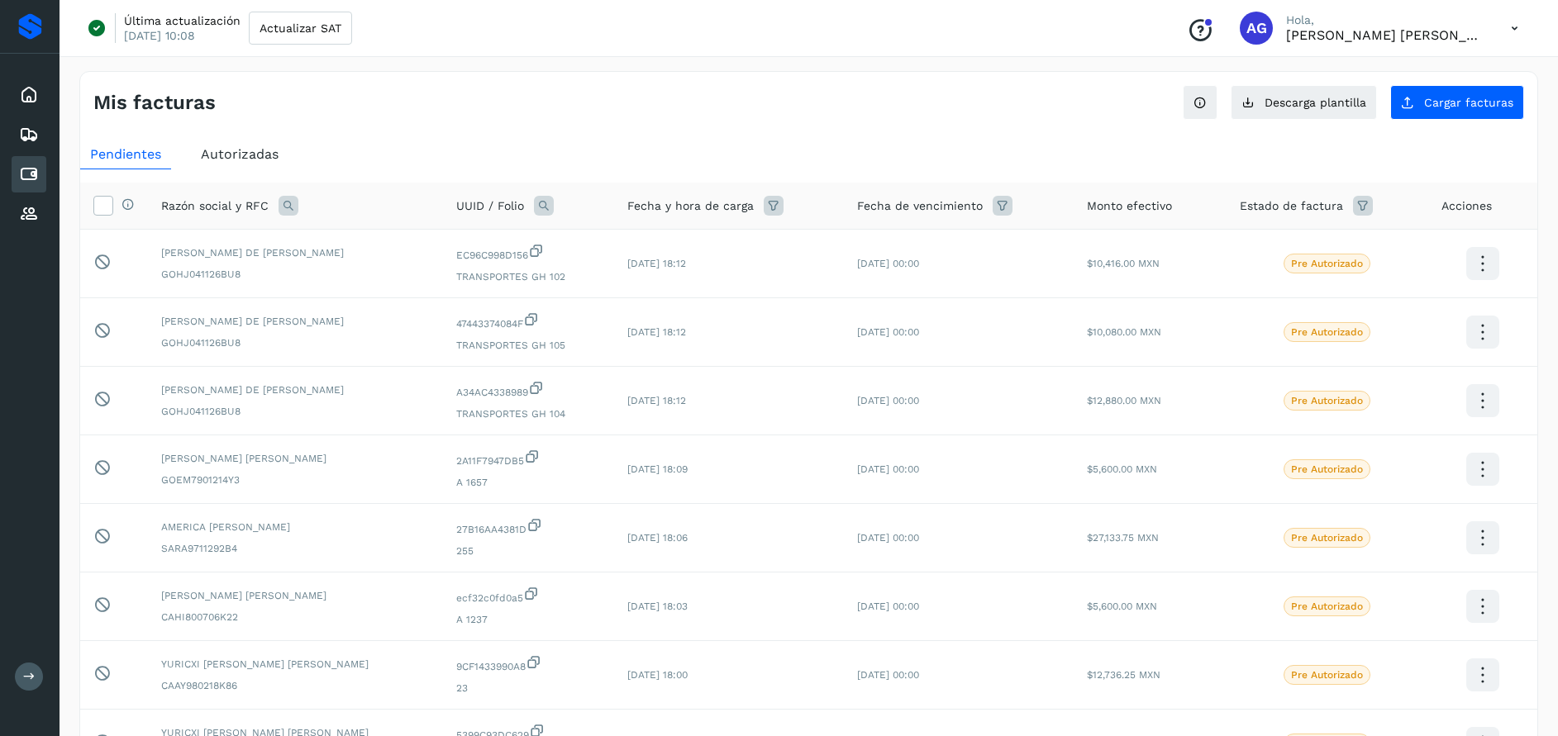
click at [228, 145] on div "Autorizadas" at bounding box center [240, 155] width 98 height 30
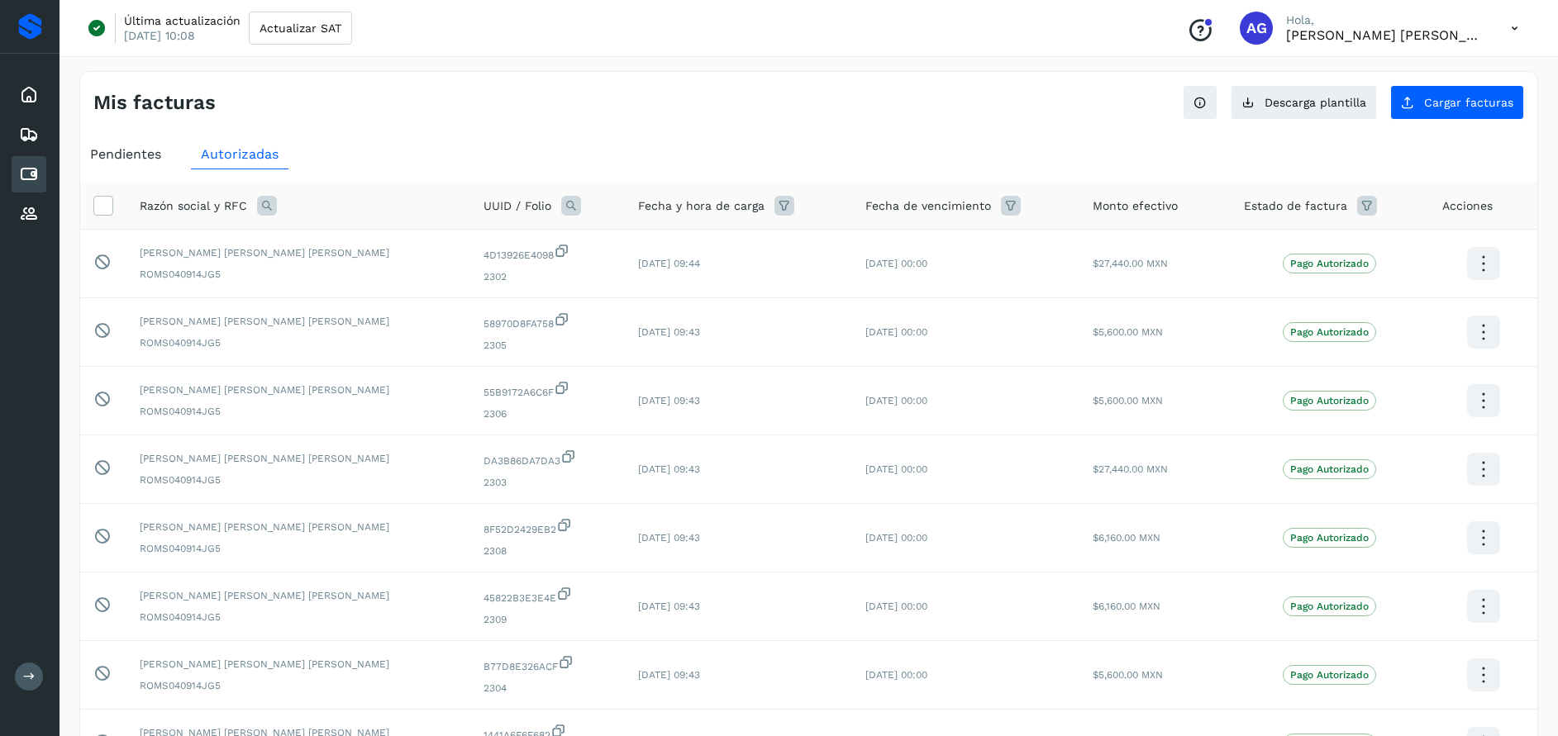
click at [276, 210] on div "Razón social y RFC" at bounding box center [298, 206] width 317 height 20
click at [268, 211] on icon at bounding box center [267, 206] width 20 height 20
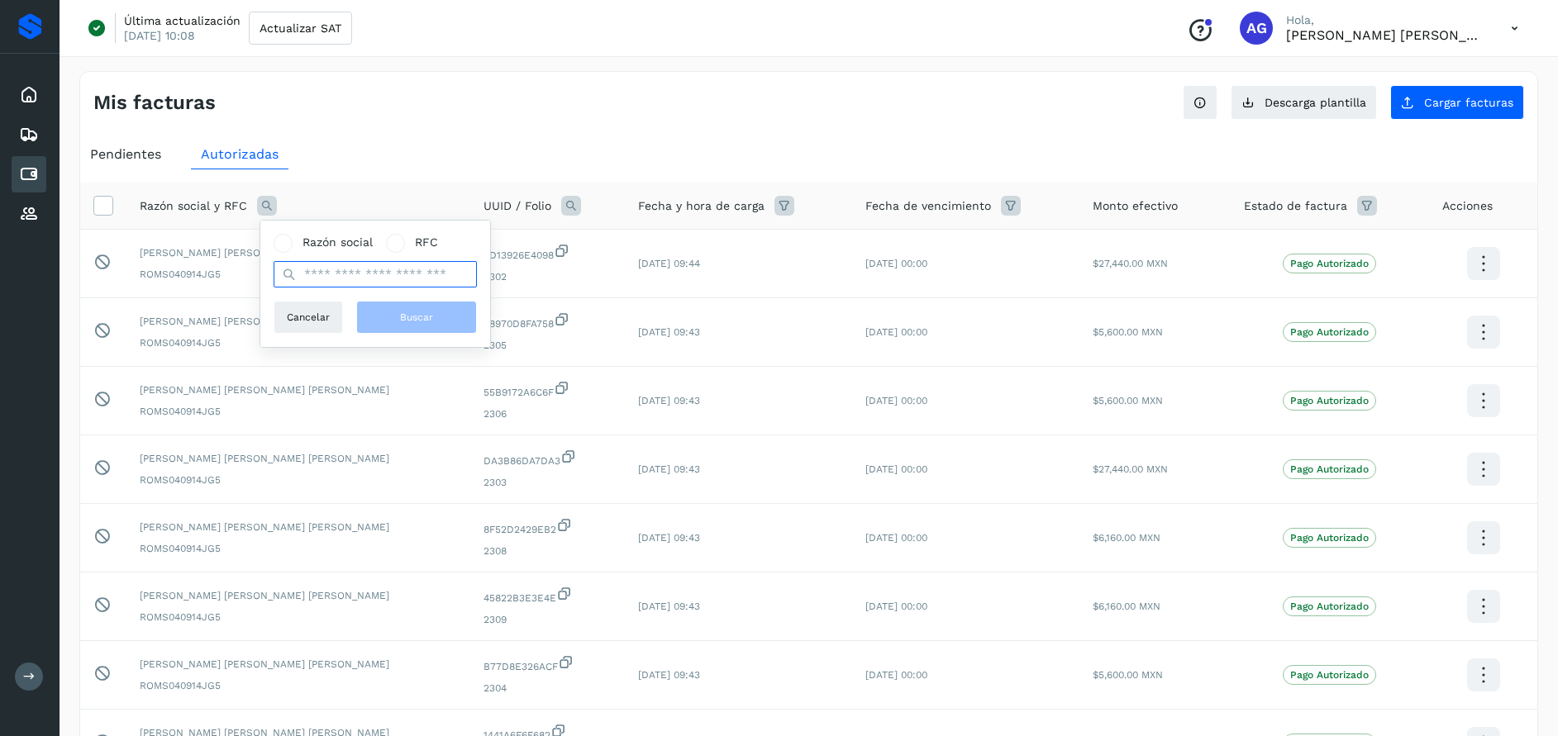
click at [338, 275] on input "text" at bounding box center [375, 274] width 203 height 26
type input "**********"
click at [400, 313] on span "Buscar" at bounding box center [416, 317] width 33 height 15
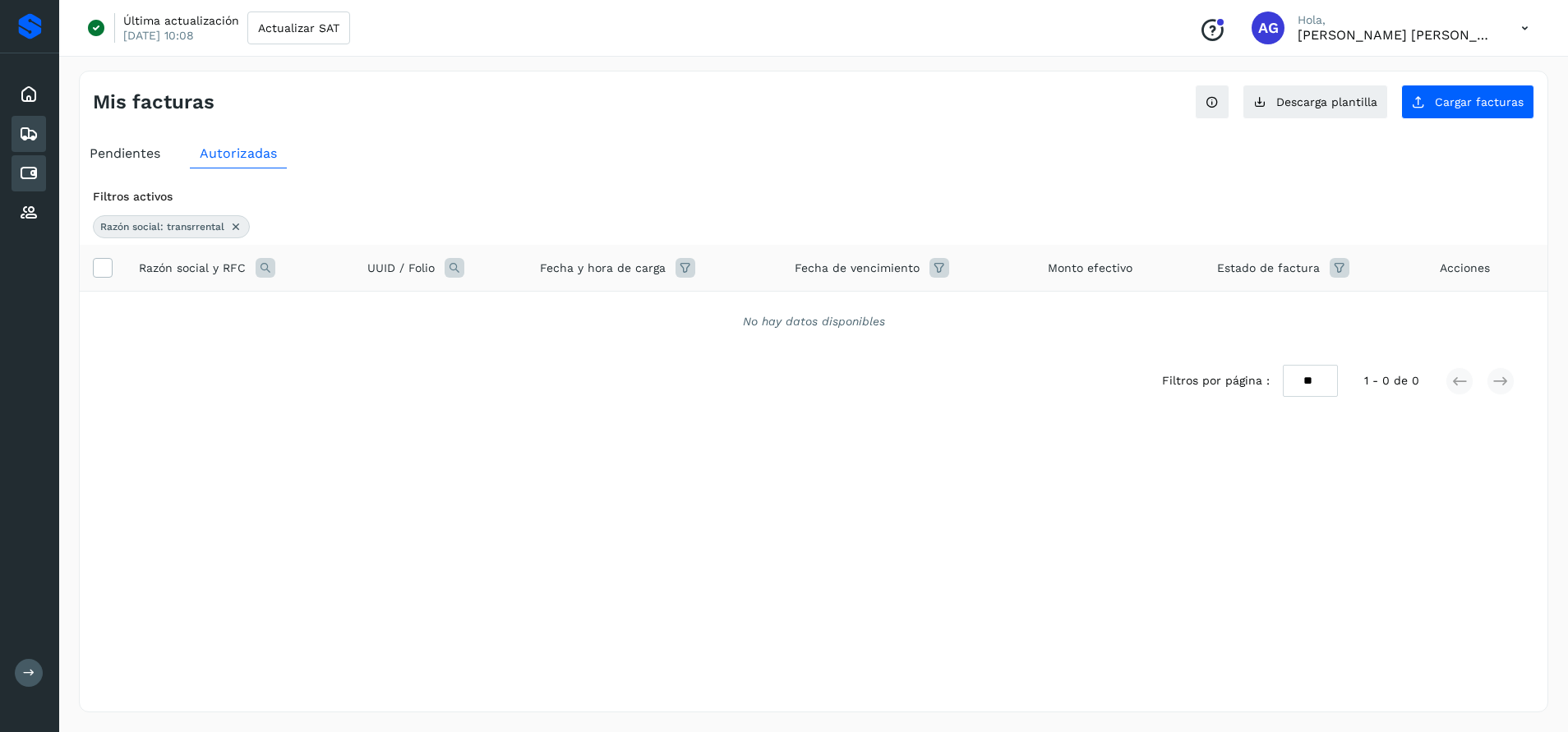
click at [31, 139] on icon at bounding box center [29, 134] width 20 height 20
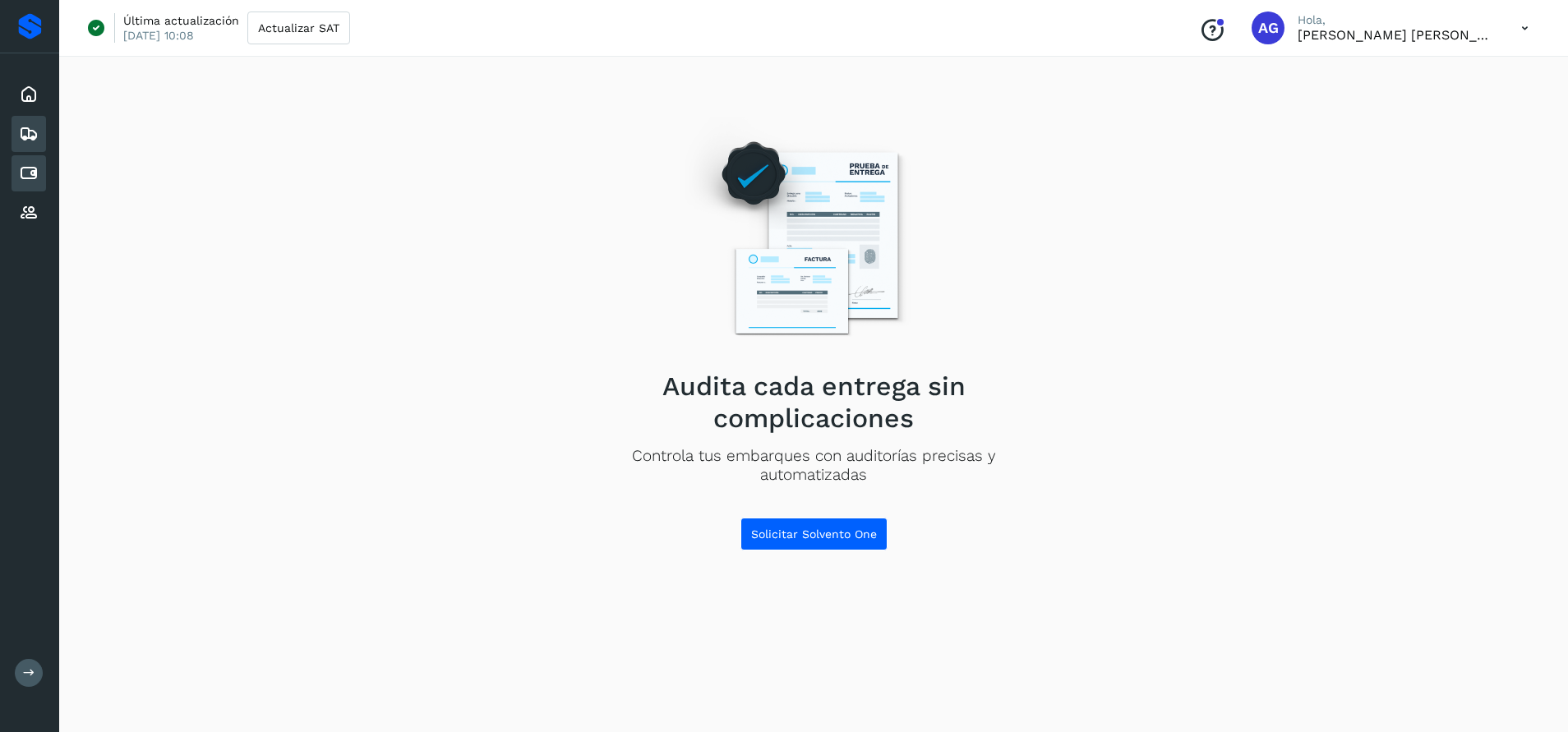
click at [24, 173] on icon at bounding box center [29, 173] width 20 height 20
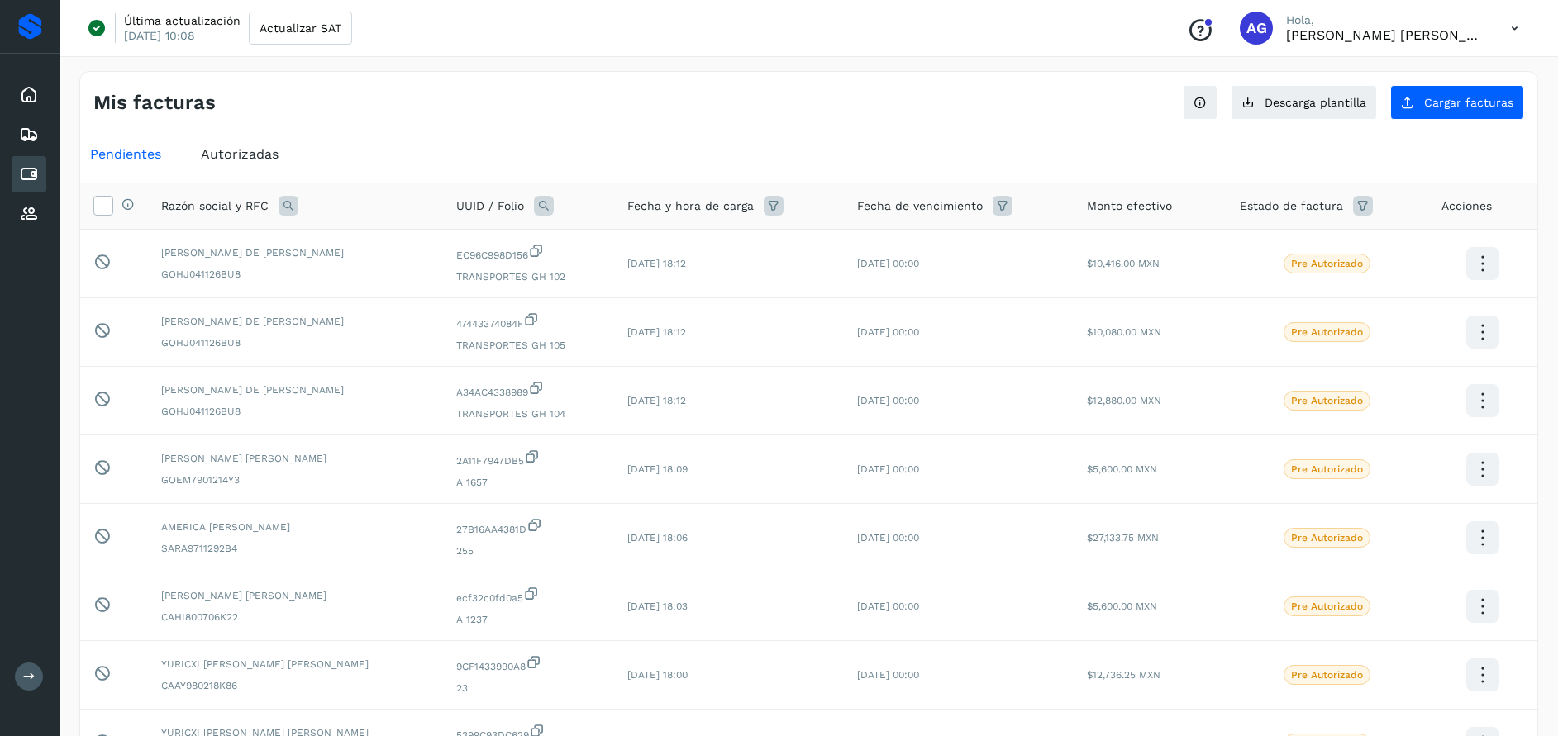
click at [248, 155] on span "Autorizadas" at bounding box center [240, 154] width 78 height 16
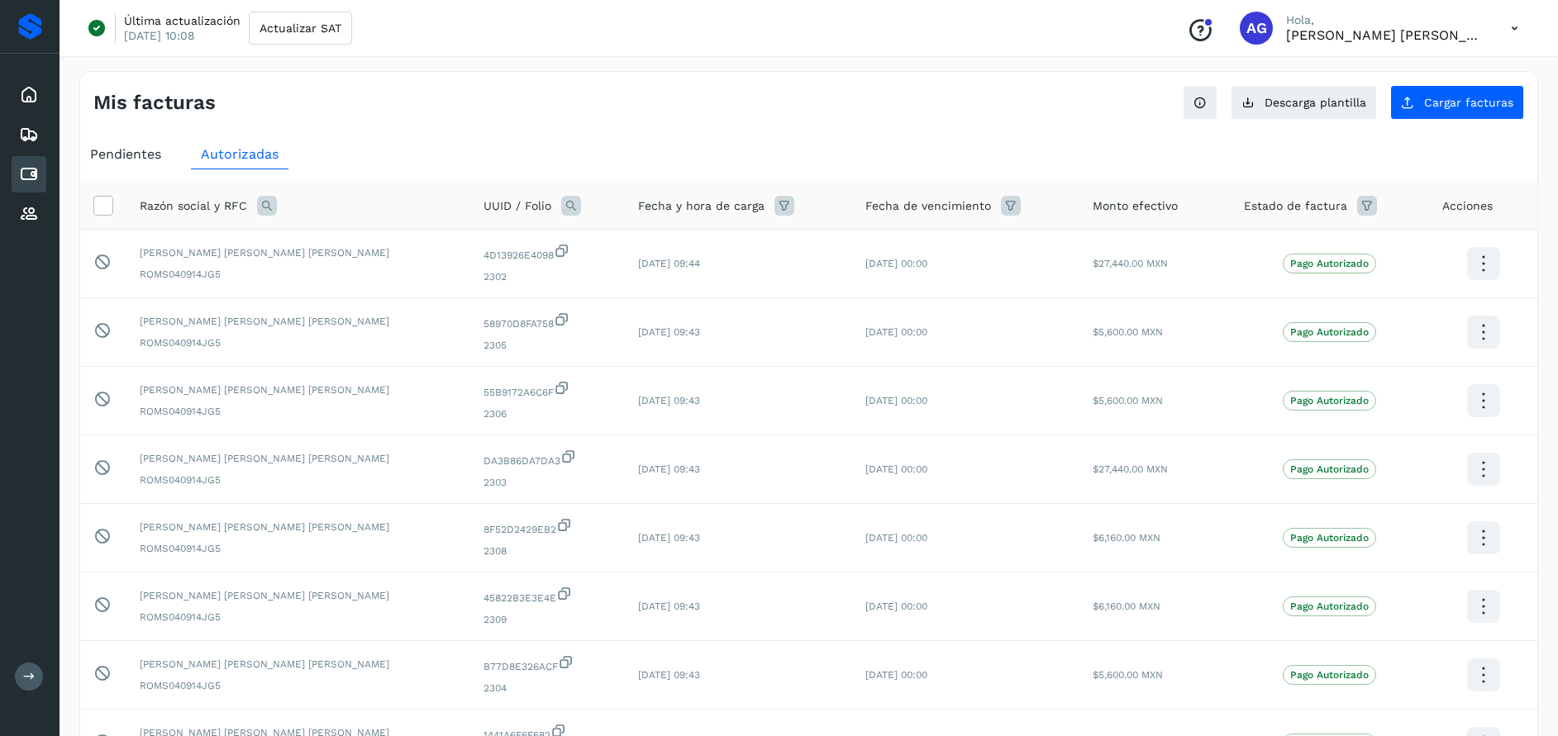
click at [266, 204] on icon at bounding box center [267, 206] width 20 height 20
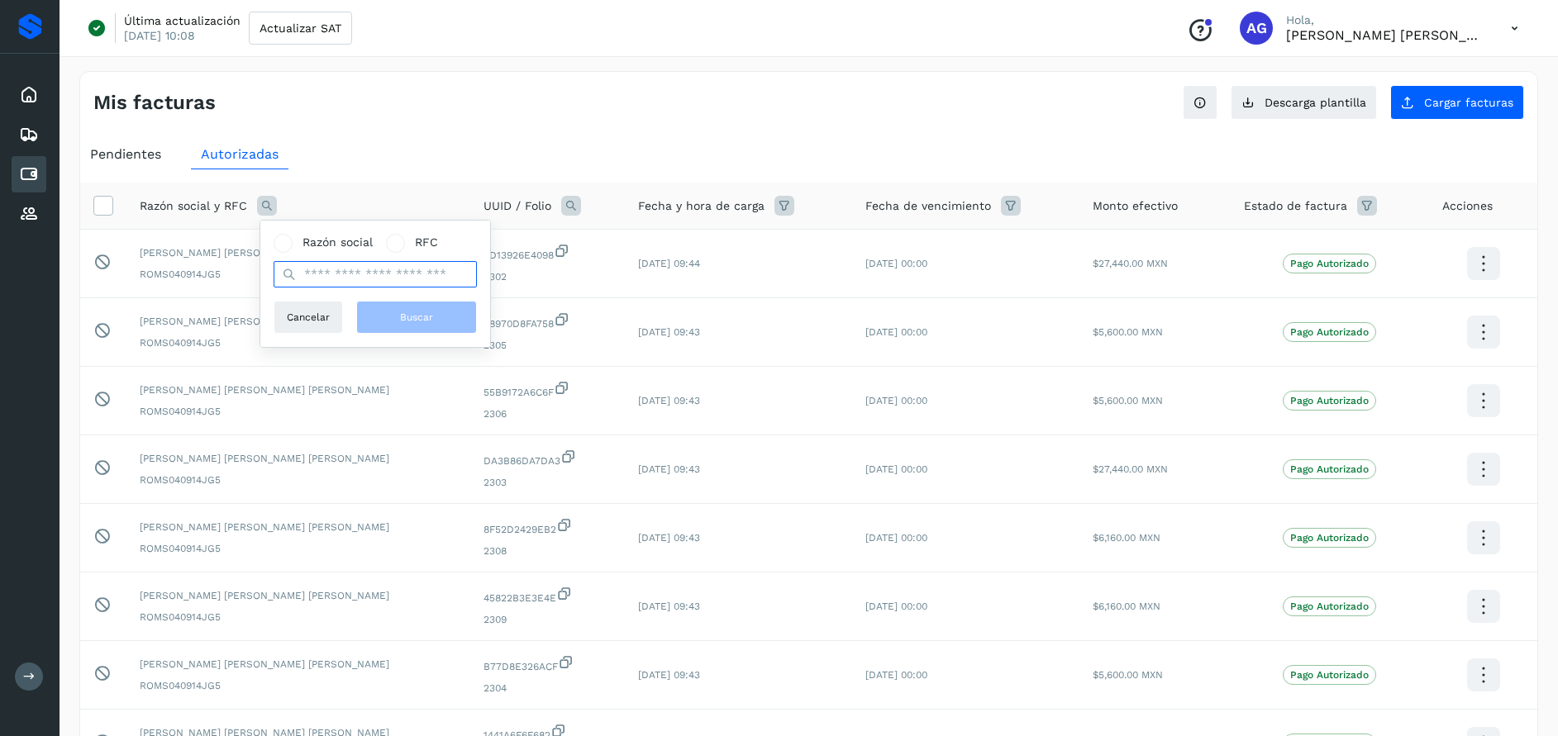
click at [359, 278] on input "text" at bounding box center [375, 274] width 203 height 26
type input "**********"
click at [405, 321] on span "Buscar" at bounding box center [416, 317] width 33 height 15
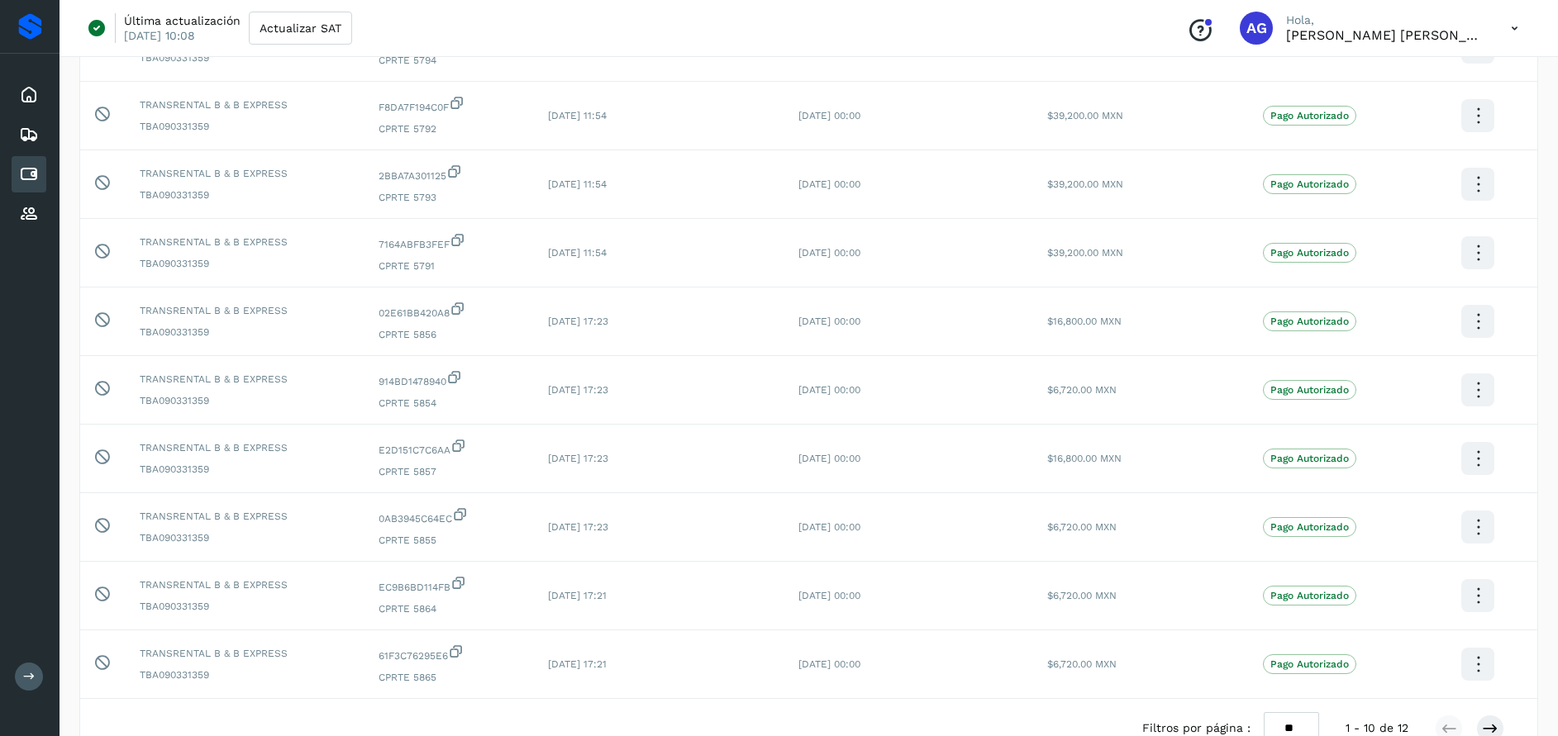
scroll to position [298, 0]
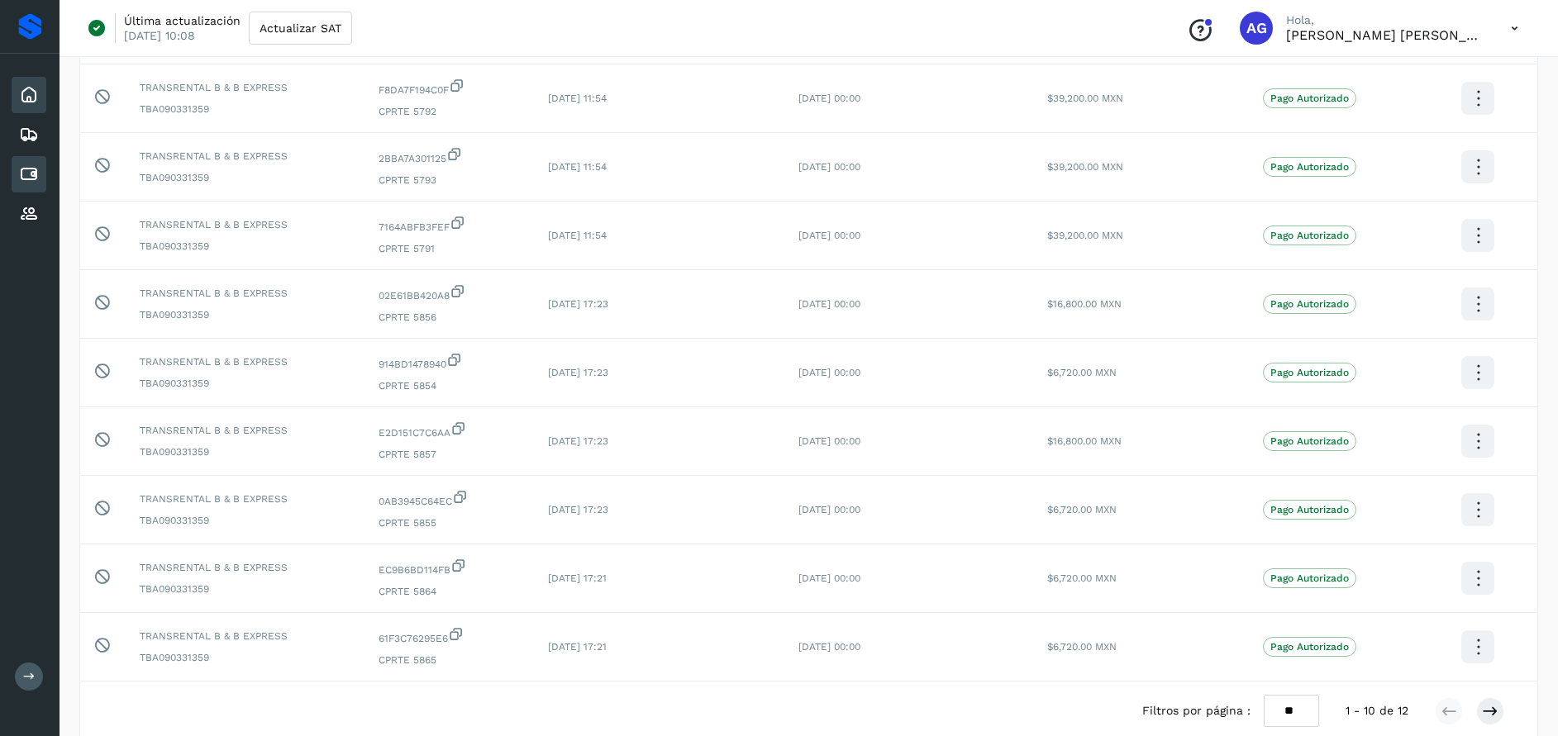
click at [30, 103] on icon at bounding box center [29, 95] width 20 height 20
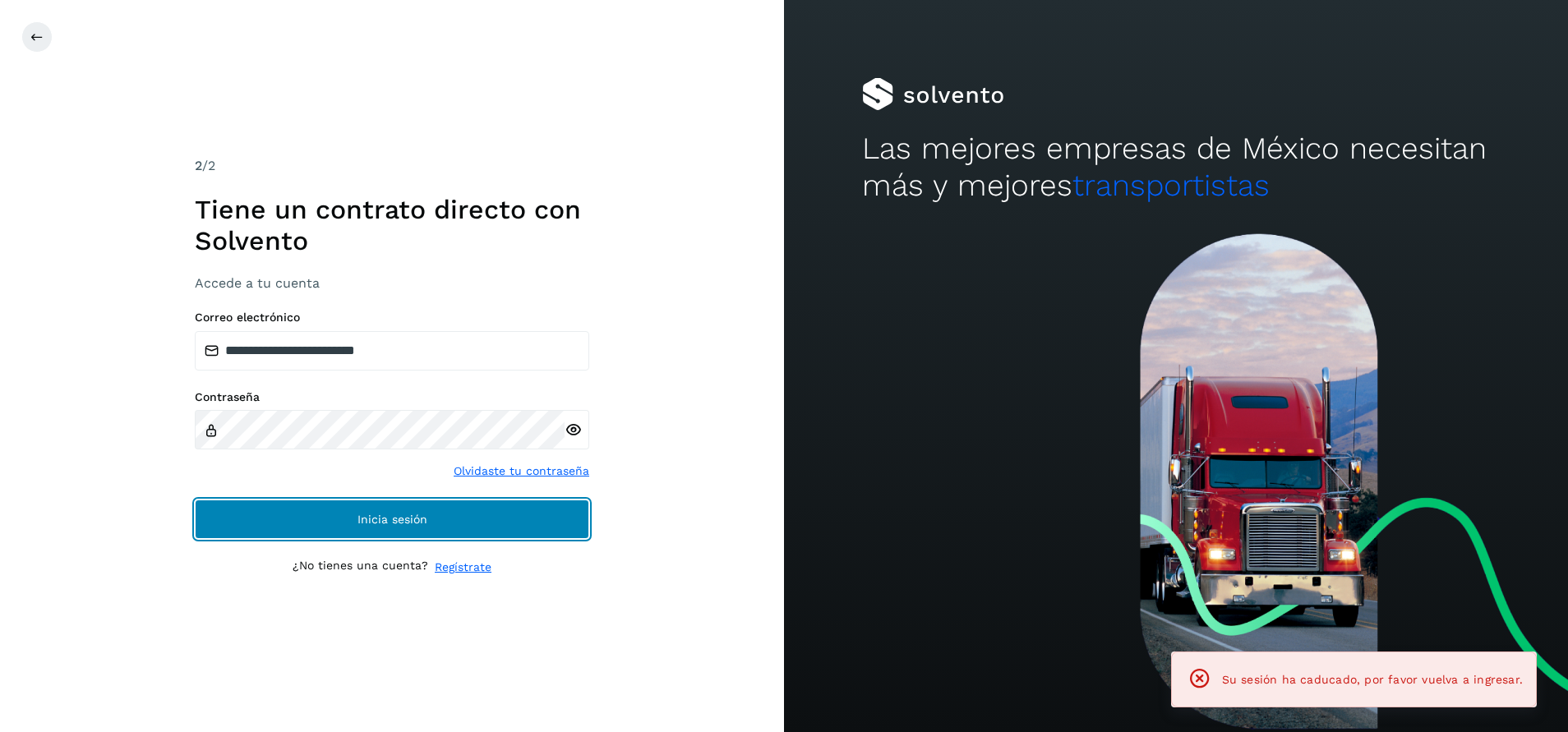
click at [508, 509] on button "Inicia sesión" at bounding box center [392, 519] width 395 height 40
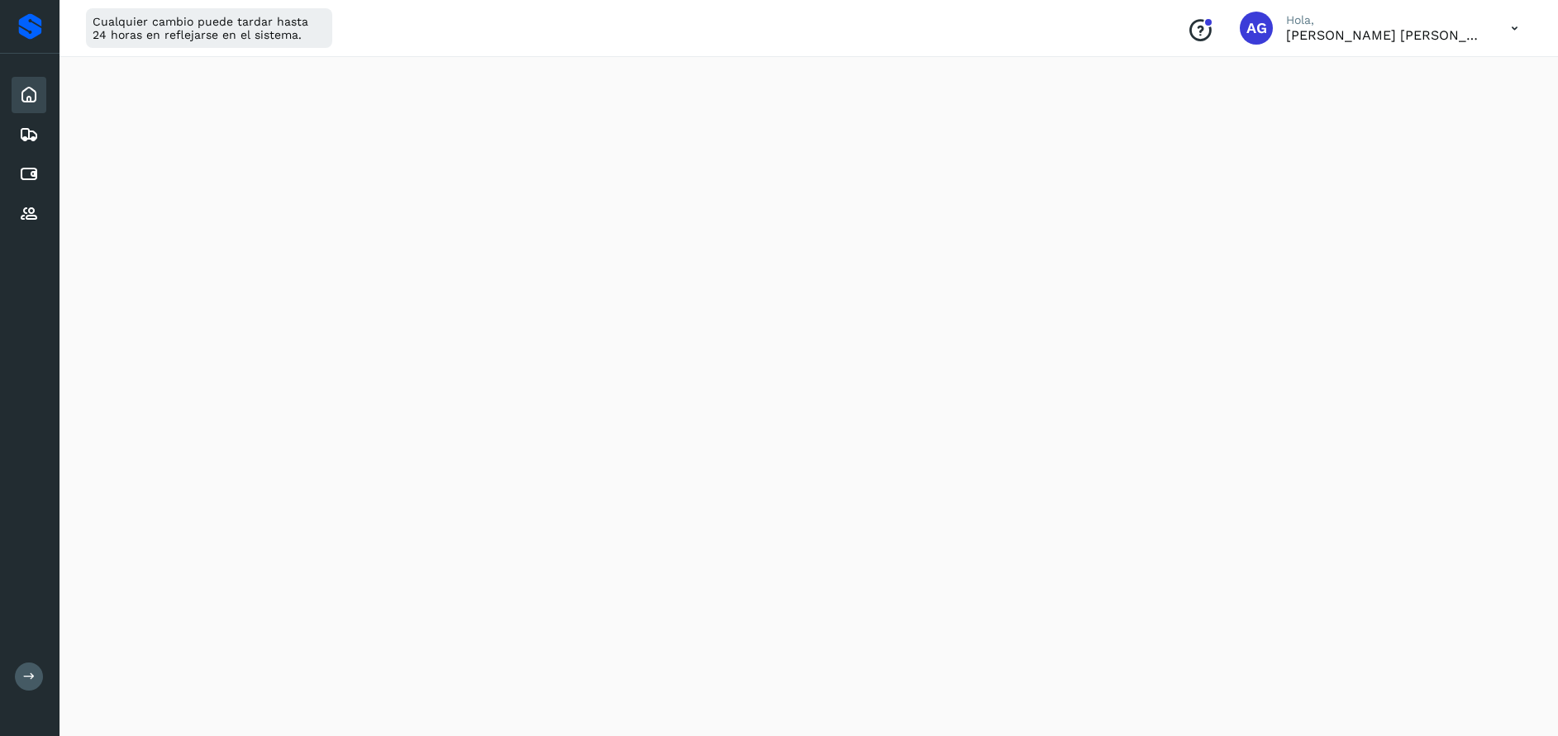
scroll to position [64, 0]
